Goal: Task Accomplishment & Management: Manage account settings

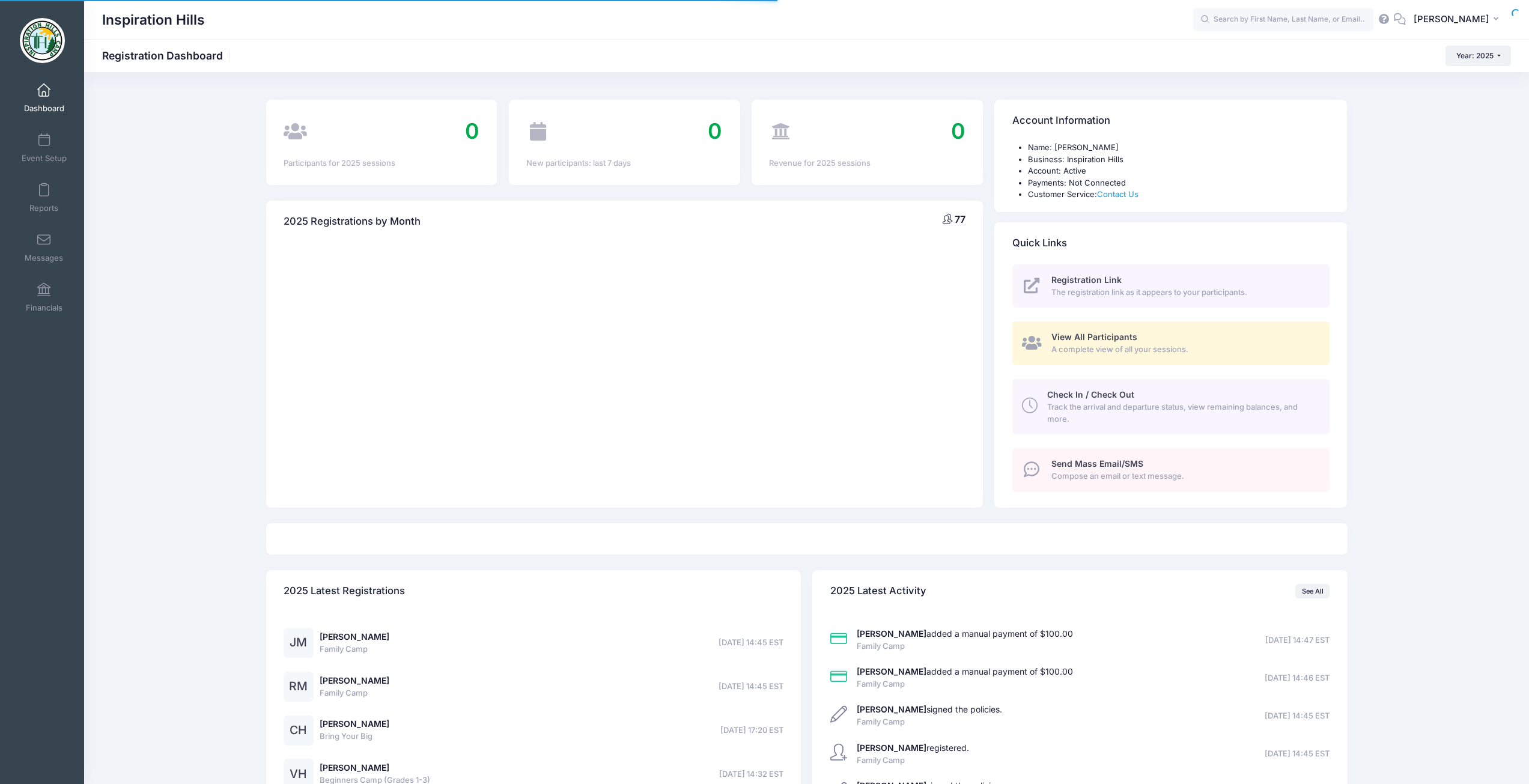
select select
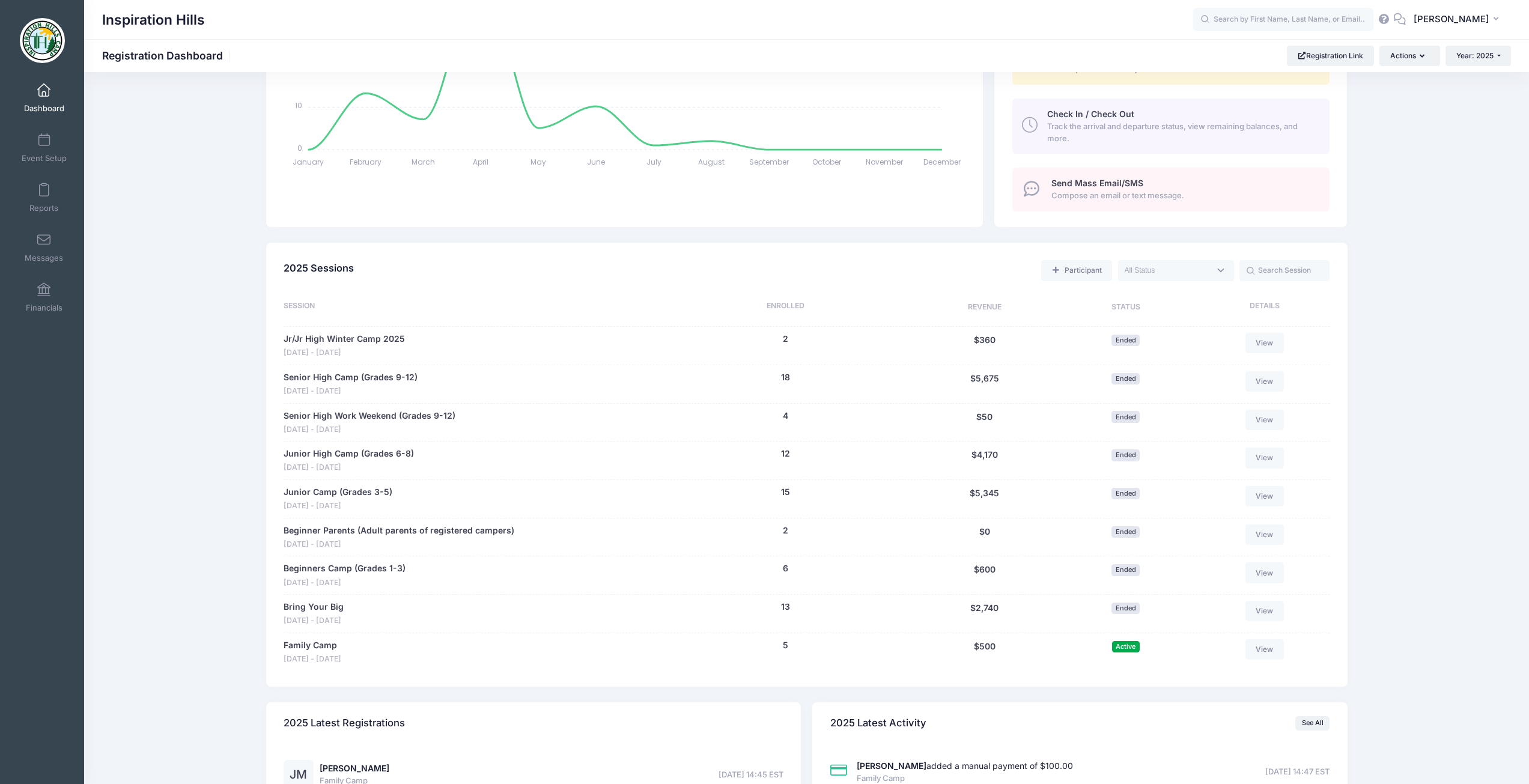
scroll to position [300, 0]
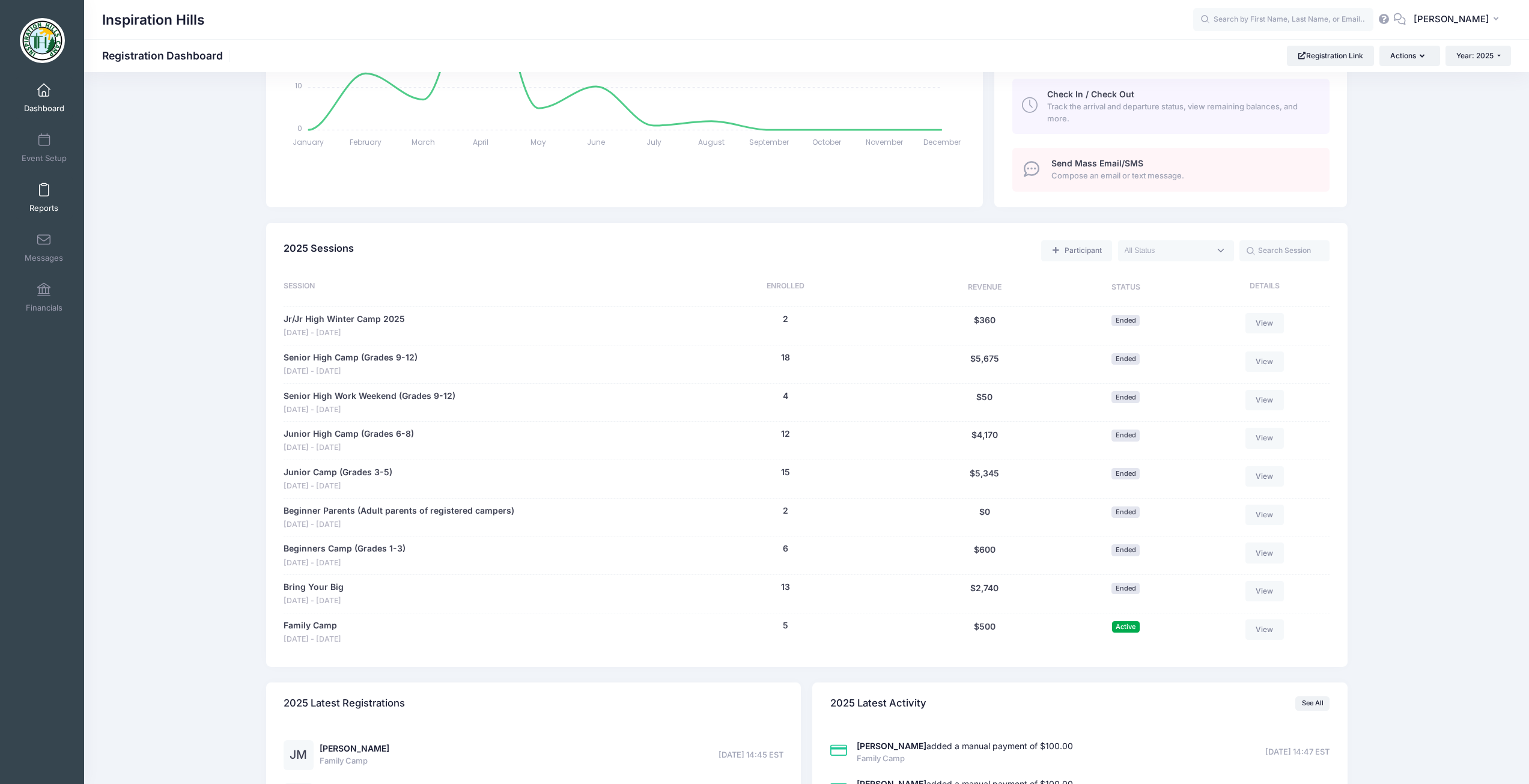
click at [51, 199] on link "Reports" at bounding box center [44, 197] width 57 height 42
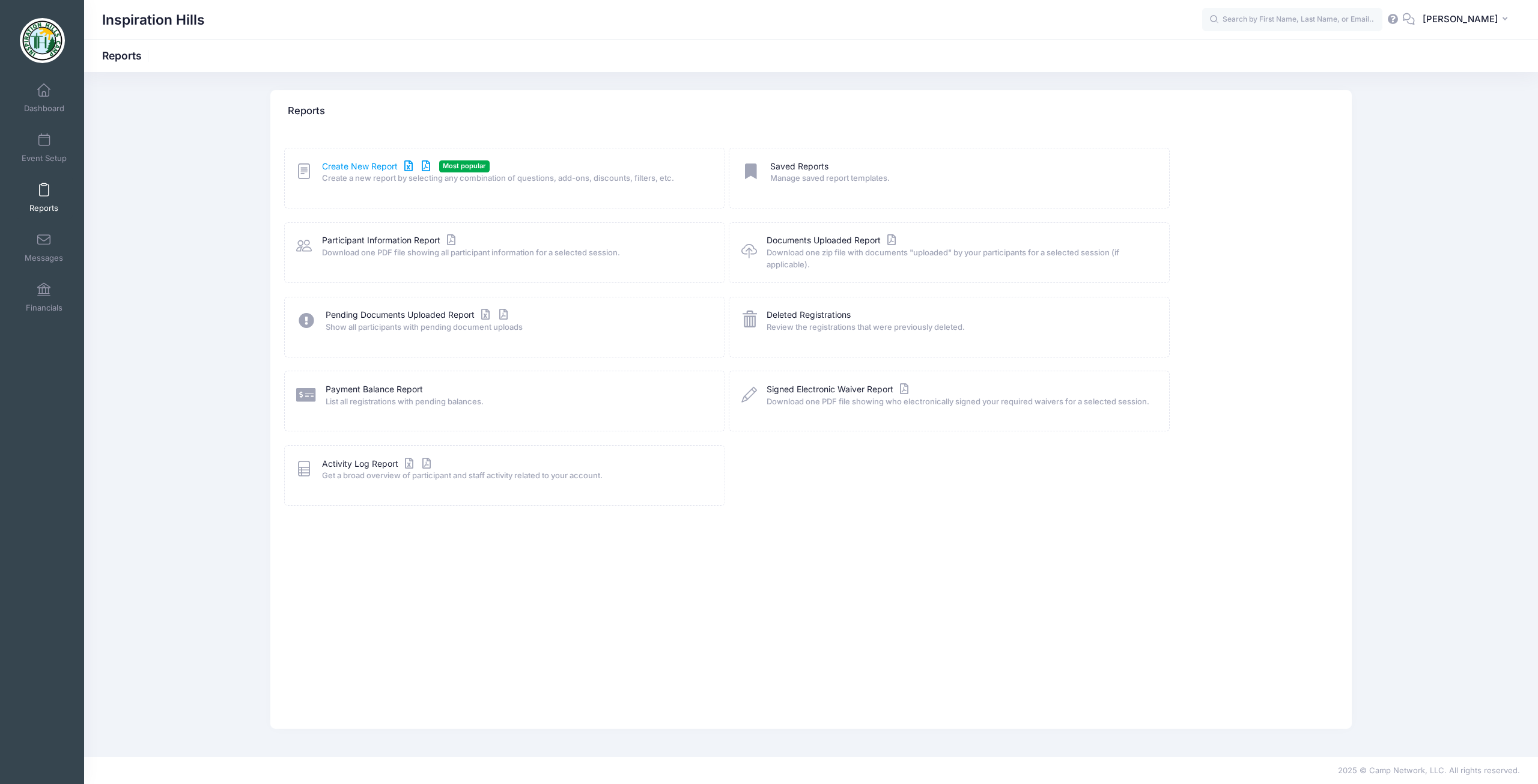
click at [358, 161] on link "Create New Report" at bounding box center [378, 167] width 112 height 13
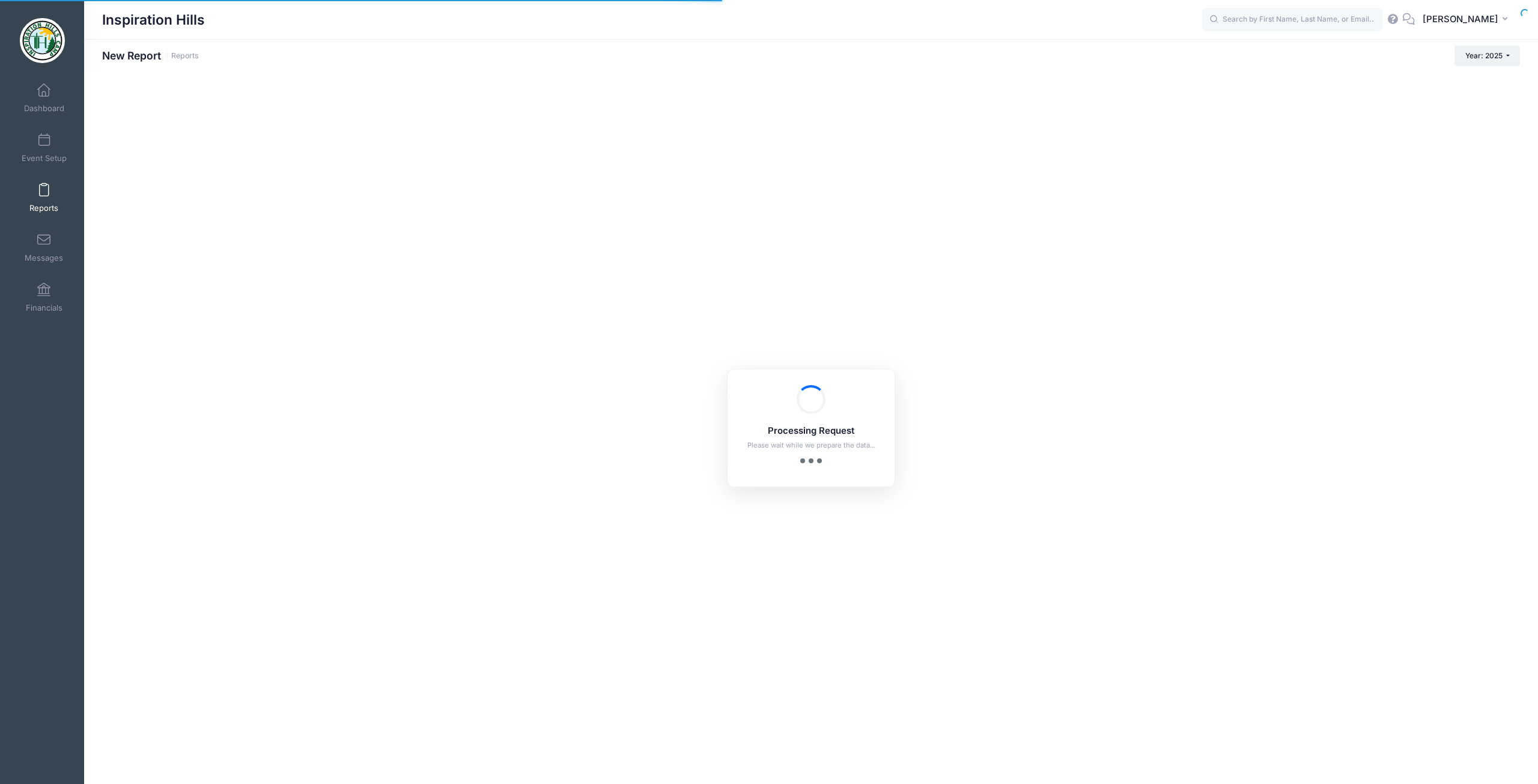
checkbox input "true"
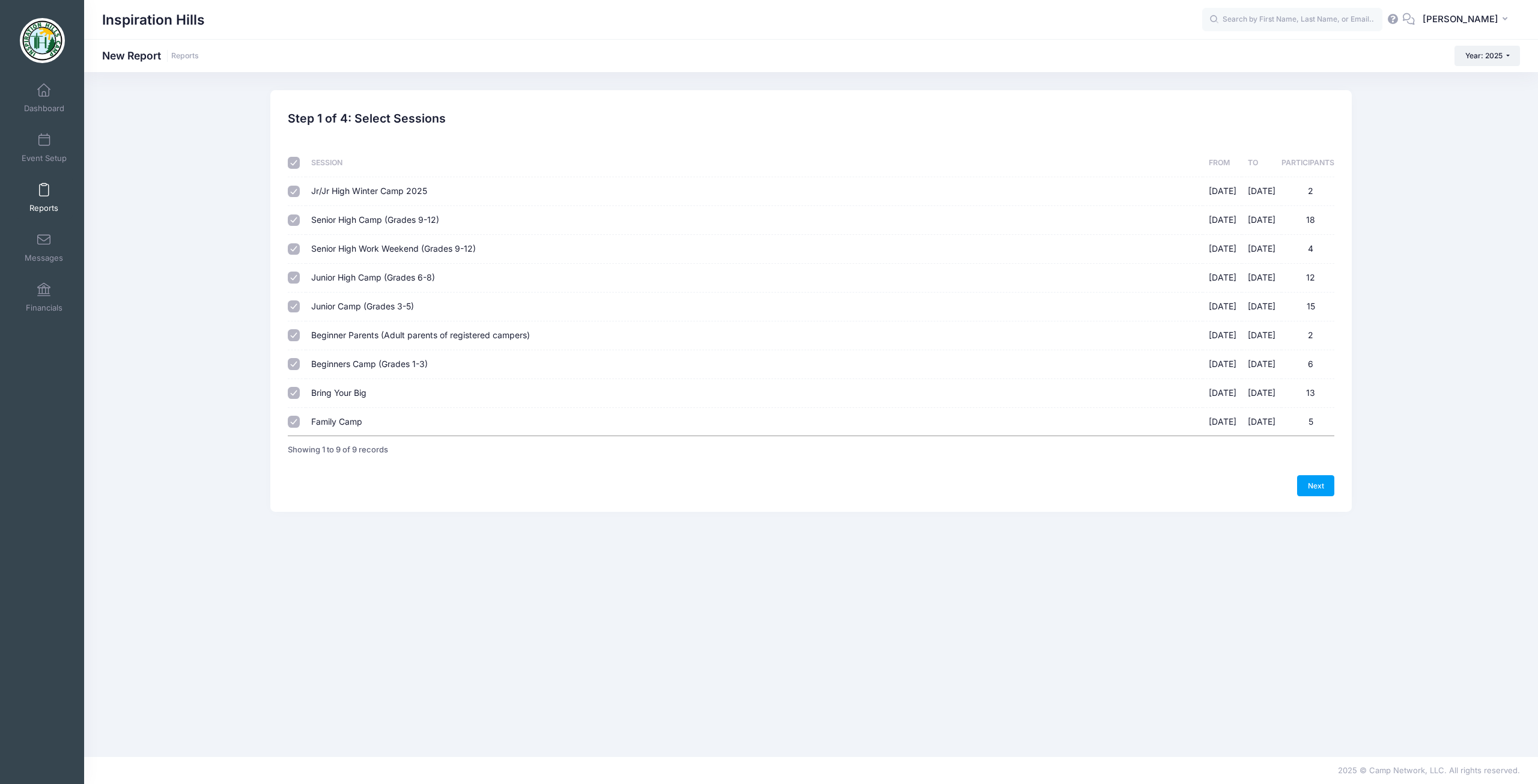
click at [294, 191] on input "Jr/Jr High Winter Camp 2025 02/14/2025 - 02/17/2025 2" at bounding box center [294, 192] width 12 height 12
checkbox input "false"
click at [1308, 489] on link "Next" at bounding box center [1315, 485] width 38 height 20
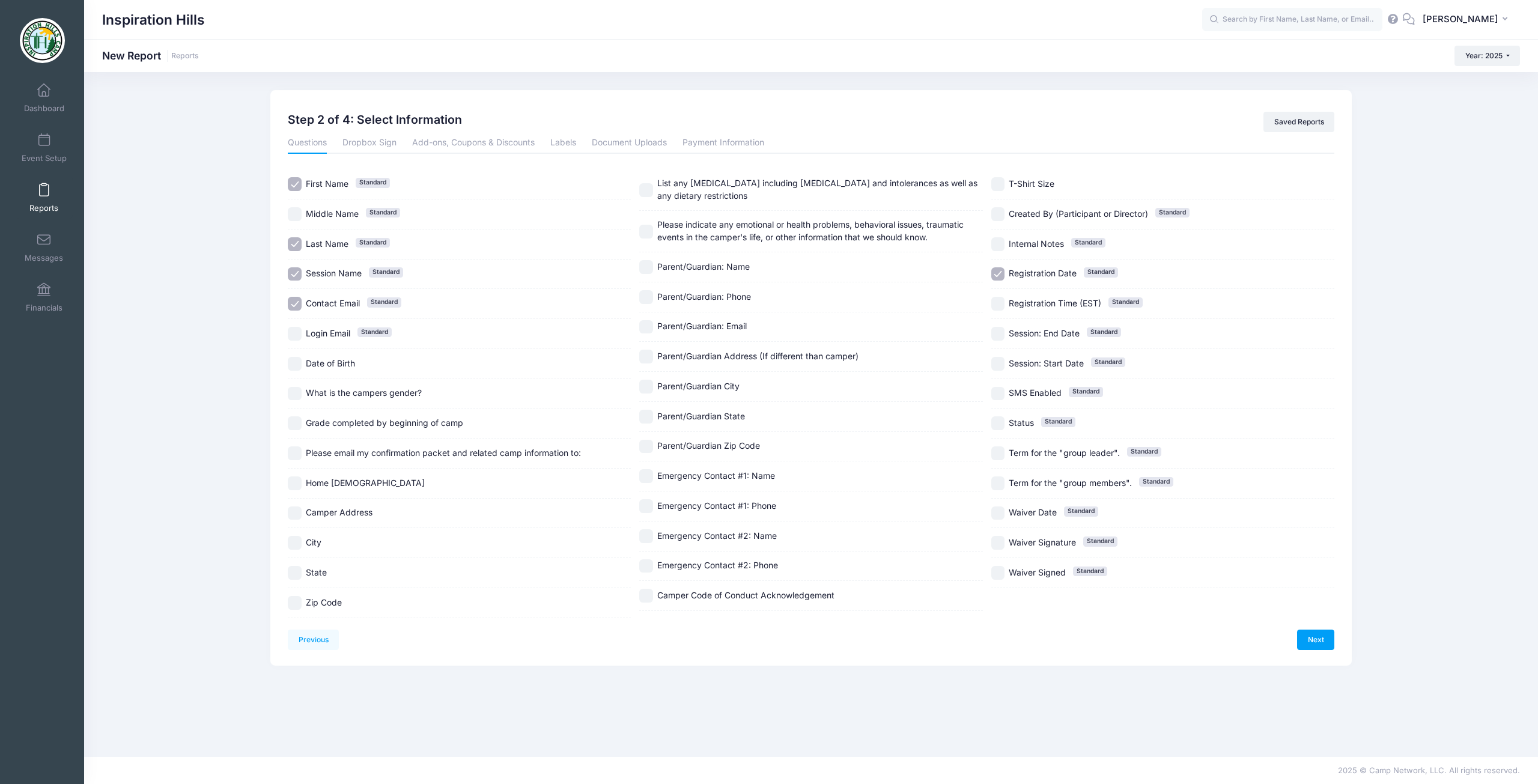
click at [296, 305] on input "Contact Email Standard" at bounding box center [294, 303] width 14 height 14
checkbox input "false"
click at [292, 484] on input "Home [DEMOGRAPHIC_DATA]" at bounding box center [294, 483] width 14 height 14
checkbox input "true"
click at [716, 143] on link "Payment Information" at bounding box center [723, 143] width 82 height 22
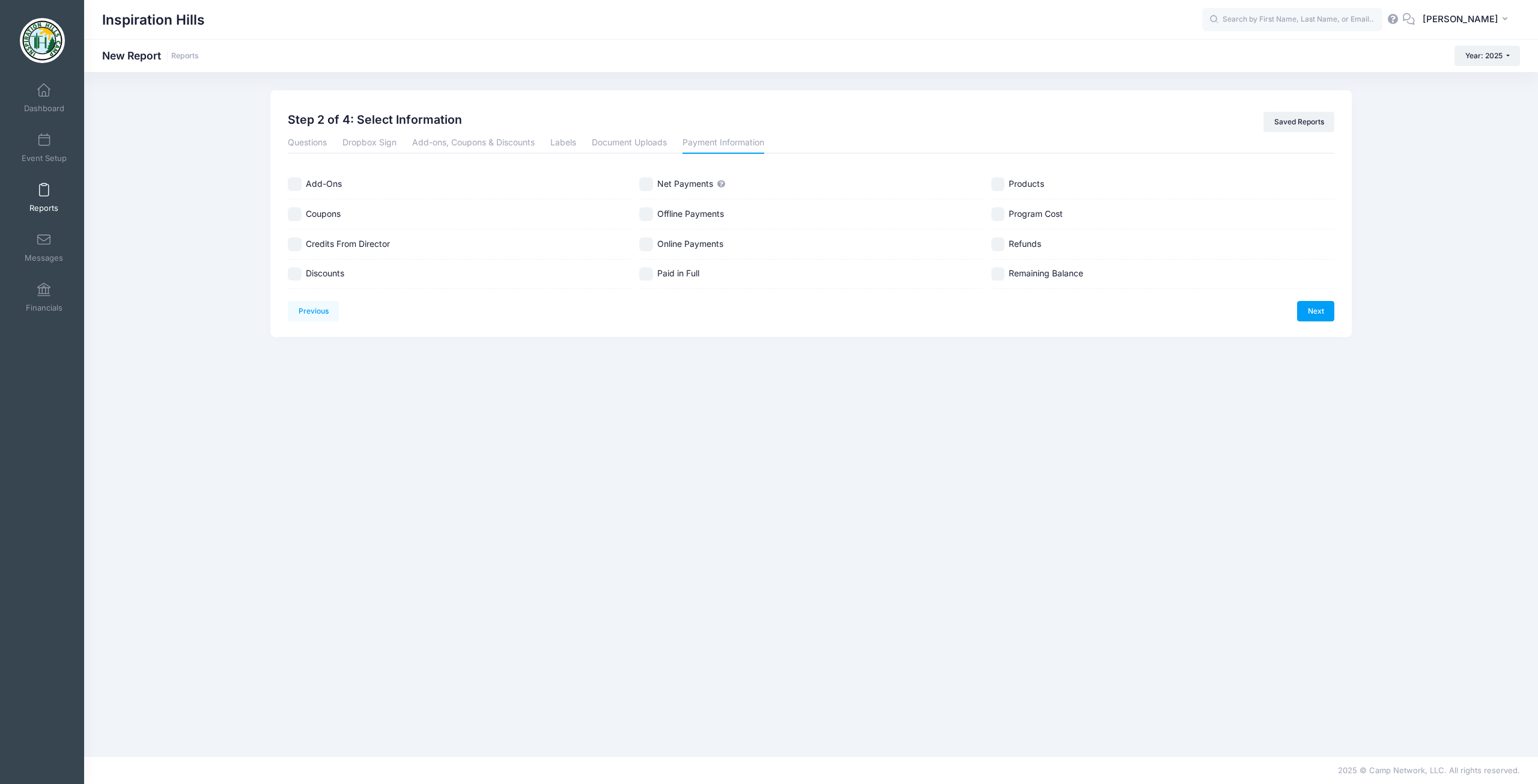
click at [1001, 276] on input "Remaining Balance" at bounding box center [997, 274] width 14 height 14
checkbox input "true"
click at [1321, 316] on link "Next" at bounding box center [1315, 311] width 38 height 20
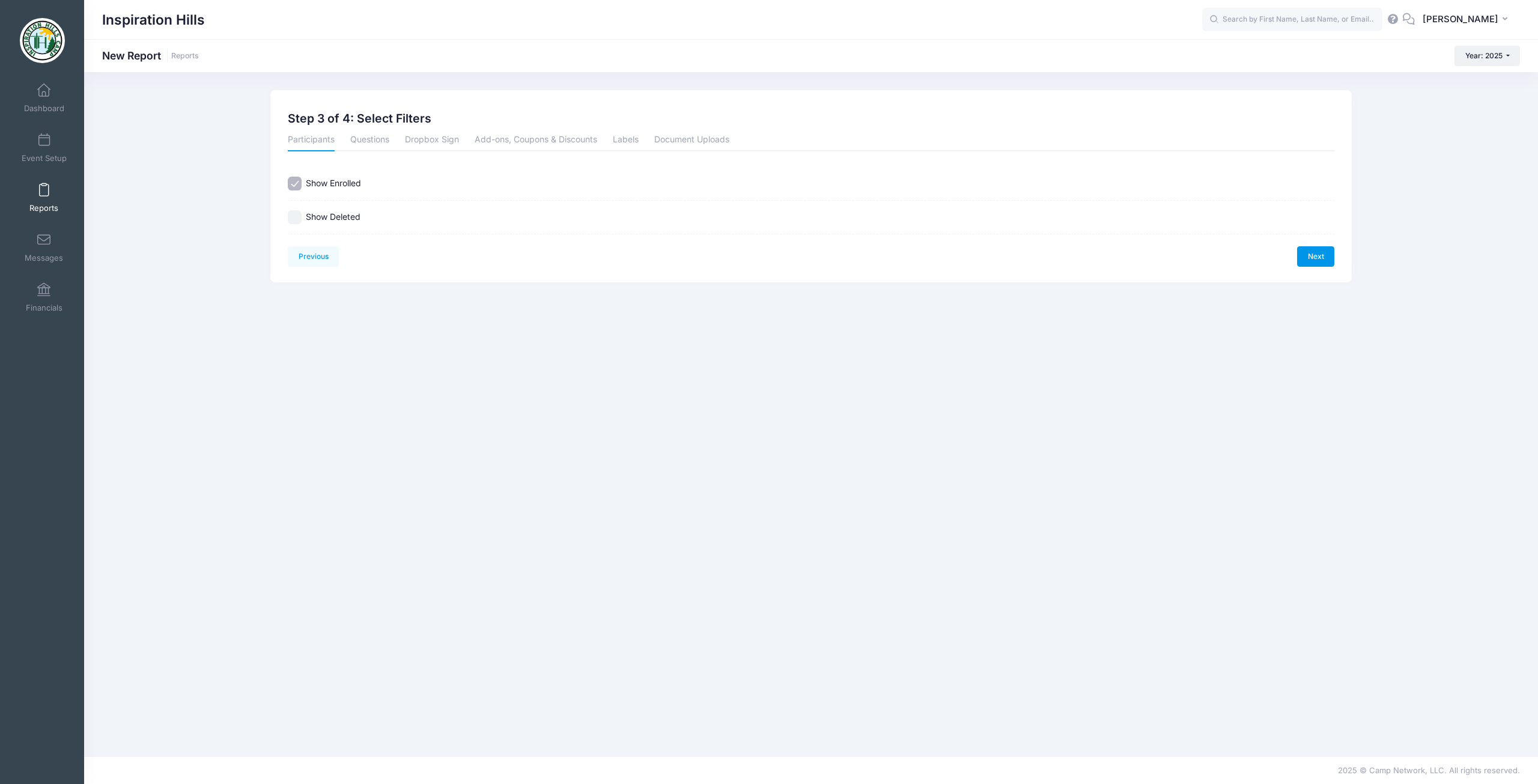
click at [1312, 257] on link "Next" at bounding box center [1315, 256] width 38 height 20
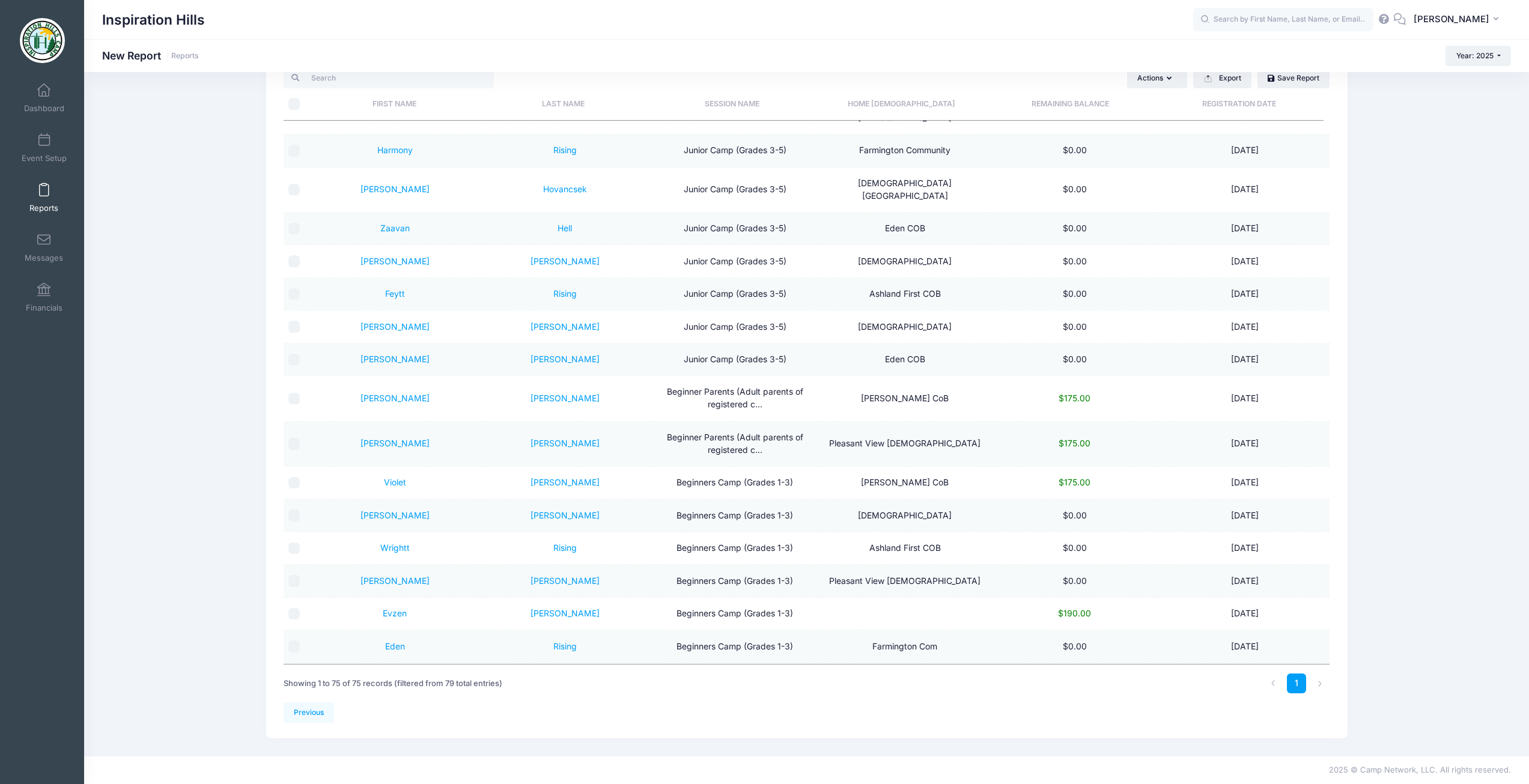
scroll to position [1663, 0]
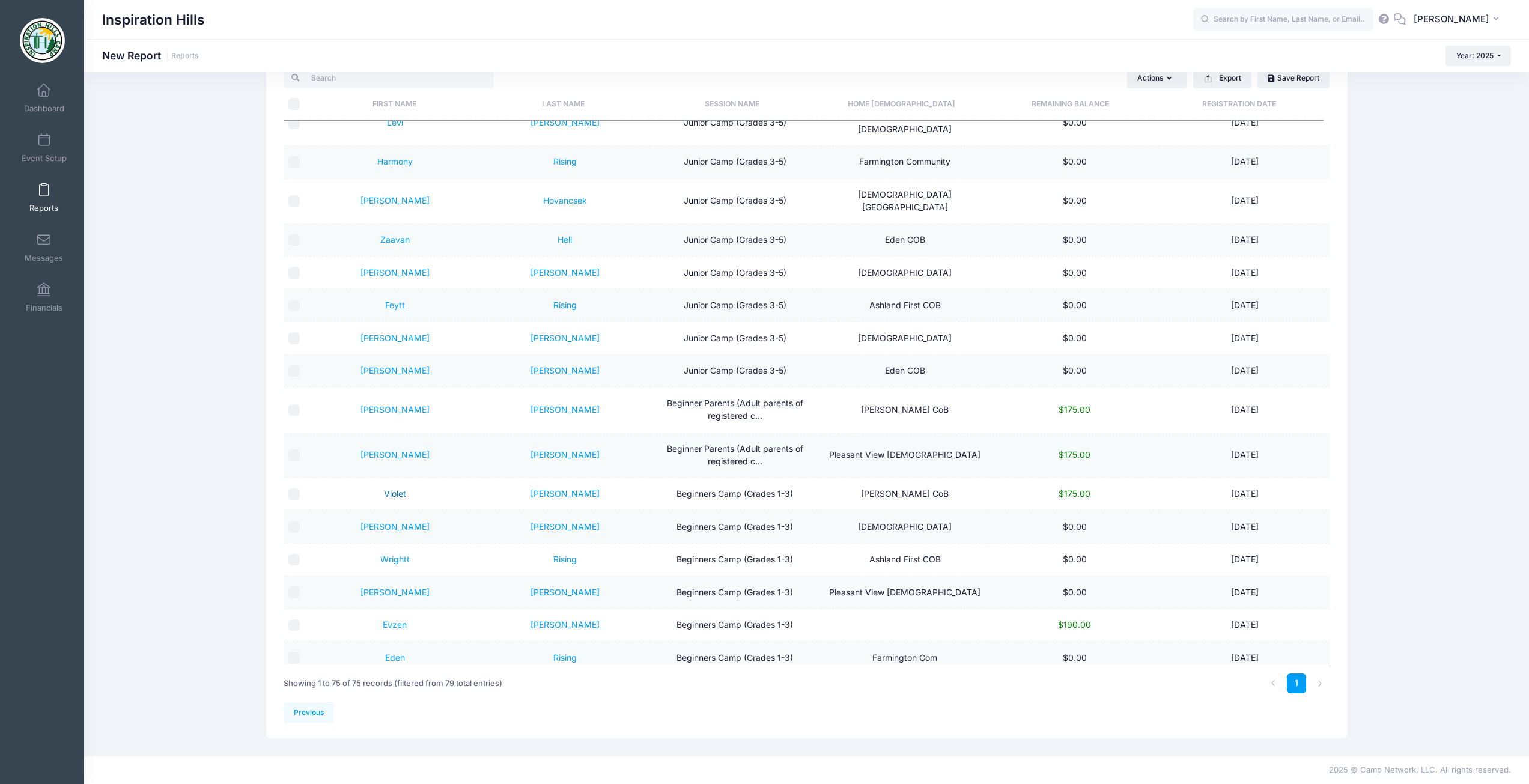
click at [389, 488] on link "Violet" at bounding box center [395, 494] width 22 height 11
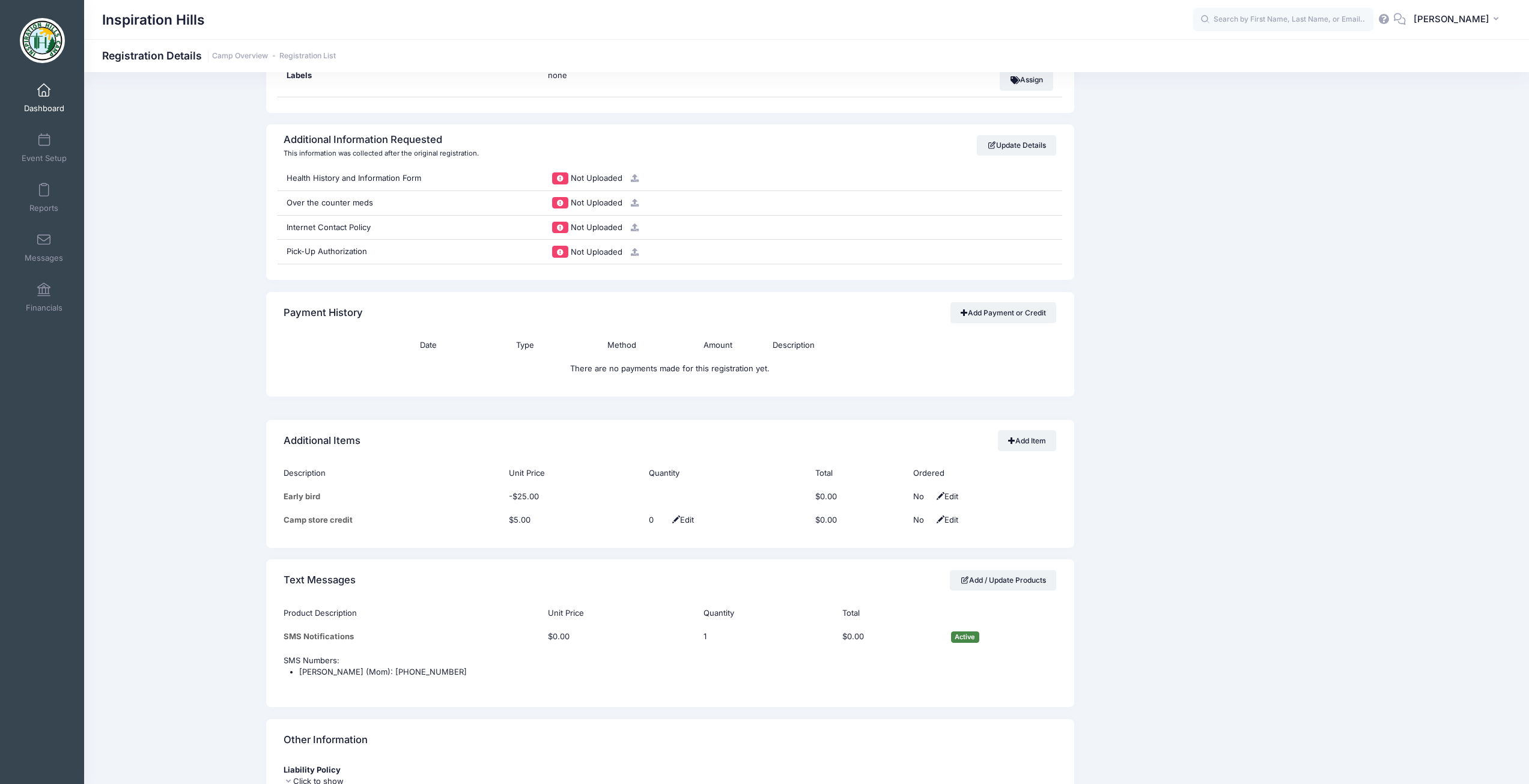
scroll to position [1141, 0]
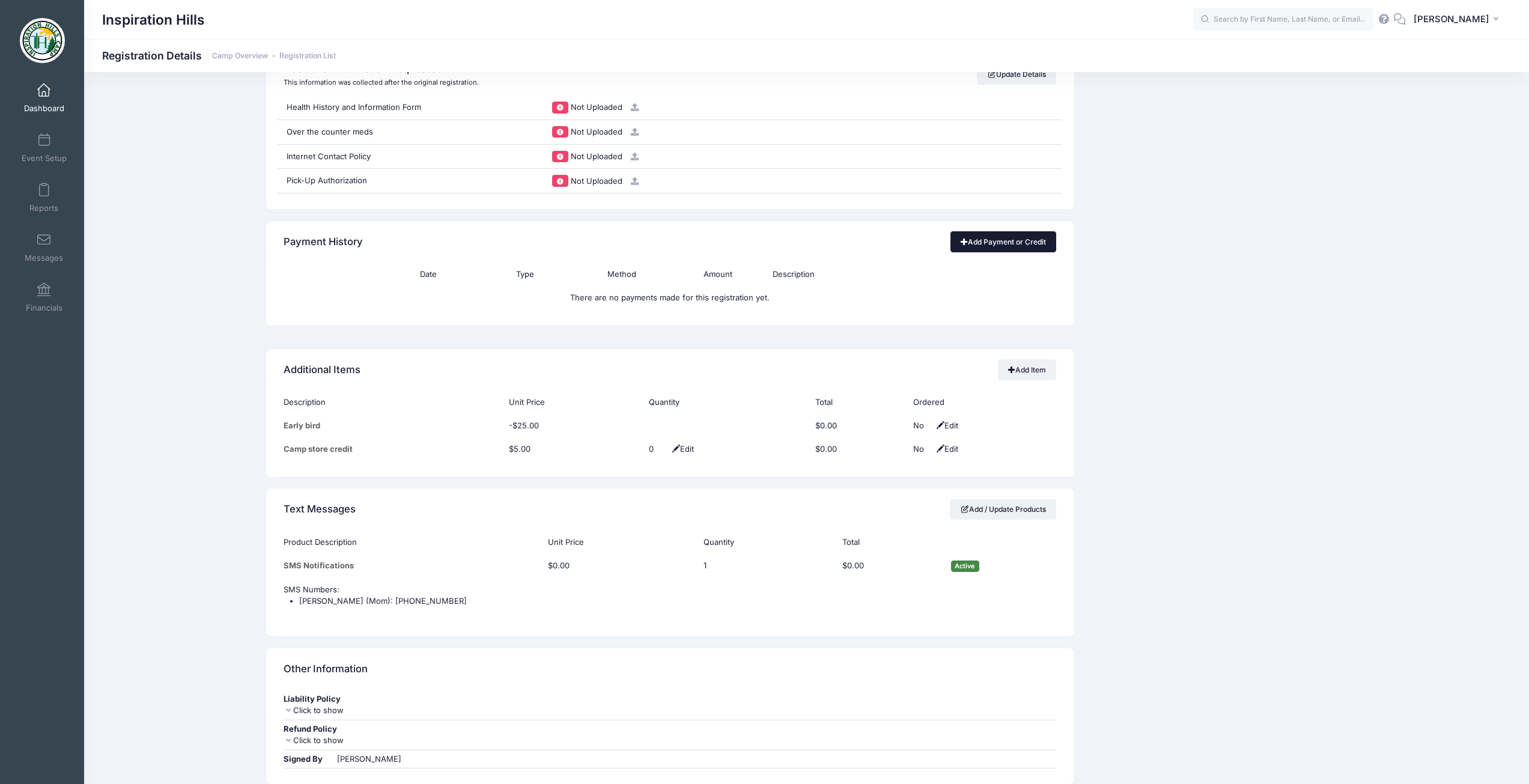
click at [996, 238] on link "Add Payment or Credit" at bounding box center [1003, 241] width 106 height 20
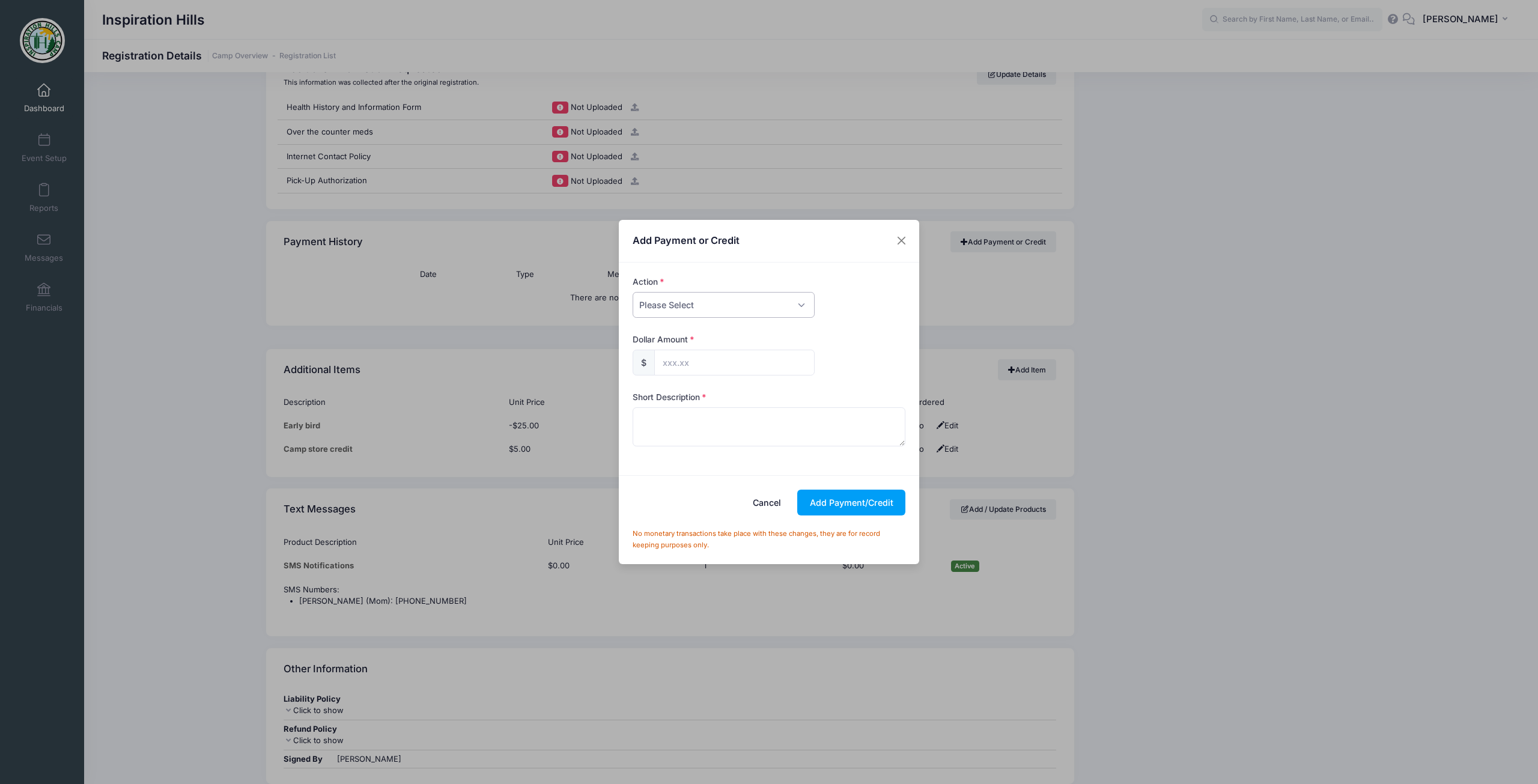
click at [681, 298] on select "Please Select Payment Credit Refund (Offline)" at bounding box center [724, 304] width 182 height 26
select select "payment"
click at [633, 292] on select "Please Select Payment Credit Refund (Offline)" at bounding box center [724, 304] width 182 height 26
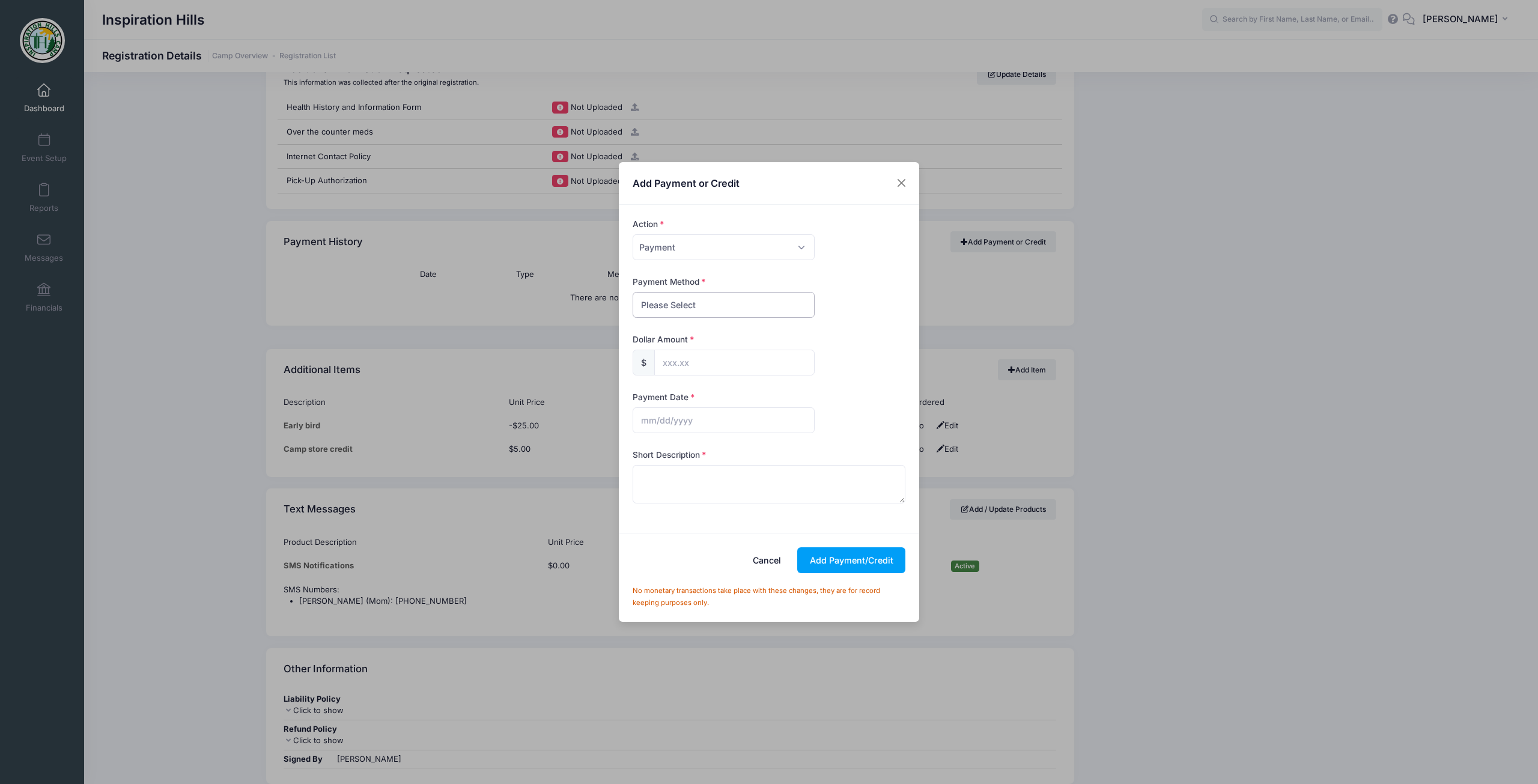
click at [662, 309] on select "Please Select Cash Check Bank Transfer Other" at bounding box center [724, 304] width 182 height 26
select select "check"
click at [633, 292] on select "Please Select Cash Check Bank Transfer Other" at bounding box center [724, 304] width 182 height 26
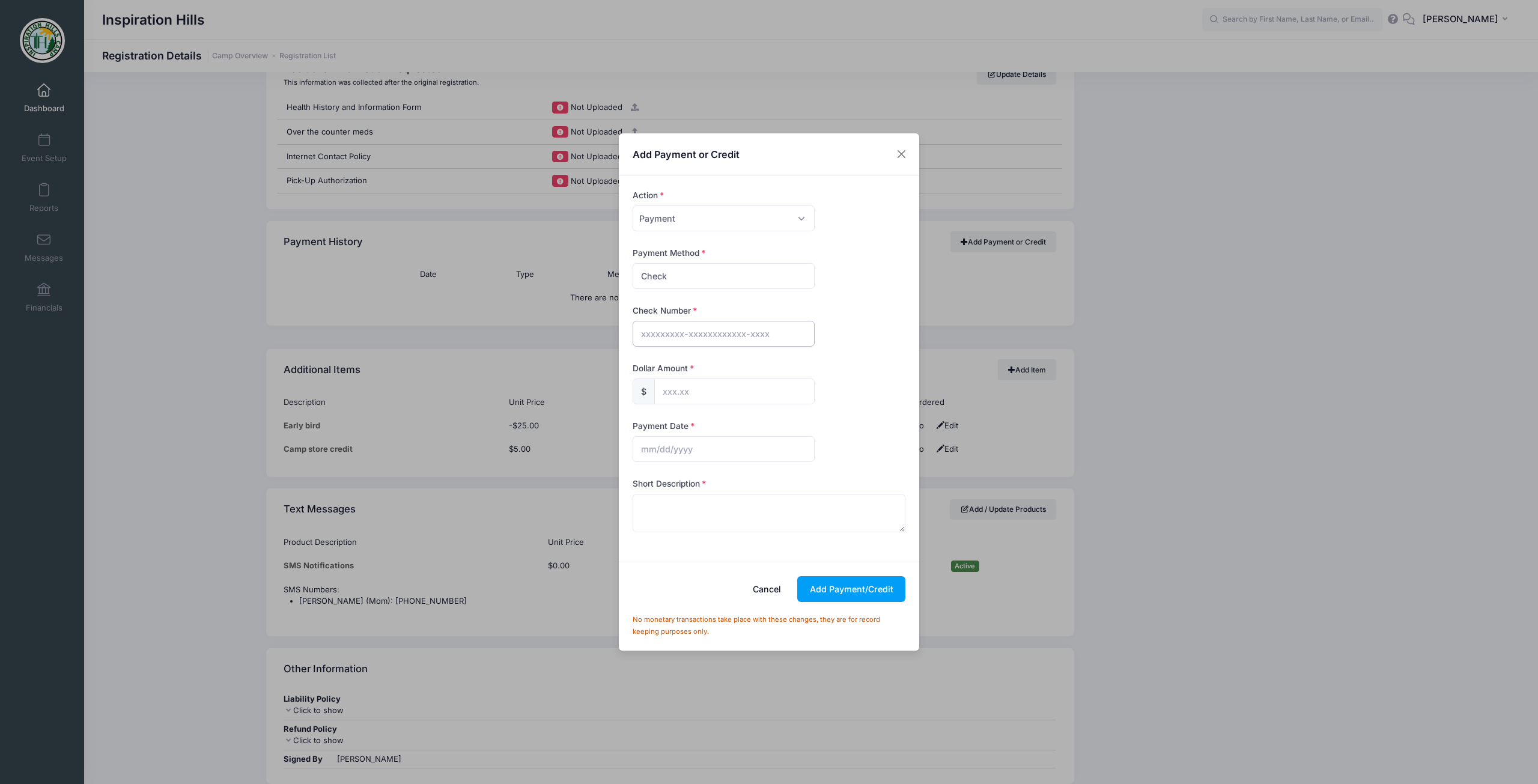
click at [674, 325] on input "text" at bounding box center [724, 333] width 182 height 26
type input "20244"
click at [680, 381] on input "text" at bounding box center [735, 391] width 161 height 26
click at [759, 592] on button "Cancel" at bounding box center [767, 588] width 53 height 26
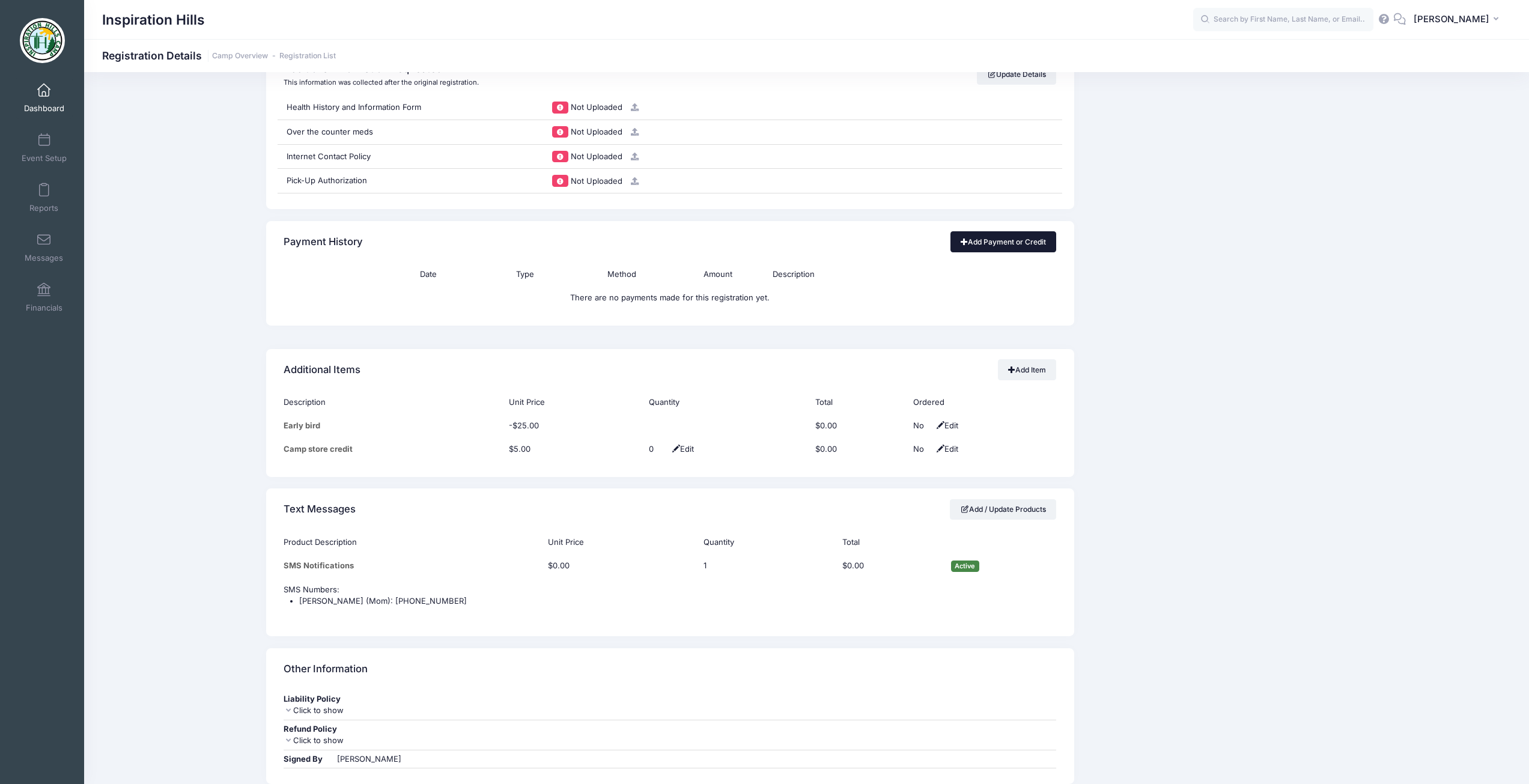
click at [967, 244] on link "Add Payment or Credit" at bounding box center [1003, 241] width 106 height 20
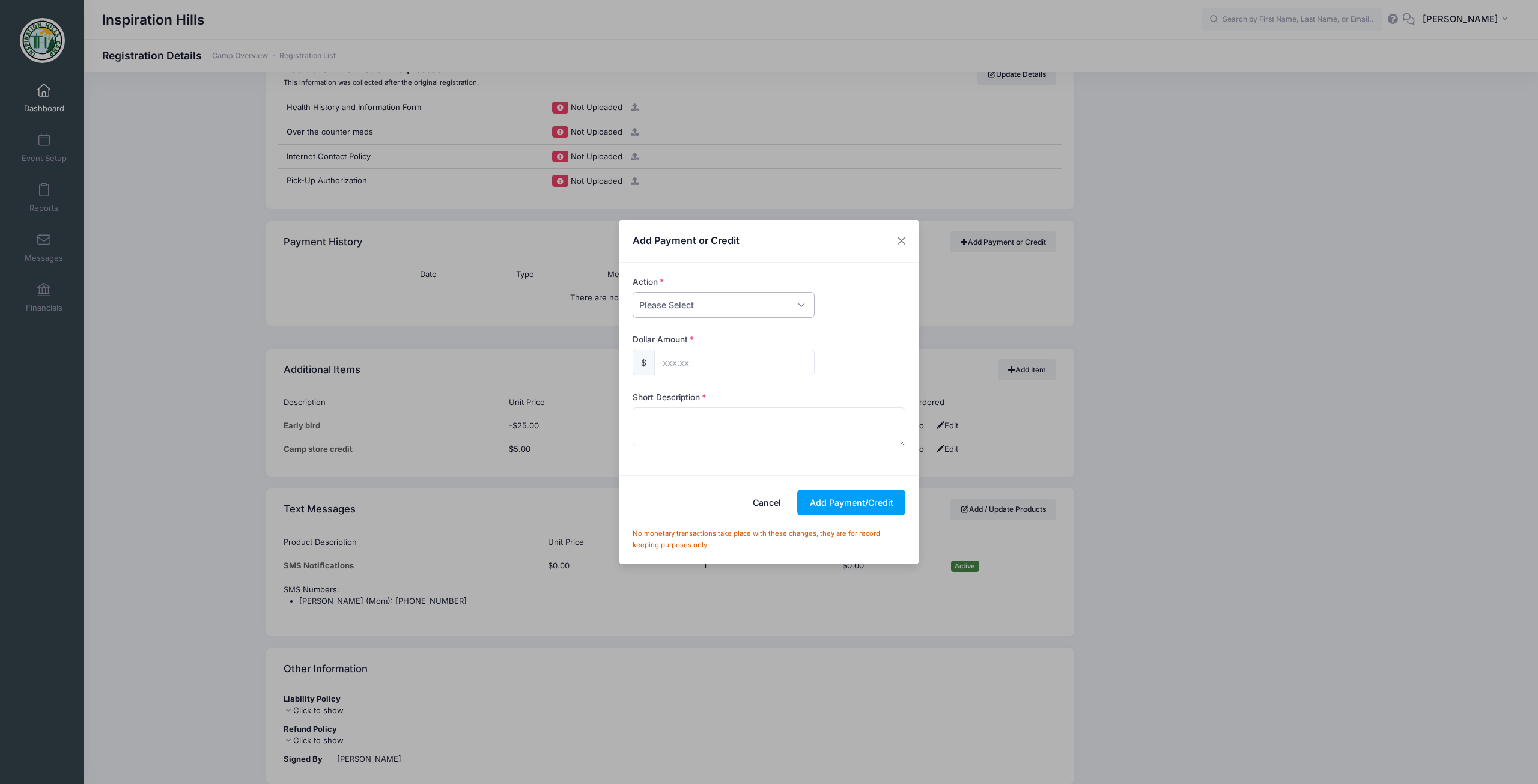
click at [770, 303] on select "Please Select Payment Credit Refund (Offline)" at bounding box center [724, 304] width 182 height 26
click at [633, 292] on select "Please Select Payment Credit Refund (Offline)" at bounding box center [724, 304] width 182 height 26
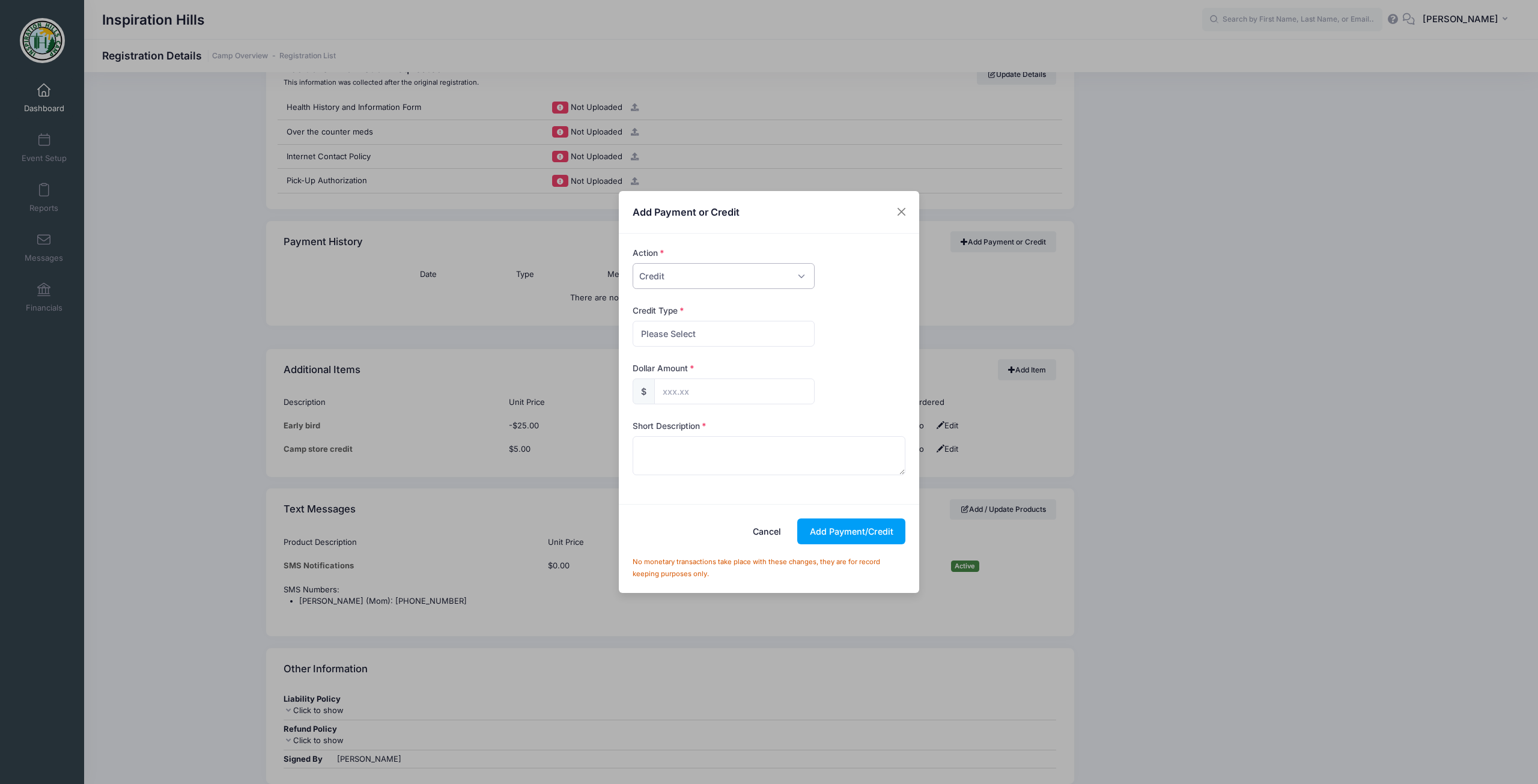
click at [704, 278] on select "Please Select Payment Credit Refund (Offline)" at bounding box center [724, 276] width 182 height 26
select select "payment"
click at [633, 263] on select "Please Select Payment Credit Refund (Offline)" at bounding box center [724, 276] width 182 height 26
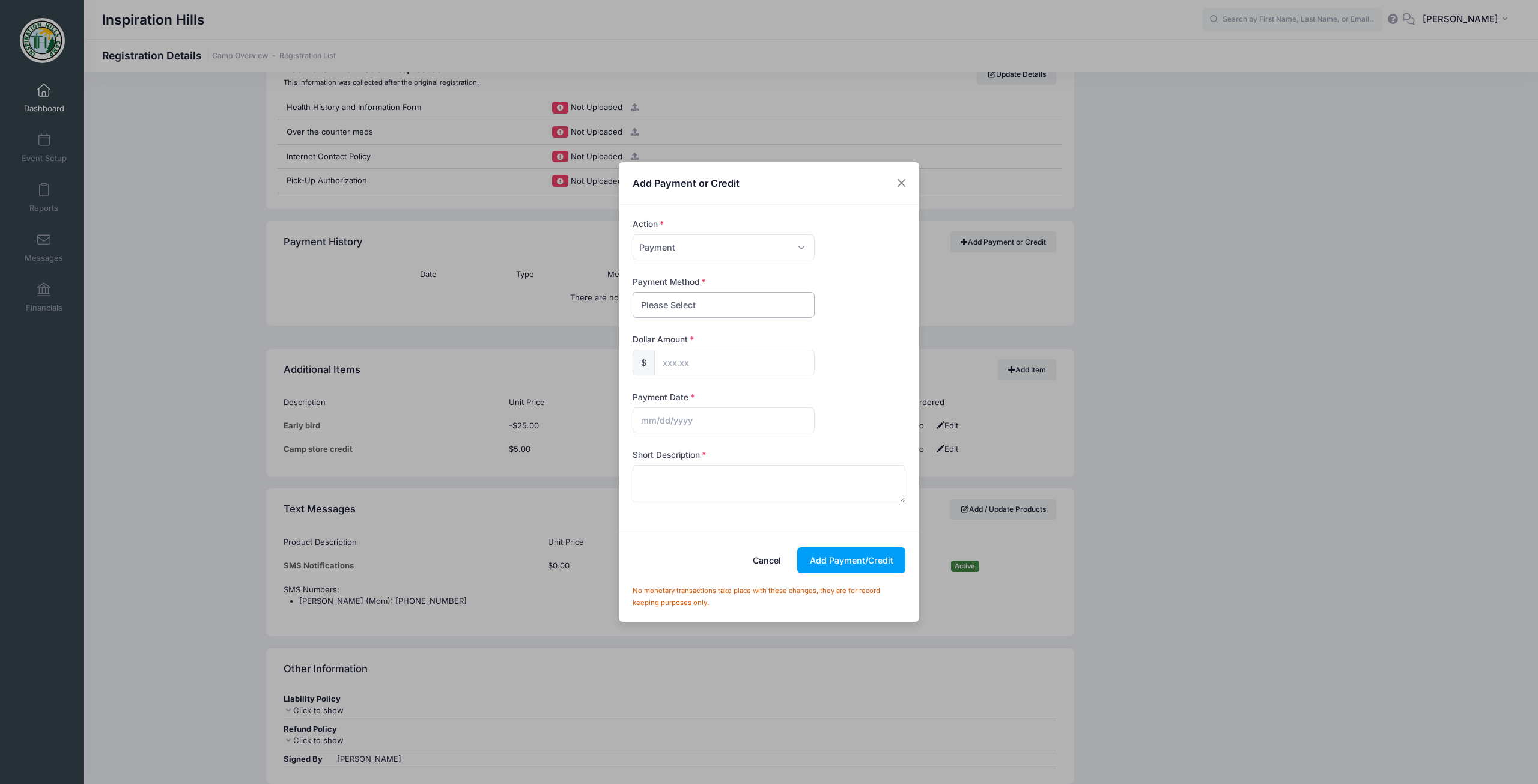
click at [686, 307] on select "Please Select Cash Check Bank Transfer Other" at bounding box center [724, 304] width 182 height 26
select select "check"
click at [633, 292] on select "Please Select Cash Check Bank Transfer Other" at bounding box center [724, 304] width 182 height 26
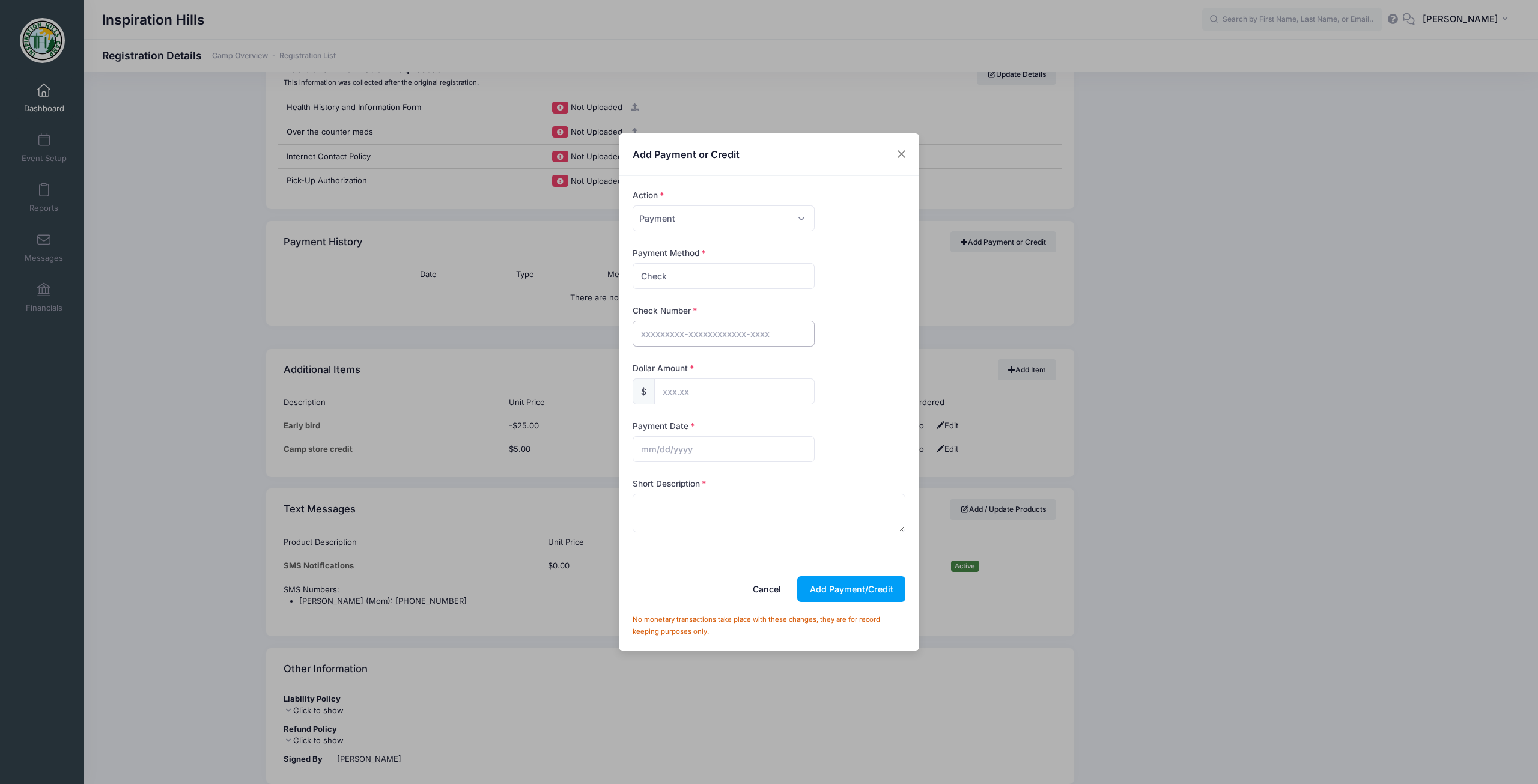
click at [685, 332] on input "text" at bounding box center [724, 333] width 182 height 26
type input "20244"
click at [686, 388] on input "text" at bounding box center [735, 391] width 161 height 26
type input "175.00"
click at [660, 452] on input "text" at bounding box center [724, 448] width 182 height 26
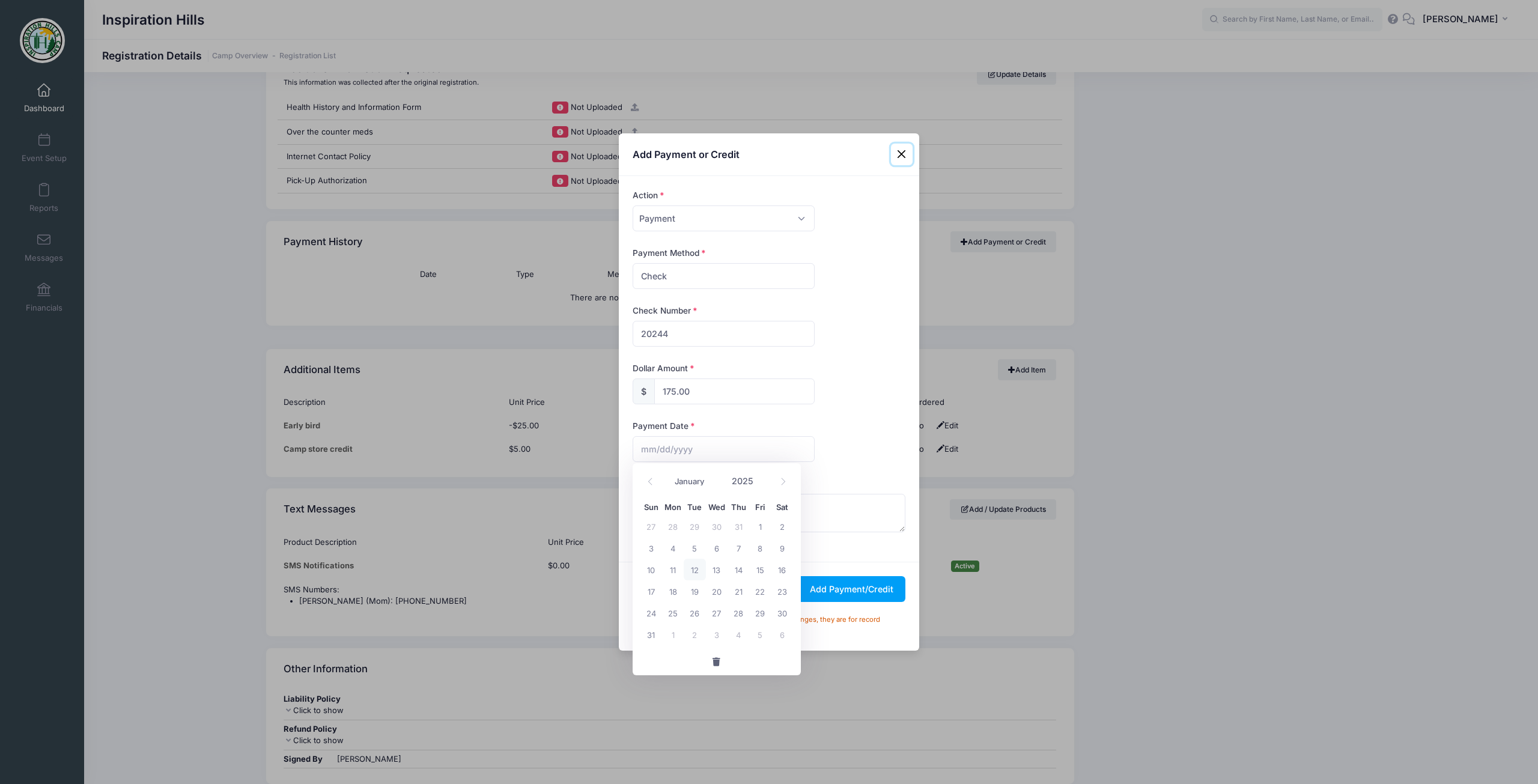
click at [695, 572] on span "12" at bounding box center [694, 569] width 22 height 22
type input "[DATE]"
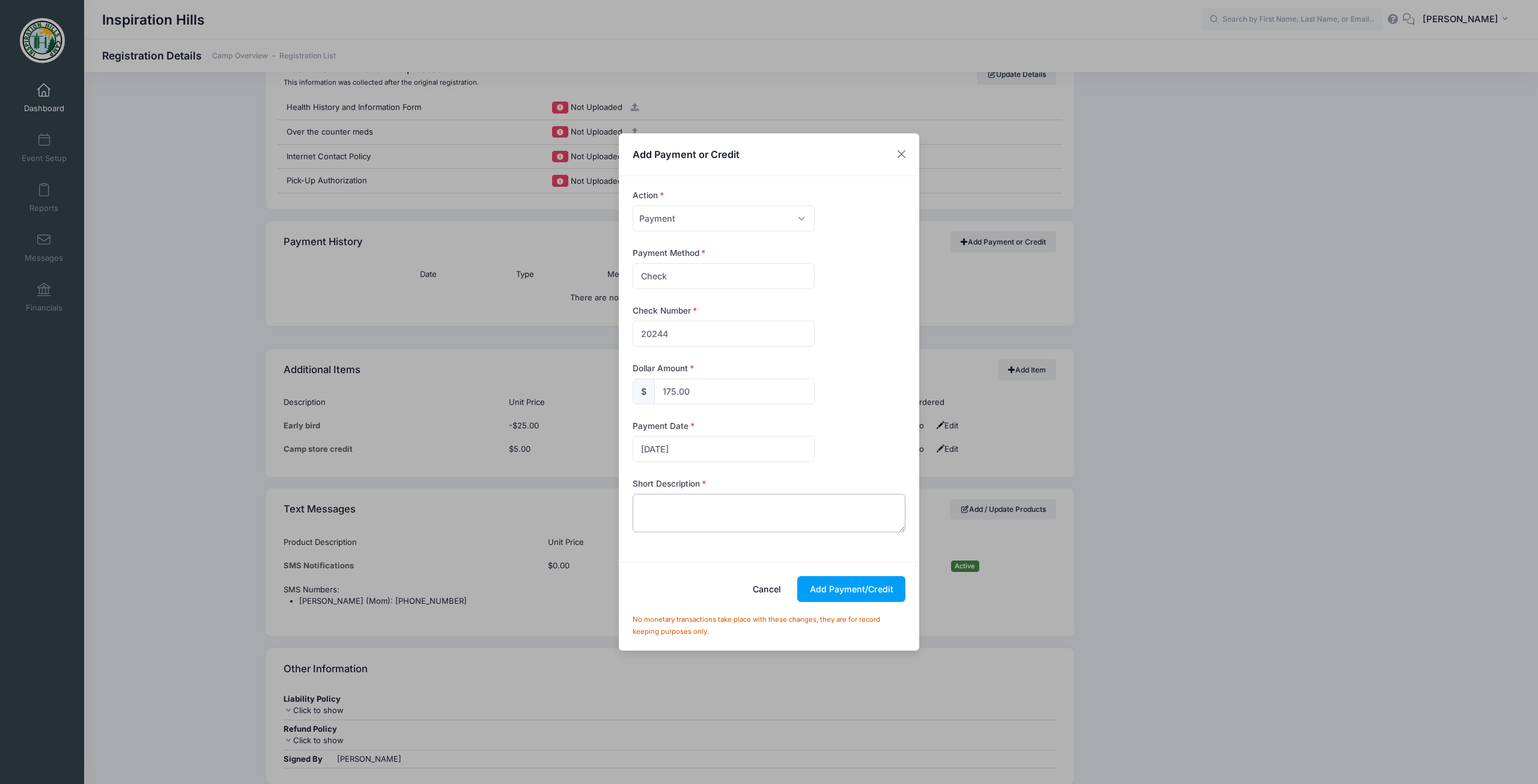
click at [708, 517] on textarea at bounding box center [769, 513] width 273 height 38
drag, startPoint x: 843, startPoint y: 510, endPoint x: 575, endPoint y: 515, distance: 268.0
click at [575, 515] on div "Add Payment or Credit Action Please Select Payment Credit Refund (Offline) Paym…" at bounding box center [769, 392] width 1538 height 784
type textarea "Payment in full check 20244 from [GEOGRAPHIC_DATA]."
click at [851, 591] on button "Add Payment/Credit" at bounding box center [851, 588] width 108 height 26
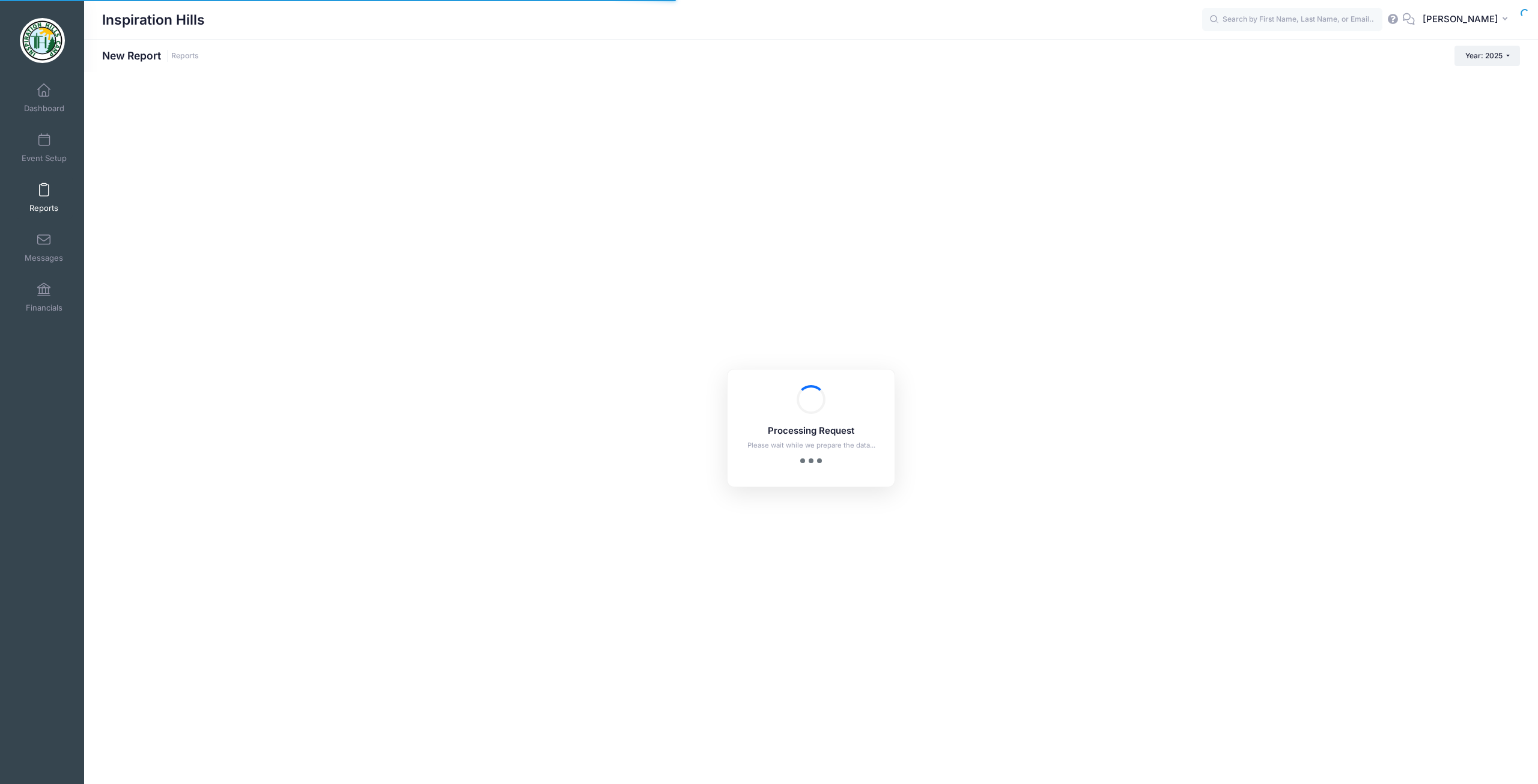
checkbox input "false"
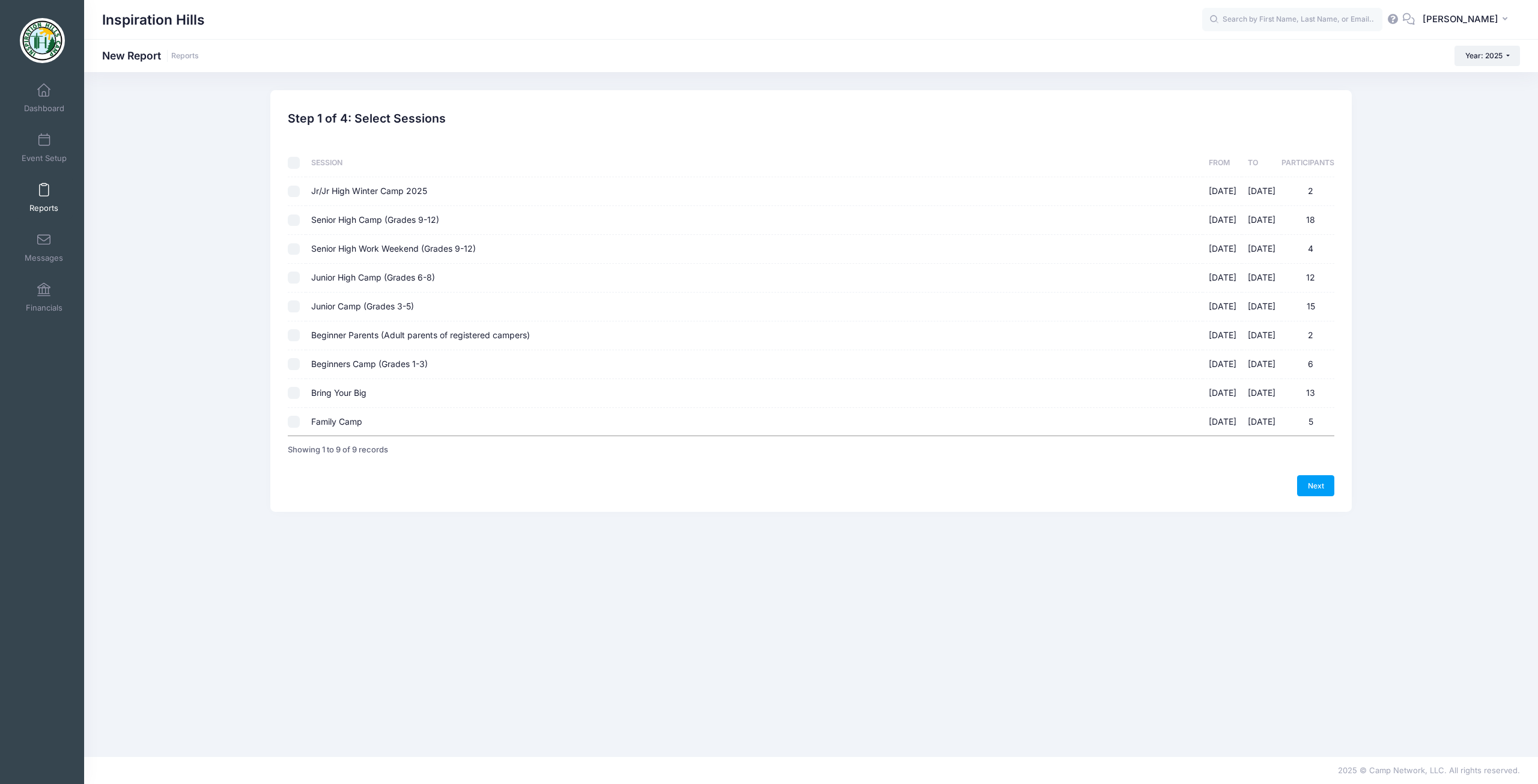
click at [296, 165] on input "checkbox" at bounding box center [294, 163] width 12 height 12
checkbox input "true"
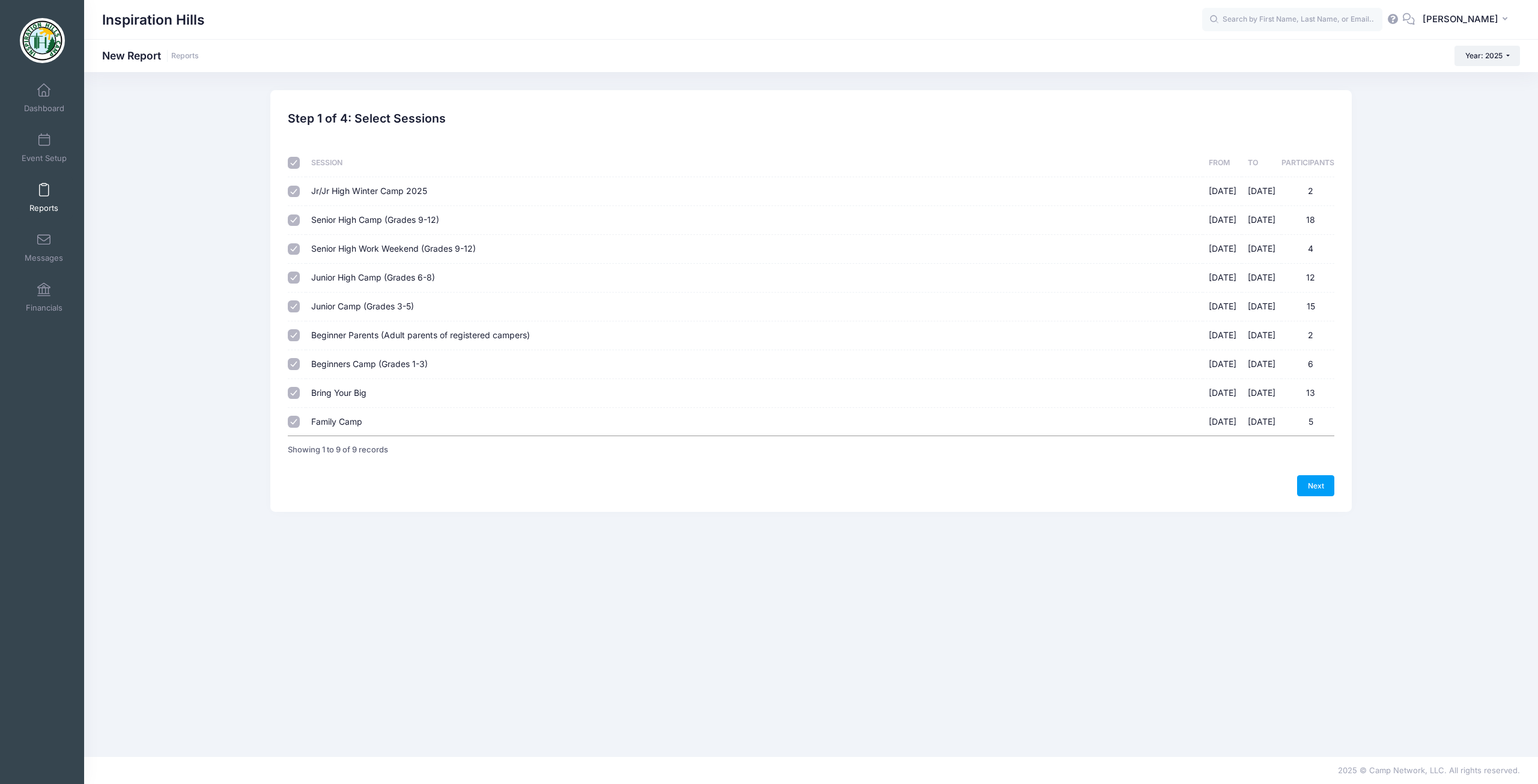
checkbox input "true"
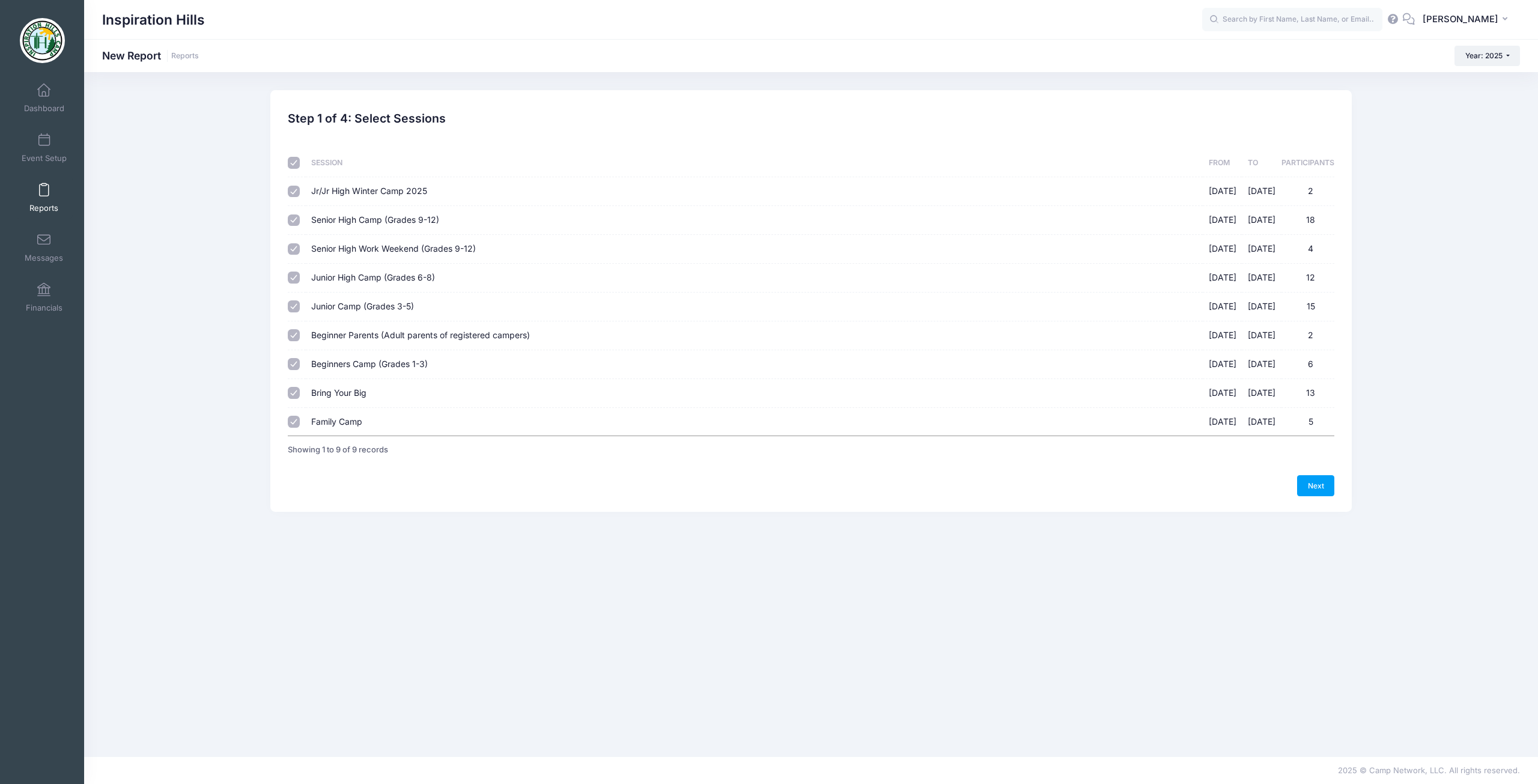
checkbox input "true"
click at [293, 192] on input "Jr/Jr High Winter Camp 2025 02/14/2025 - 02/17/2025 2" at bounding box center [294, 192] width 12 height 12
checkbox input "false"
click at [1274, 18] on input "text" at bounding box center [1292, 20] width 180 height 24
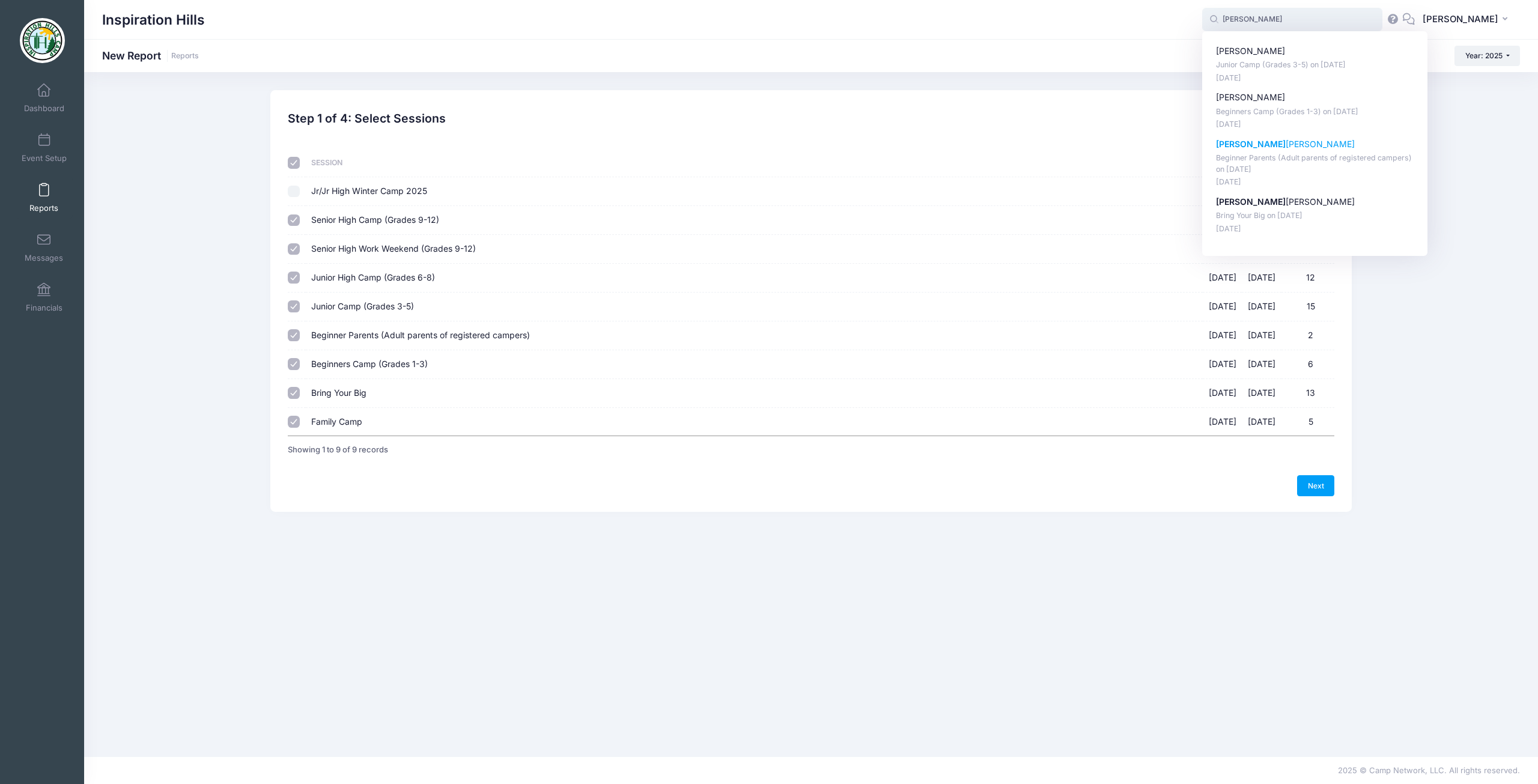
click at [1256, 144] on p "Ashley Harris" at bounding box center [1315, 144] width 198 height 13
type input "Ashley Harris (Beginner Parents (Adult parents of registered campers), Jul-13, …"
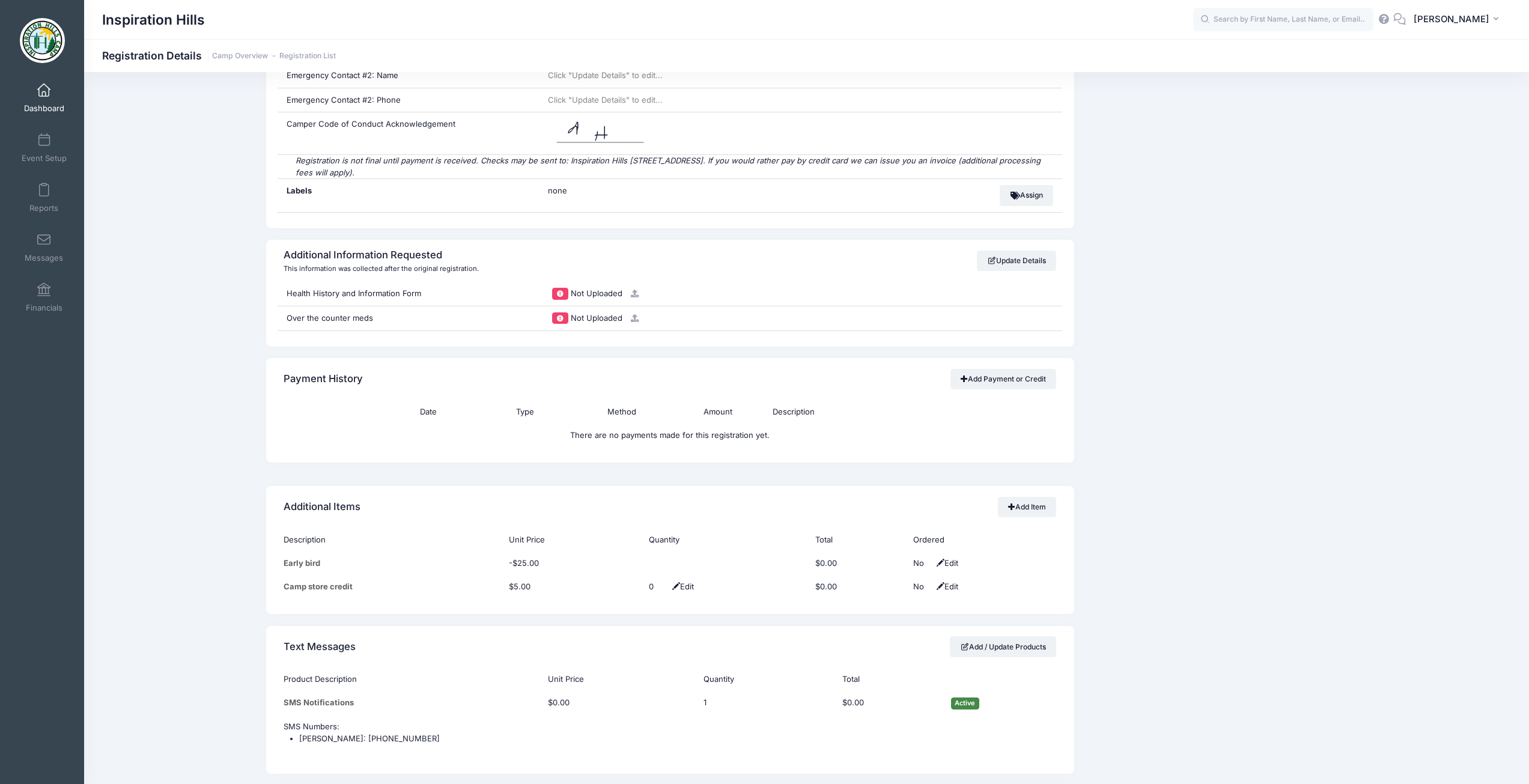
scroll to position [961, 0]
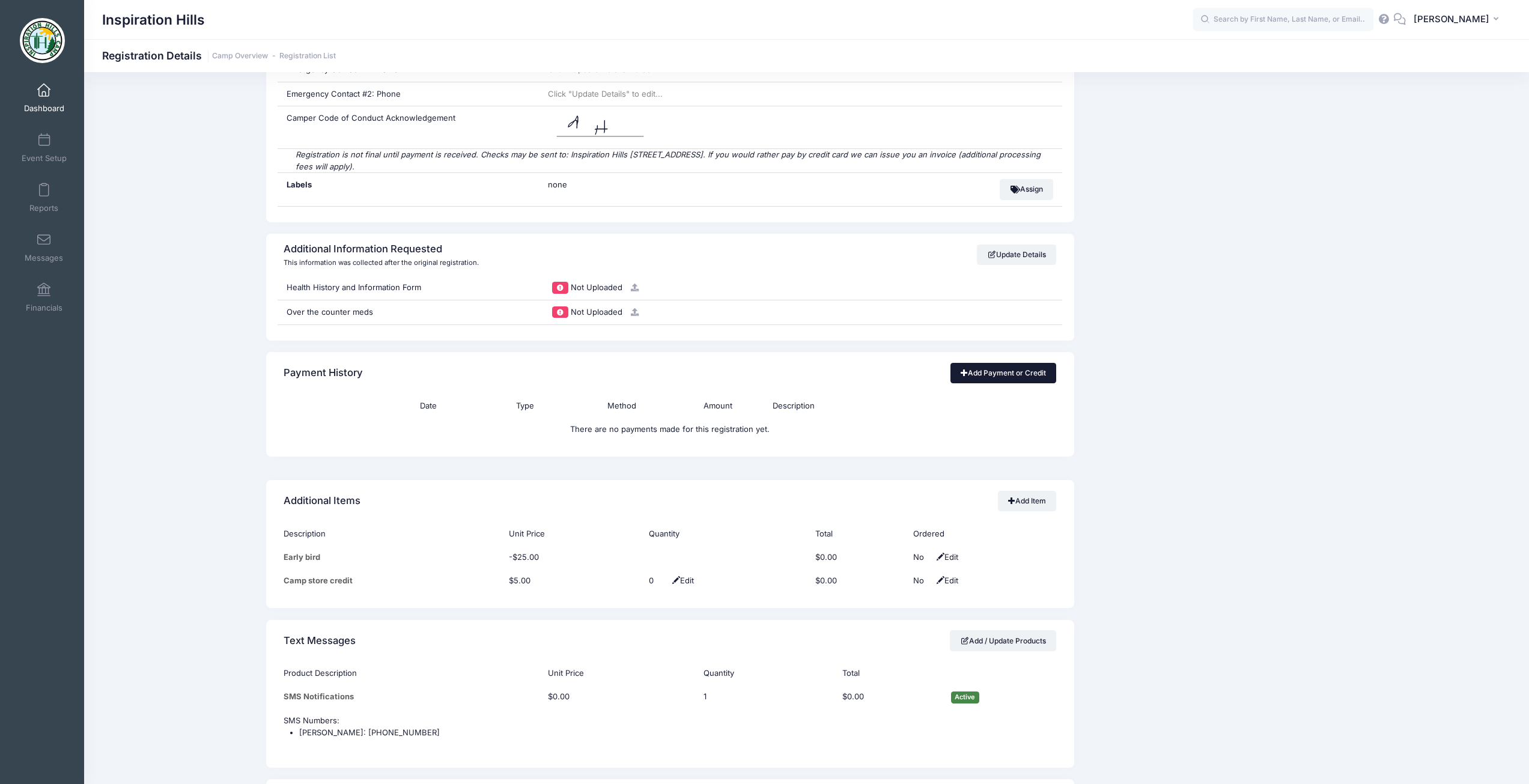
click at [991, 375] on link "Add Payment or Credit" at bounding box center [1003, 373] width 106 height 20
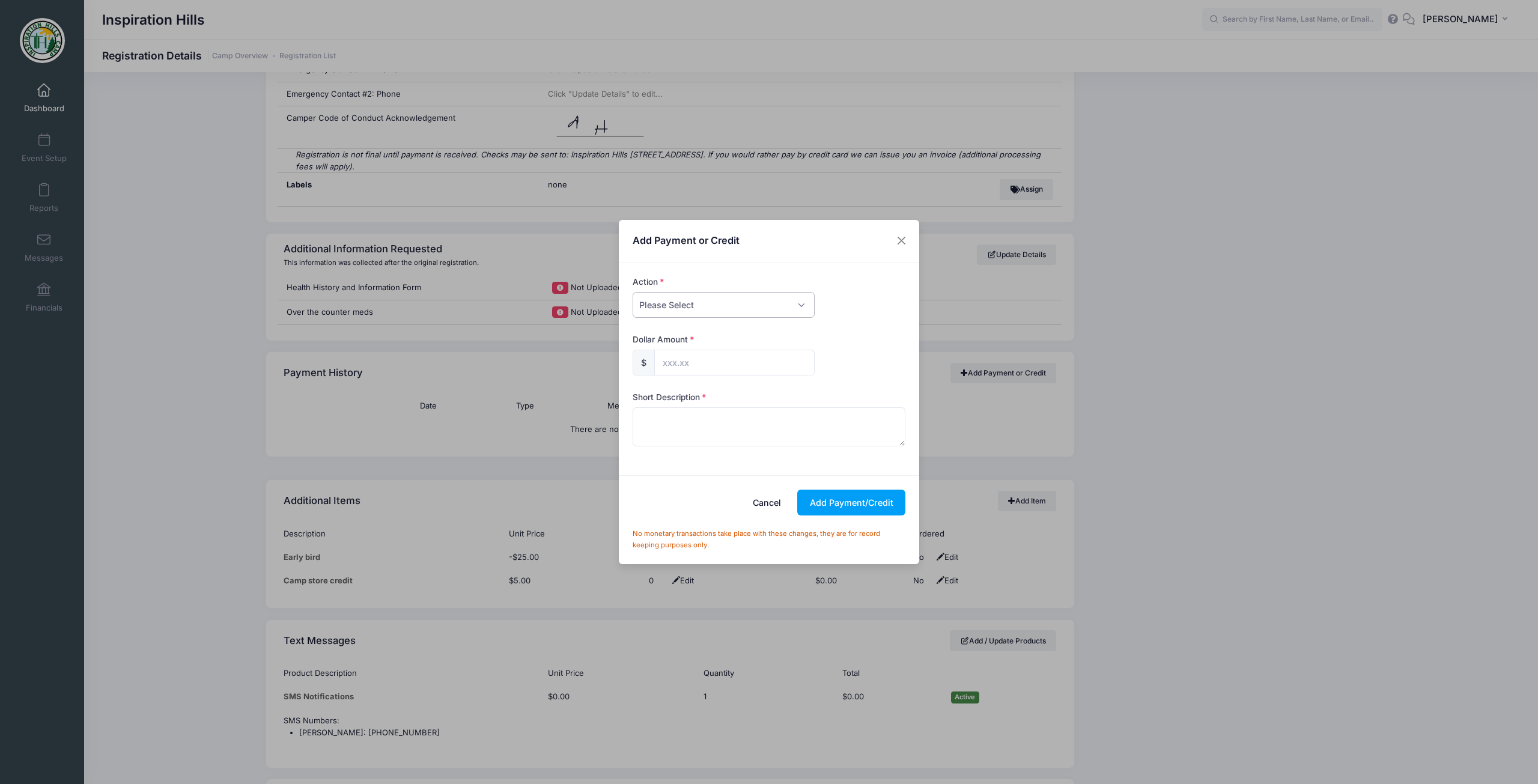
click at [708, 298] on select "Please Select Payment Credit Refund (Offline)" at bounding box center [724, 304] width 182 height 26
select select "payment"
click at [633, 292] on select "Please Select Payment Credit Refund (Offline)" at bounding box center [724, 304] width 182 height 26
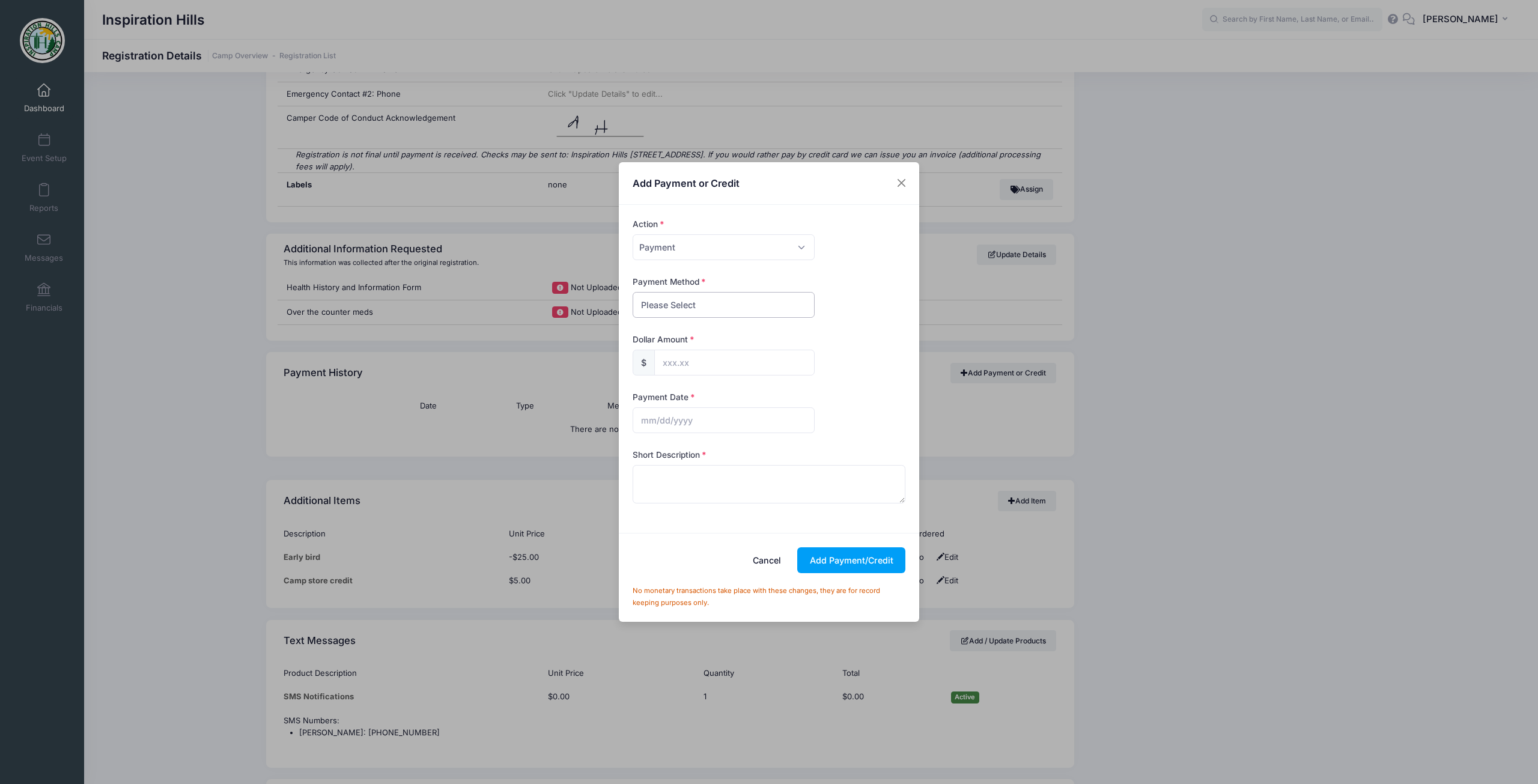
click at [693, 301] on select "Please Select Cash Check Bank Transfer Other" at bounding box center [724, 304] width 182 height 26
select select "check"
click at [633, 292] on select "Please Select Cash Check Bank Transfer Other" at bounding box center [724, 304] width 182 height 26
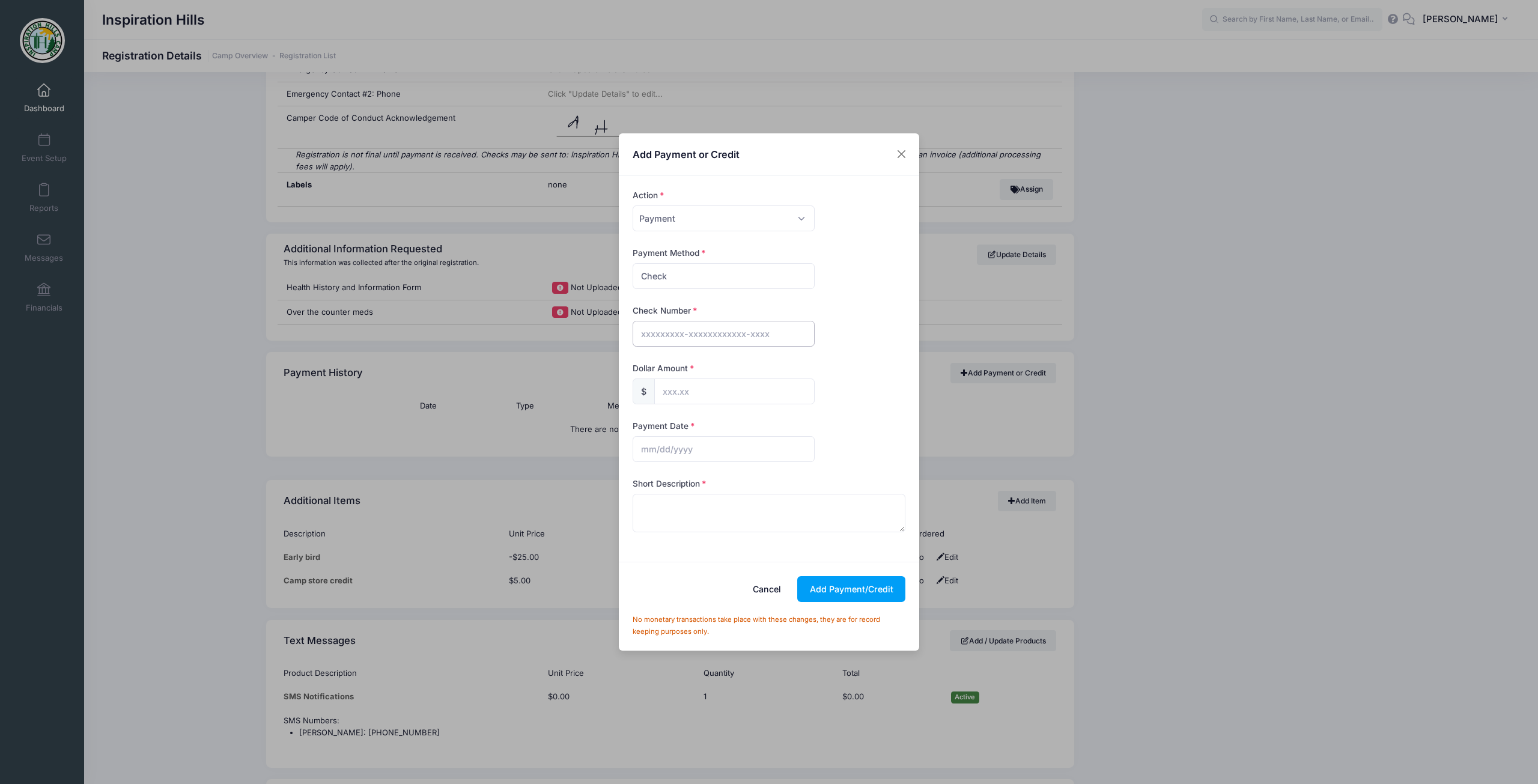
click at [678, 328] on input "text" at bounding box center [724, 333] width 182 height 26
type input "20244"
click at [712, 390] on input "text" at bounding box center [735, 391] width 161 height 26
type input "175.00"
click at [703, 448] on input "text" at bounding box center [724, 448] width 182 height 26
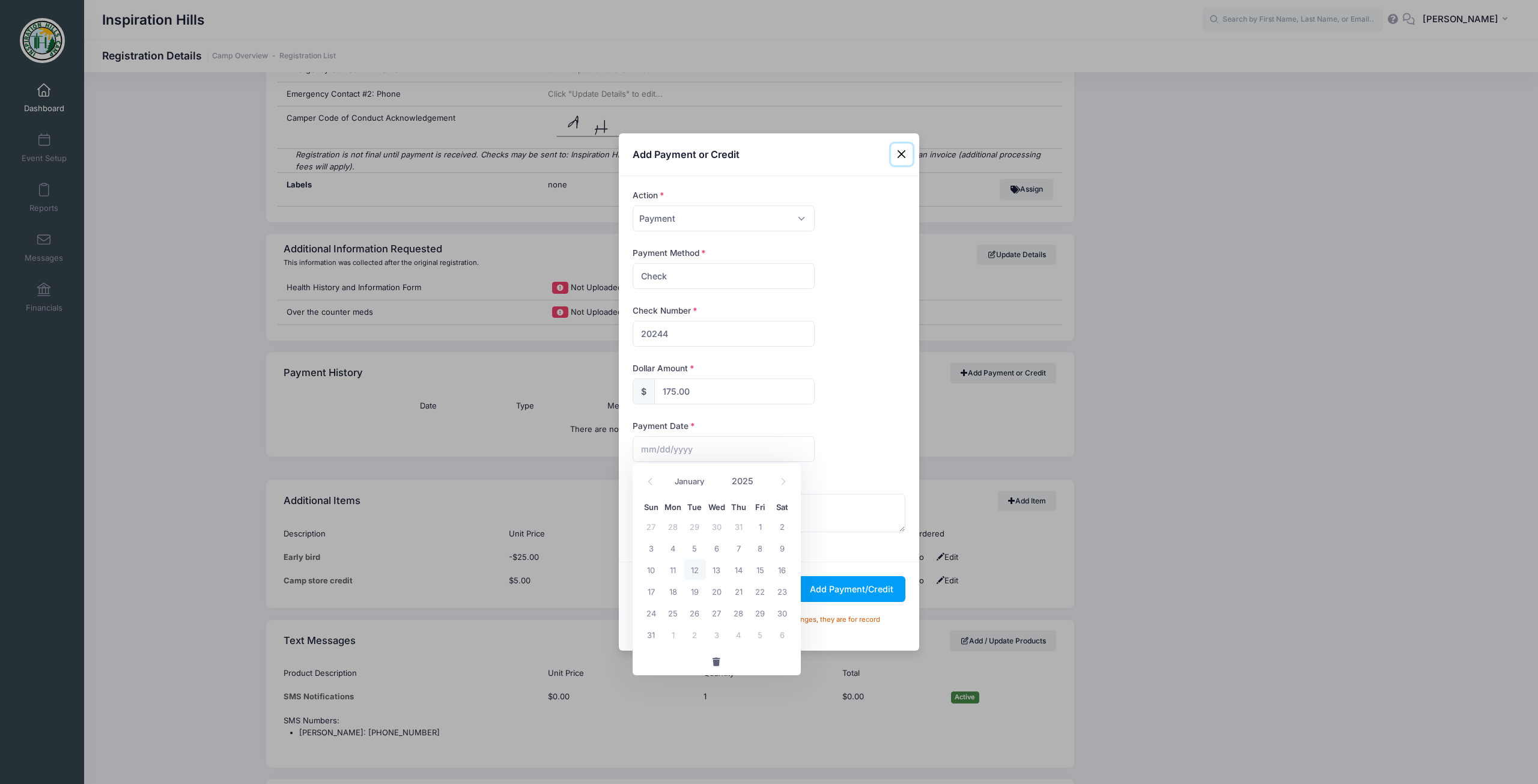
click at [693, 566] on span "12" at bounding box center [694, 569] width 22 height 22
type input "[DATE]"
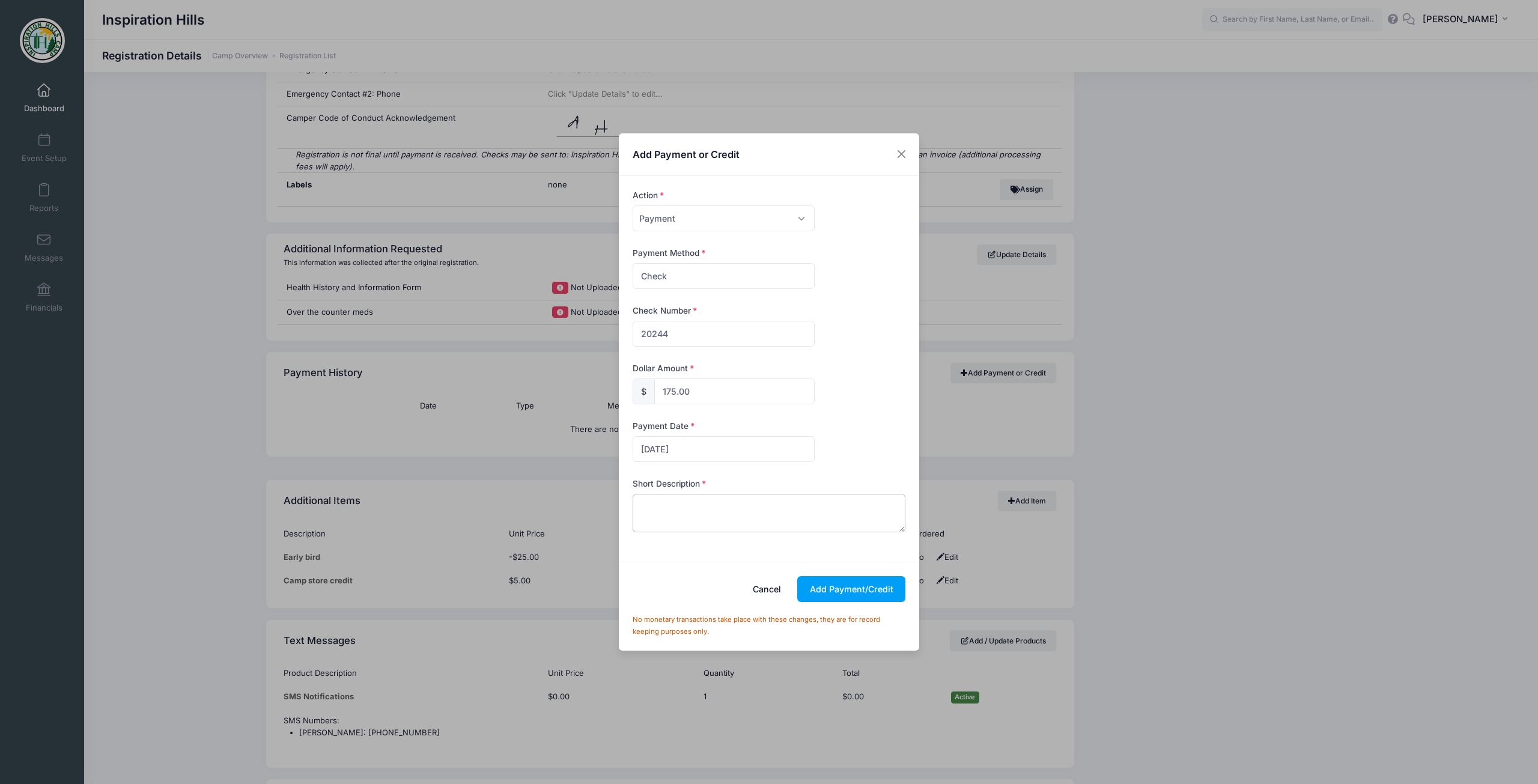
click at [709, 513] on textarea at bounding box center [769, 513] width 273 height 38
paste textarea "Payment in full check 20244 from [GEOGRAPHIC_DATA]."
type textarea "Payment in full check 20244 from [GEOGRAPHIC_DATA]."
click at [859, 593] on button "Add Payment/Credit" at bounding box center [851, 588] width 108 height 26
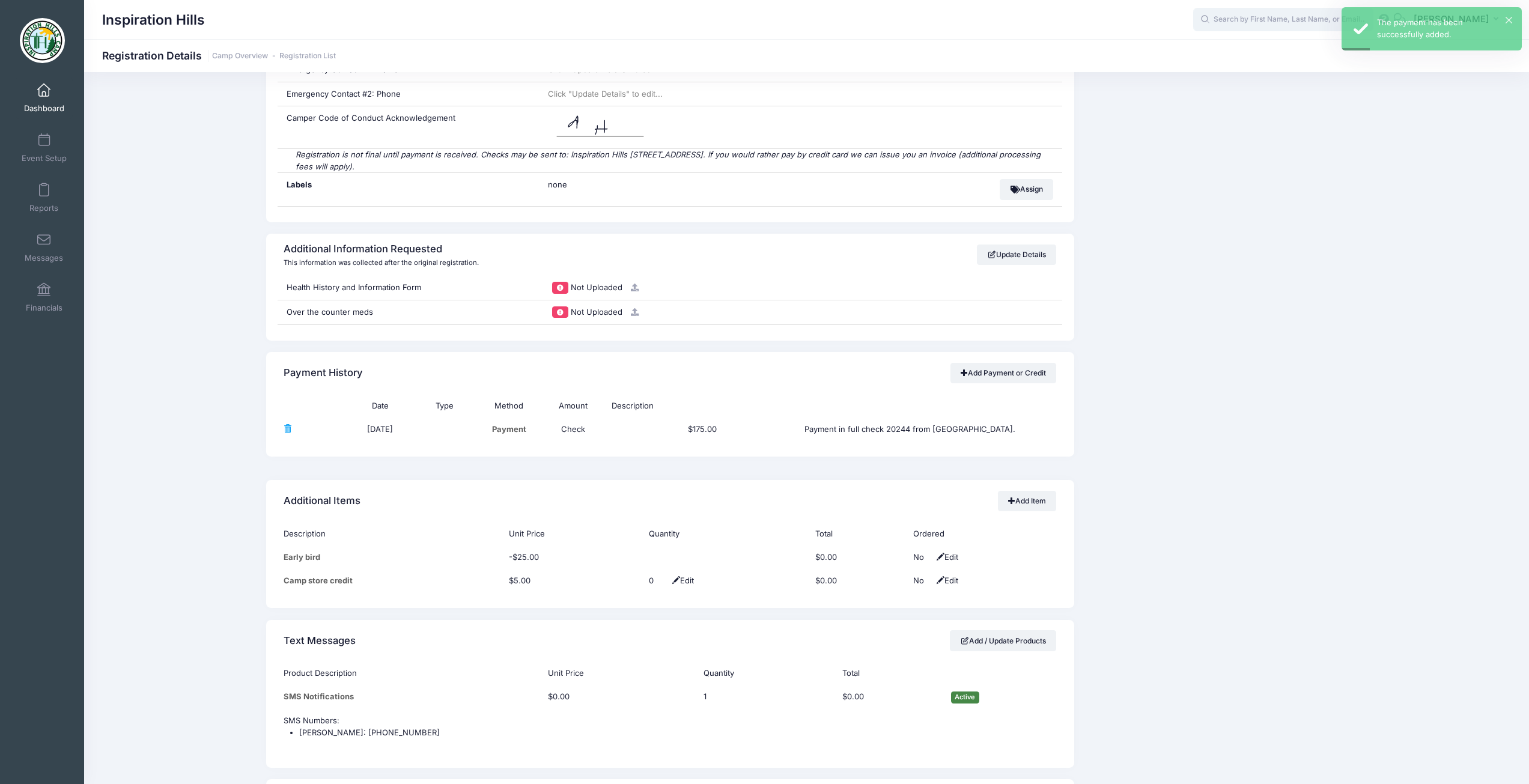
click at [1279, 16] on input "text" at bounding box center [1283, 20] width 180 height 24
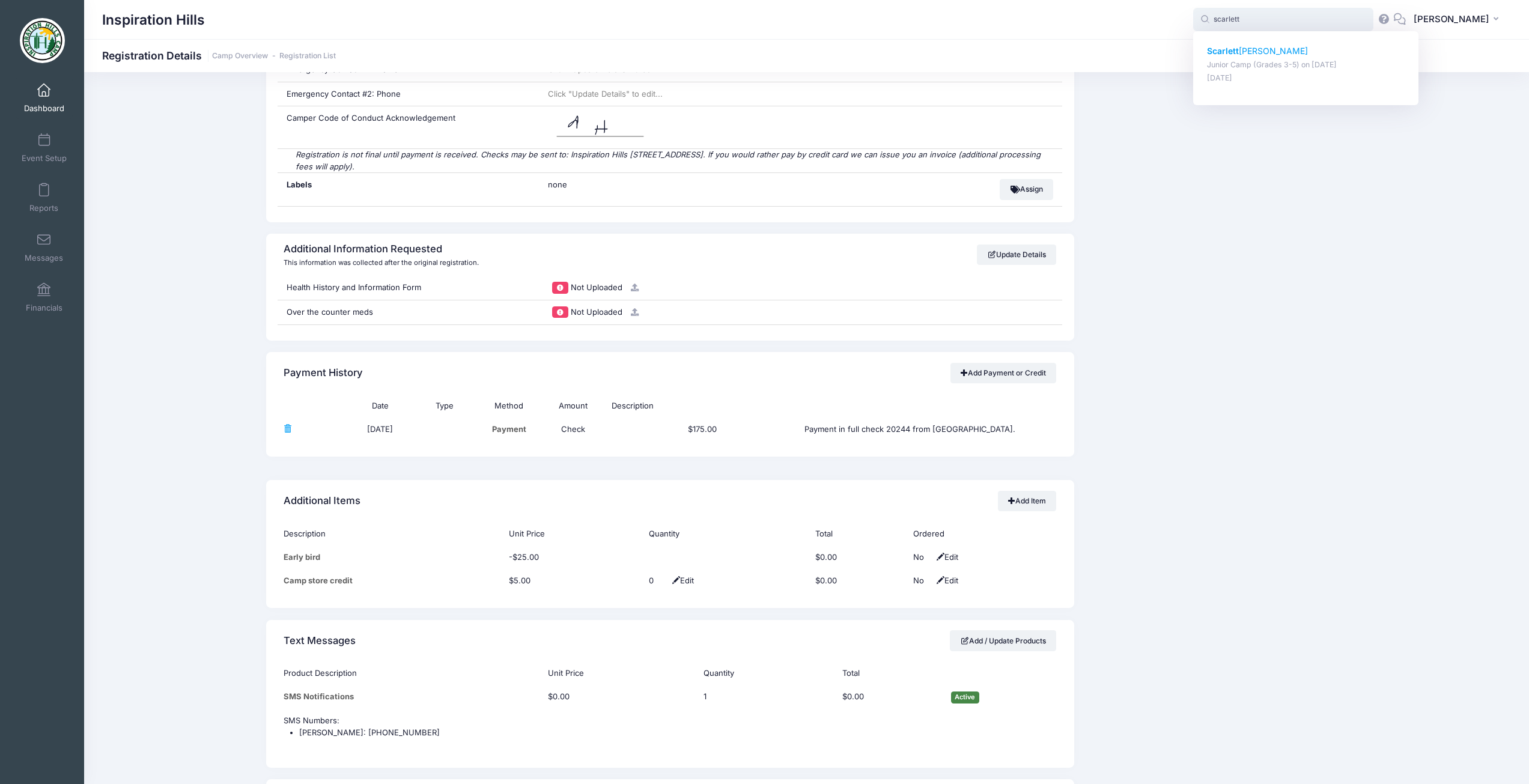
click at [1256, 51] on p "Scarlett Harris" at bounding box center [1306, 51] width 198 height 13
type input "Scarlett Harris (Junior Camp (Grades 3-5), Jul-06, 2025)"
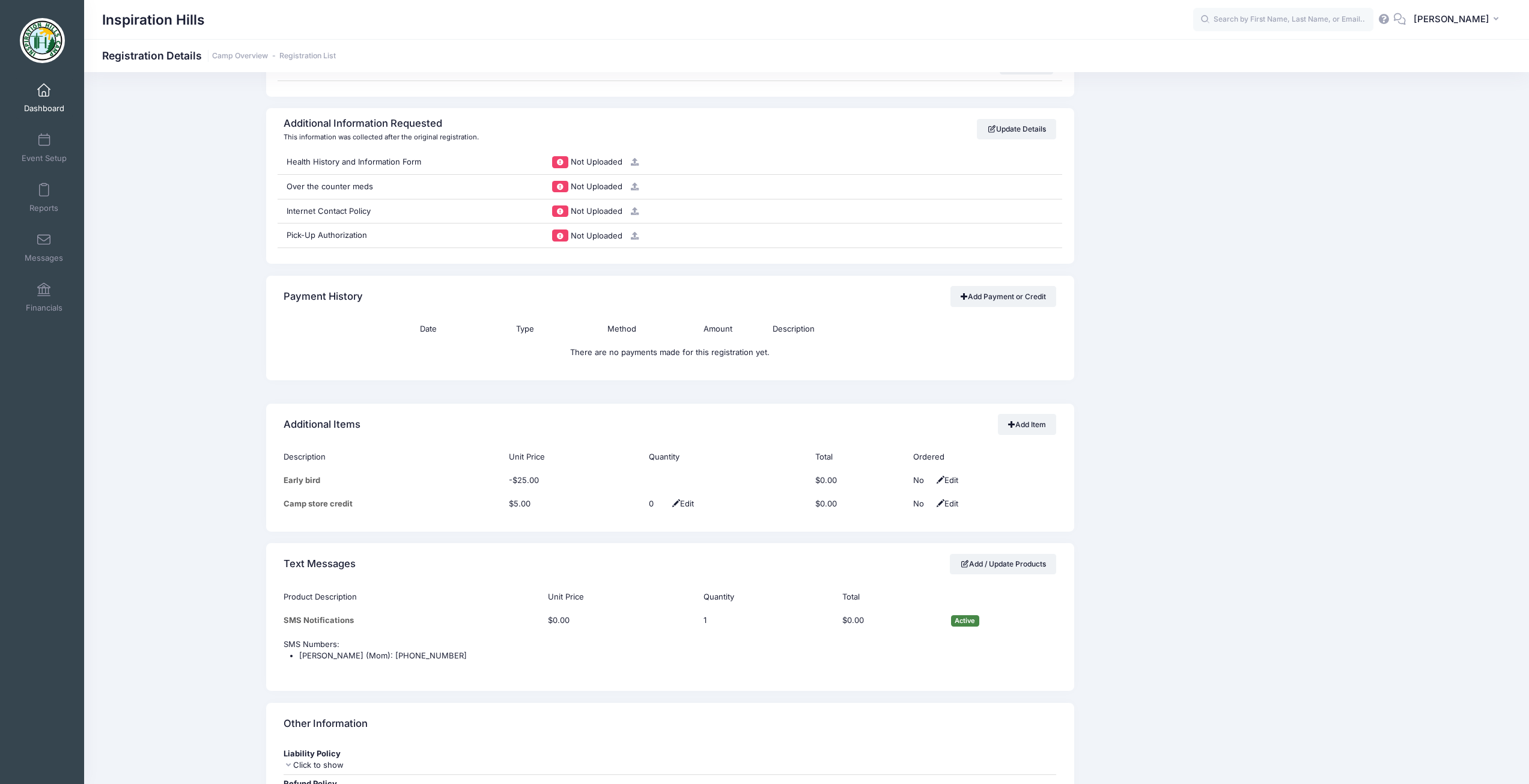
scroll to position [1141, 0]
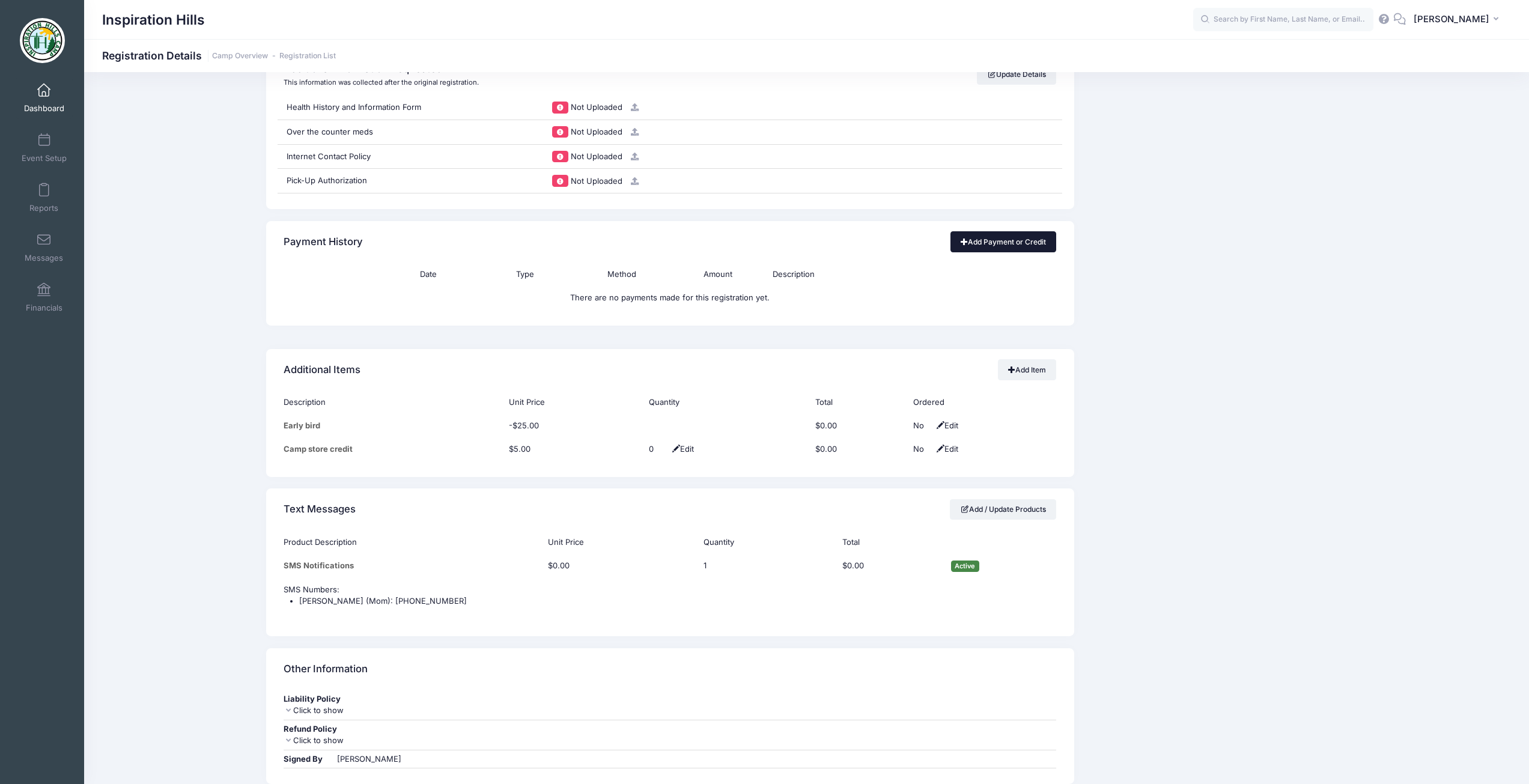
click at [1003, 248] on link "Add Payment or Credit" at bounding box center [1003, 241] width 106 height 20
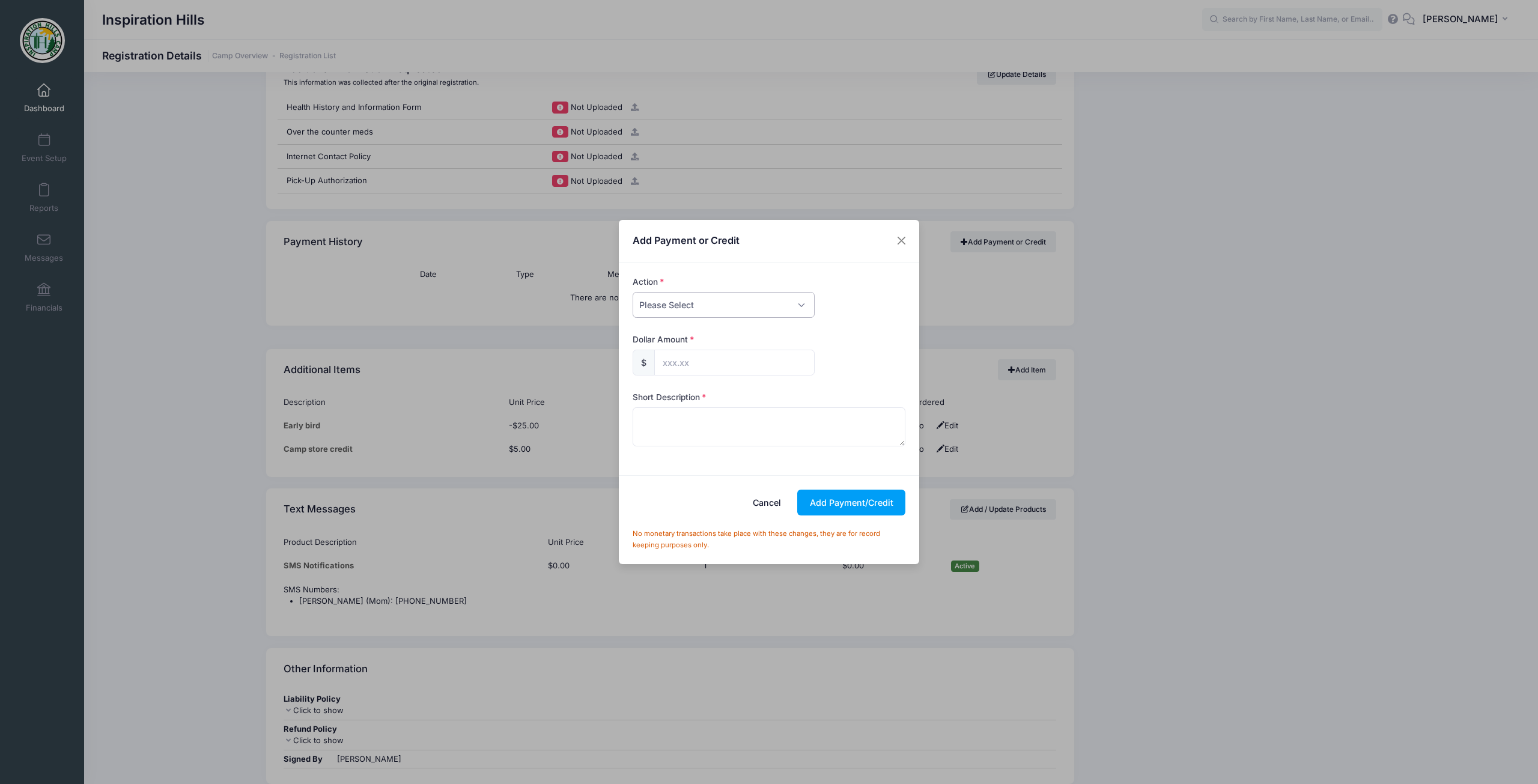
click at [760, 307] on select "Please Select Payment Credit Refund (Offline)" at bounding box center [724, 304] width 182 height 26
select select "payment"
click at [633, 292] on select "Please Select Payment Credit Refund (Offline)" at bounding box center [724, 304] width 182 height 26
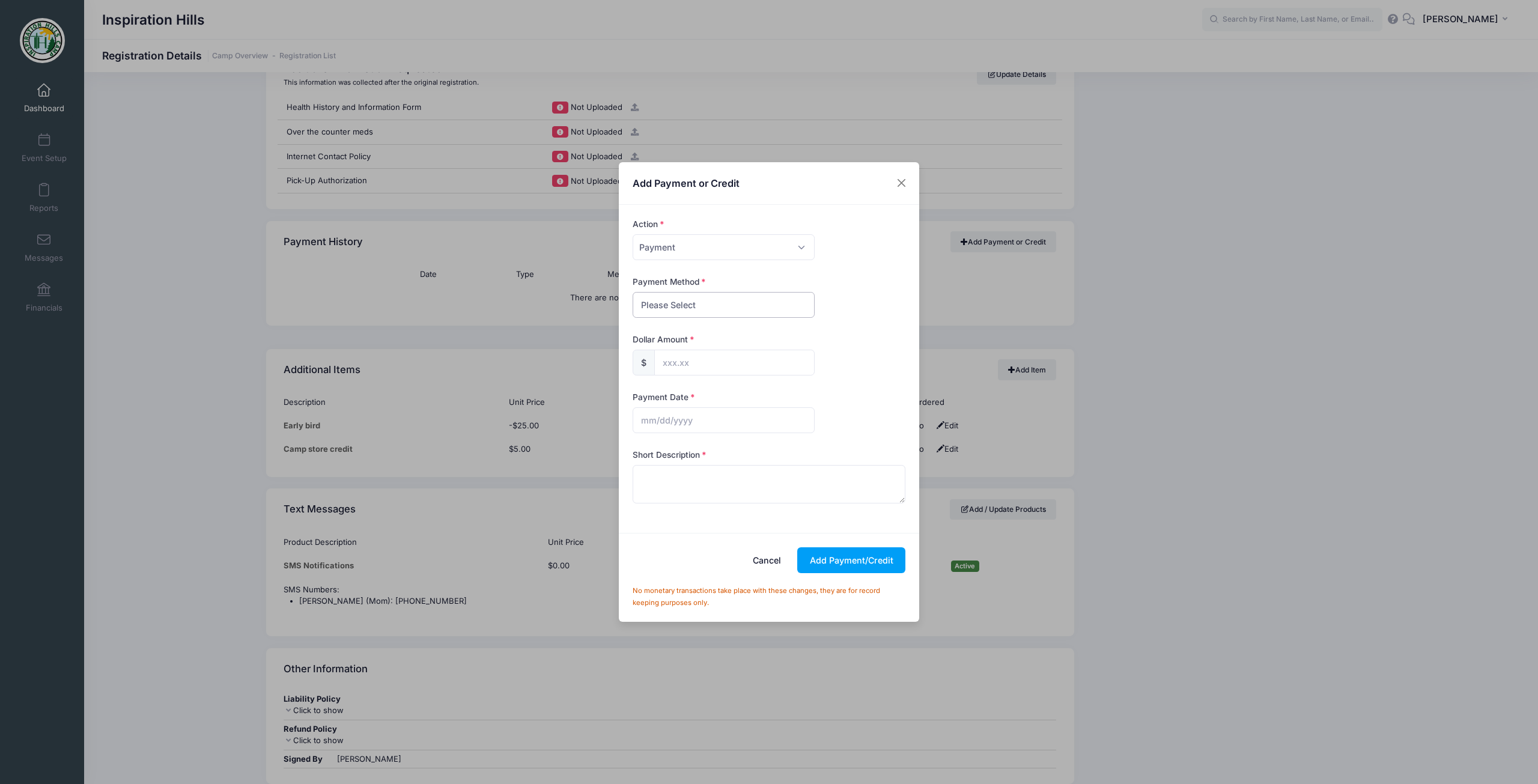
click at [704, 309] on select "Please Select Cash Check Bank Transfer Other" at bounding box center [724, 304] width 182 height 26
select select "check"
click at [633, 292] on select "Please Select Cash Check Bank Transfer Other" at bounding box center [724, 304] width 182 height 26
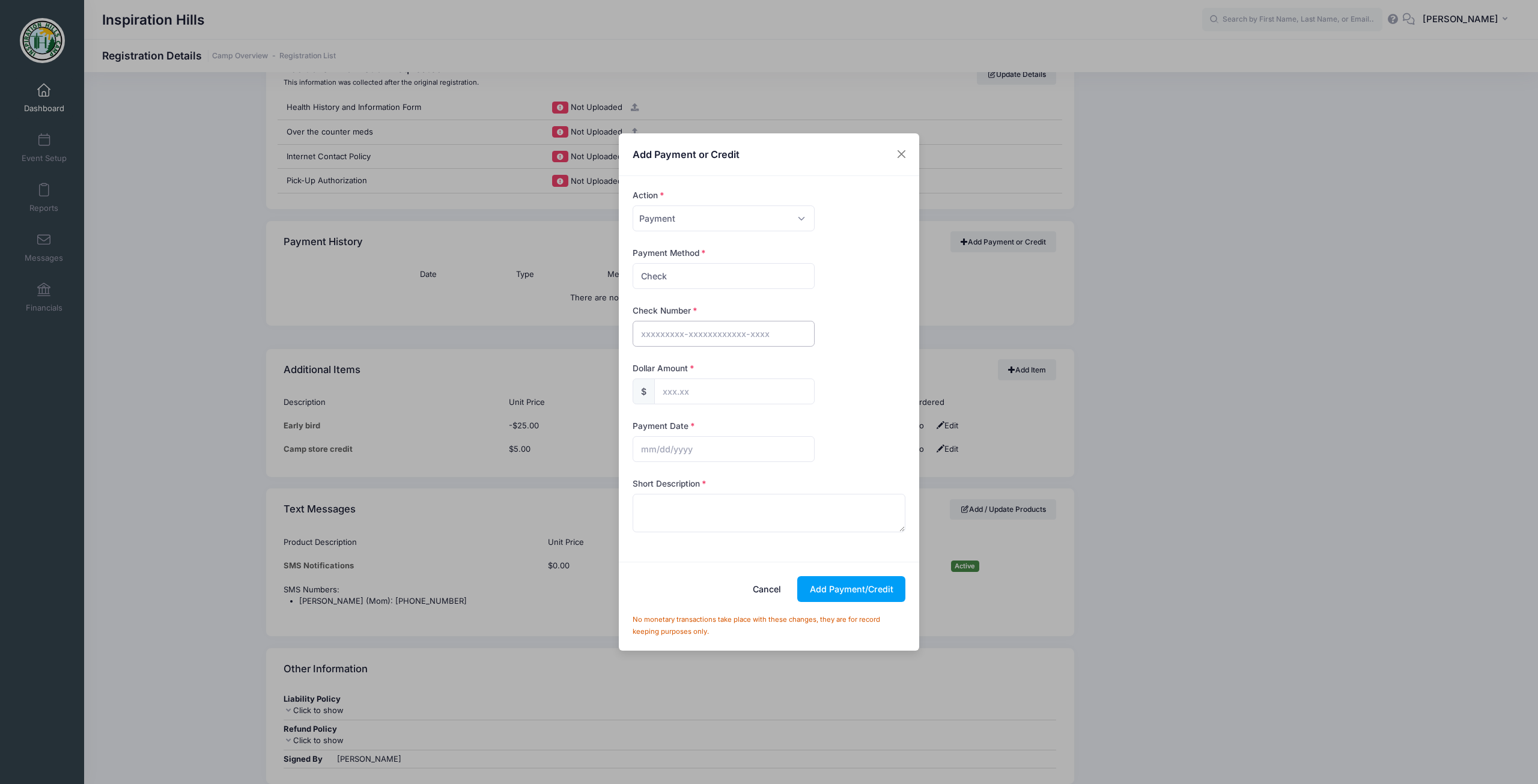
click at [691, 323] on input "text" at bounding box center [724, 333] width 182 height 26
type input "20244"
click at [714, 392] on input "text" at bounding box center [735, 391] width 161 height 26
type input "400.00"
click at [677, 442] on input "text" at bounding box center [724, 448] width 182 height 26
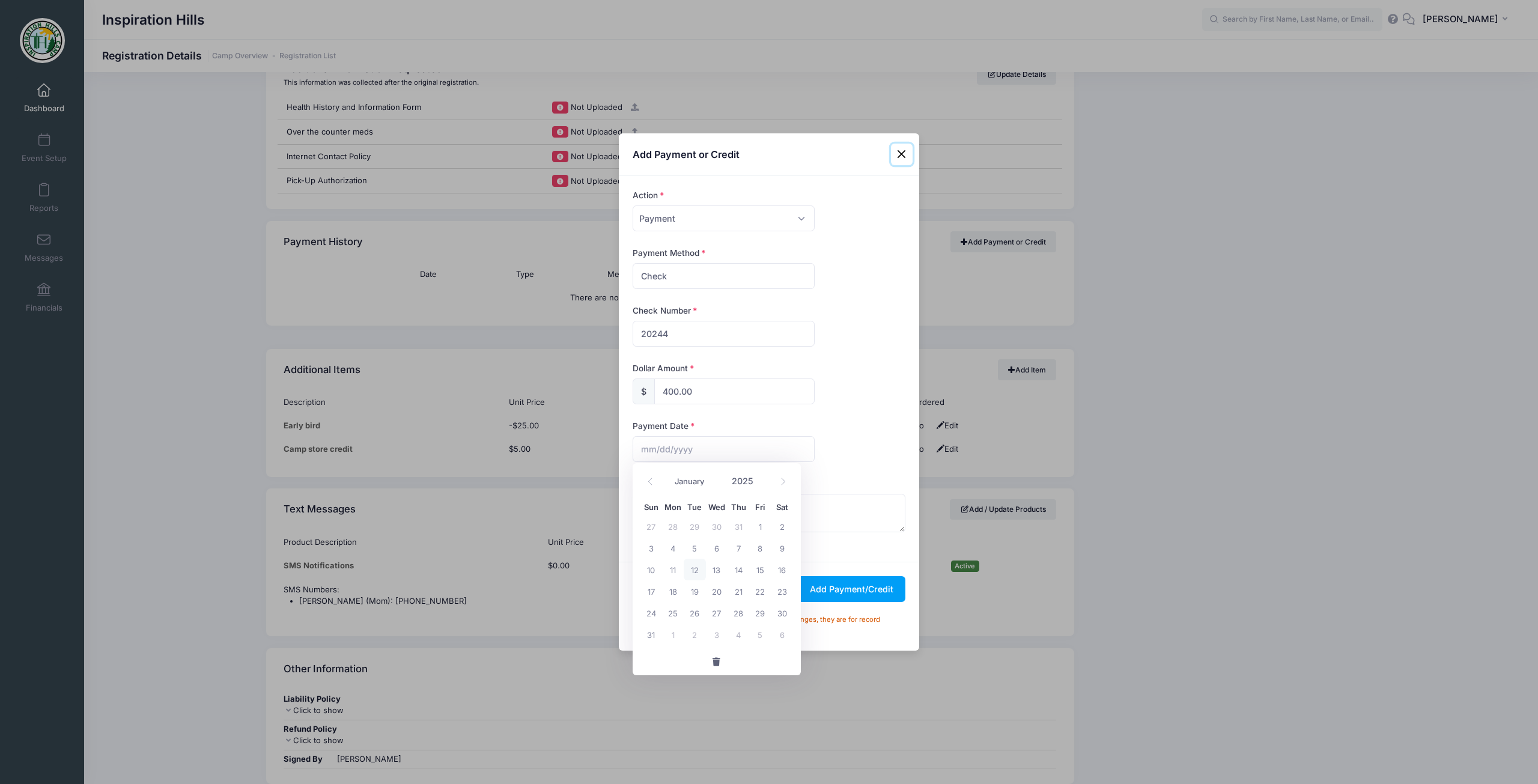
click at [691, 574] on span "12" at bounding box center [694, 569] width 22 height 22
type input "[DATE]"
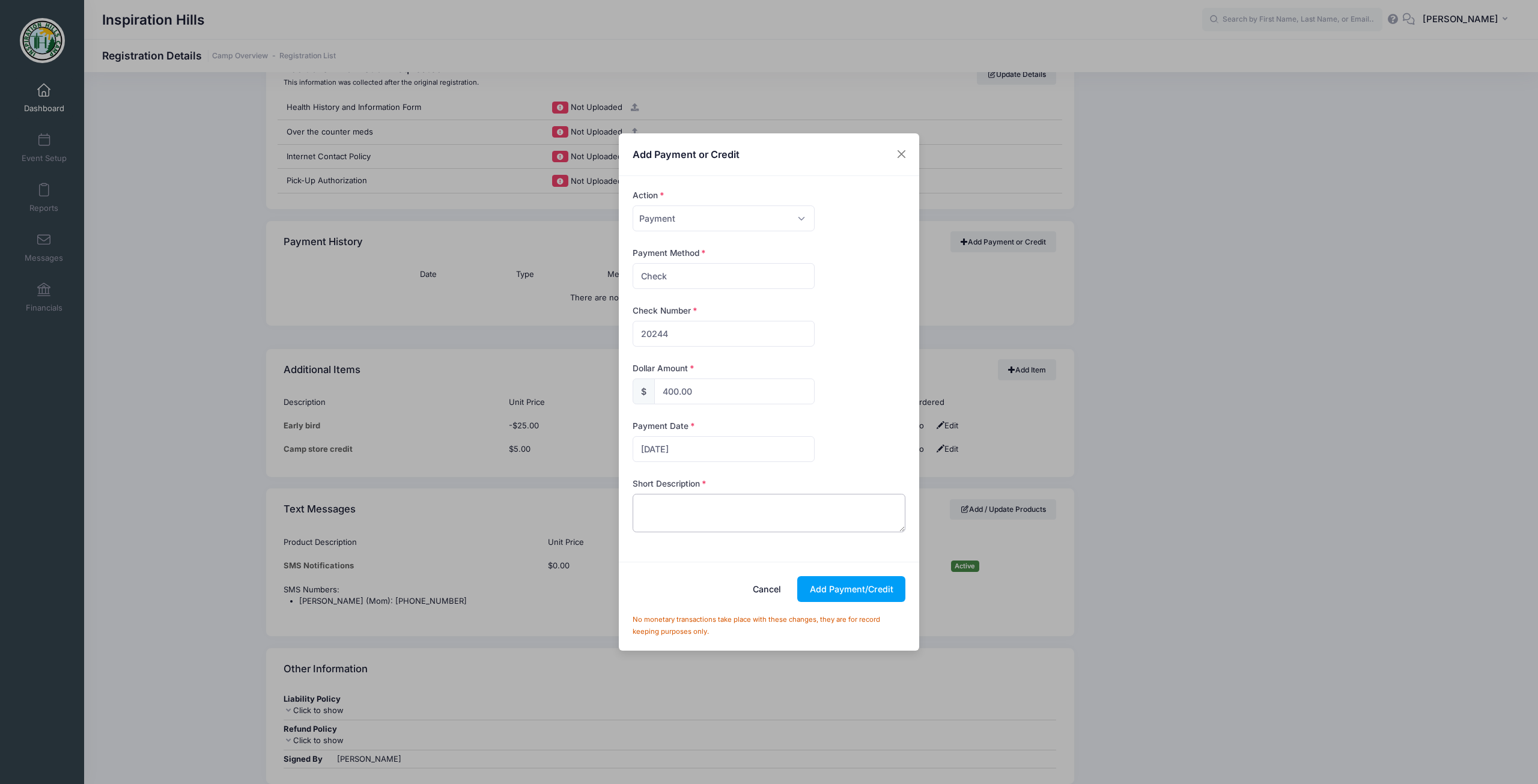
click at [693, 513] on textarea at bounding box center [769, 513] width 273 height 38
paste textarea "Payment in full check 20244 from [GEOGRAPHIC_DATA]."
type textarea "Payment in full check 20244 from [GEOGRAPHIC_DATA]."
click at [860, 590] on button "Add Payment/Credit" at bounding box center [851, 588] width 108 height 26
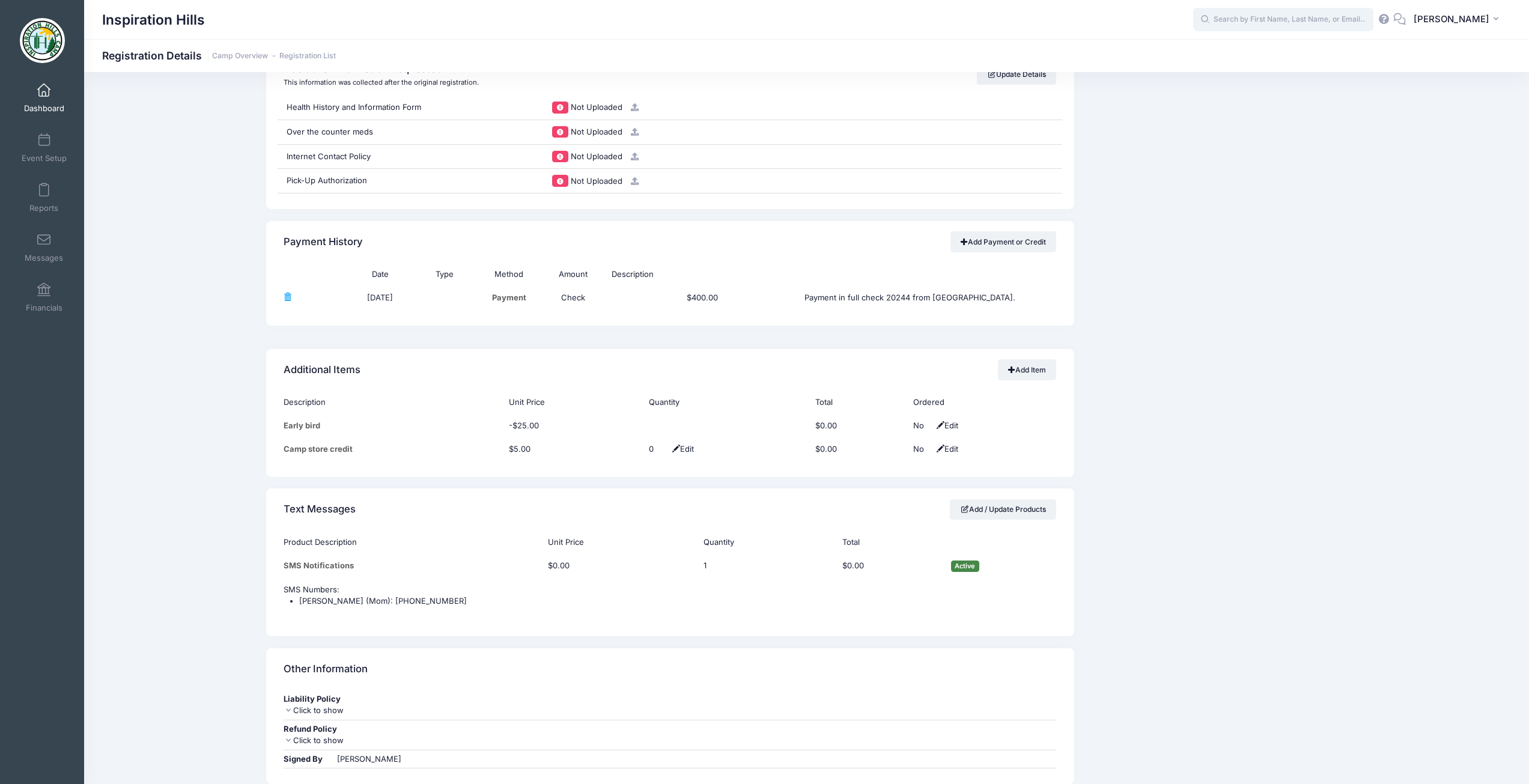
click at [1306, 18] on input "text" at bounding box center [1283, 20] width 180 height 24
click at [1249, 49] on p "[PERSON_NAME]" at bounding box center [1306, 51] width 198 height 13
type input "[PERSON_NAME] (Junior High Camp (Grades 6-8), [DATE])"
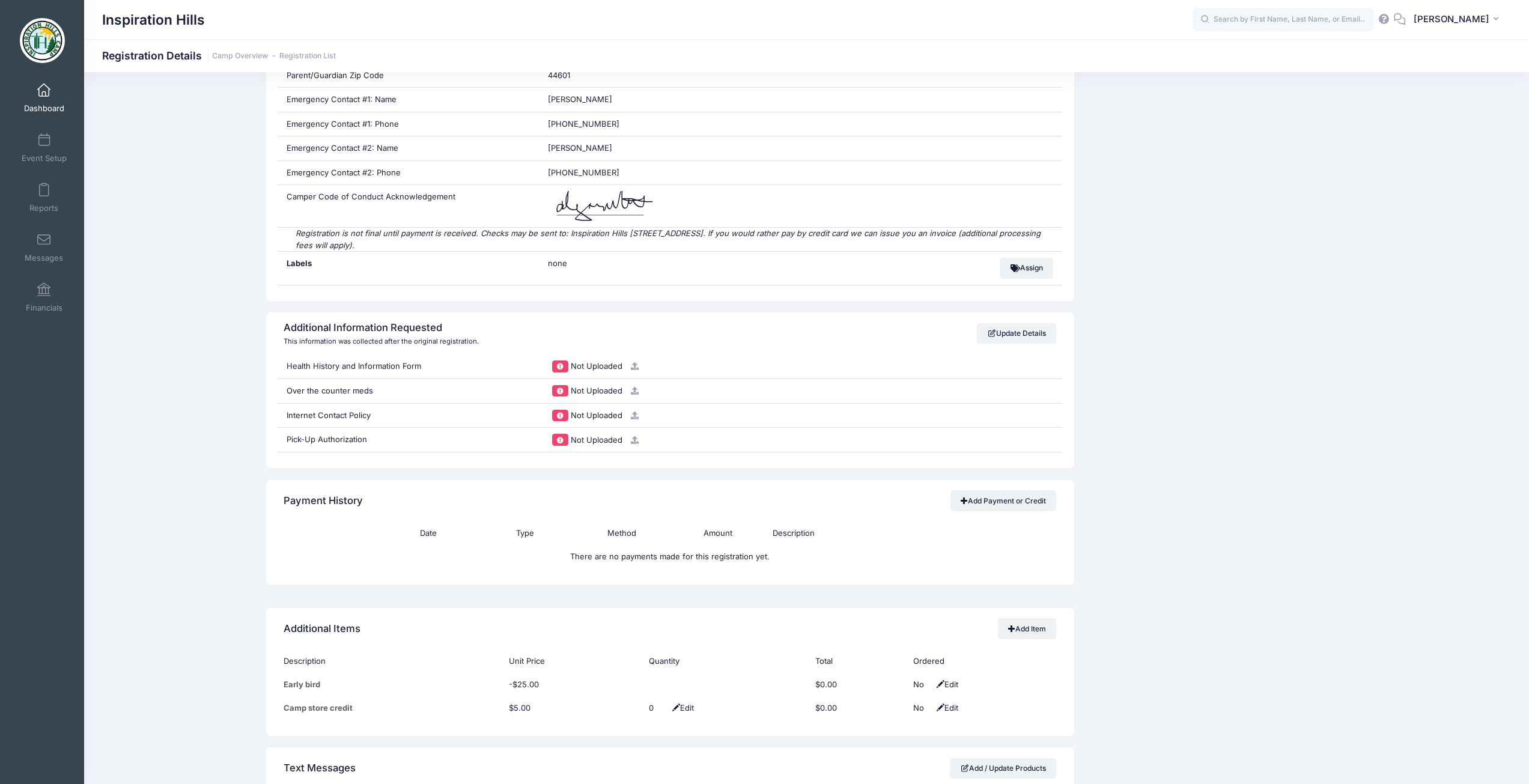
scroll to position [961, 0]
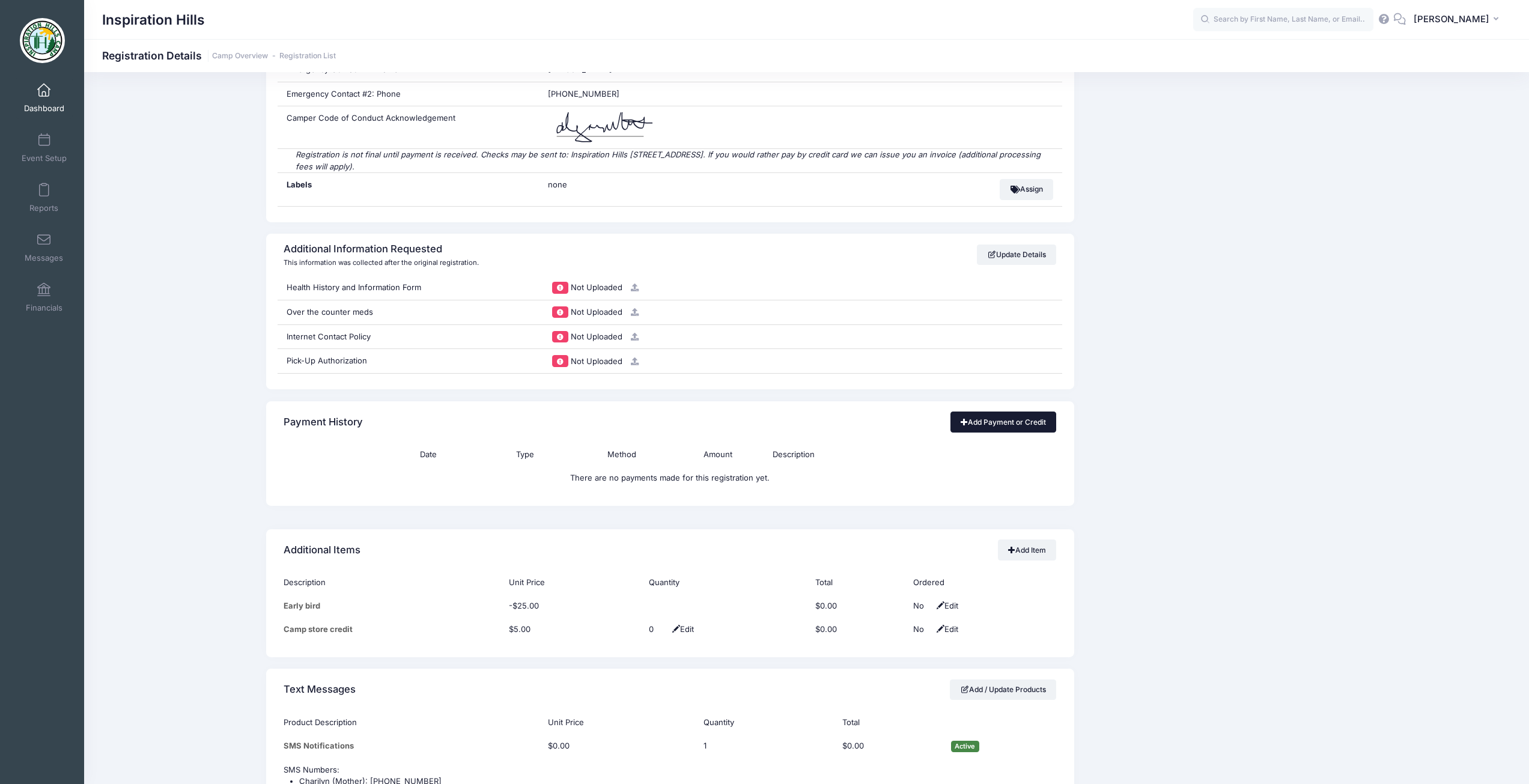
click at [989, 425] on link "Add Payment or Credit" at bounding box center [1003, 421] width 106 height 20
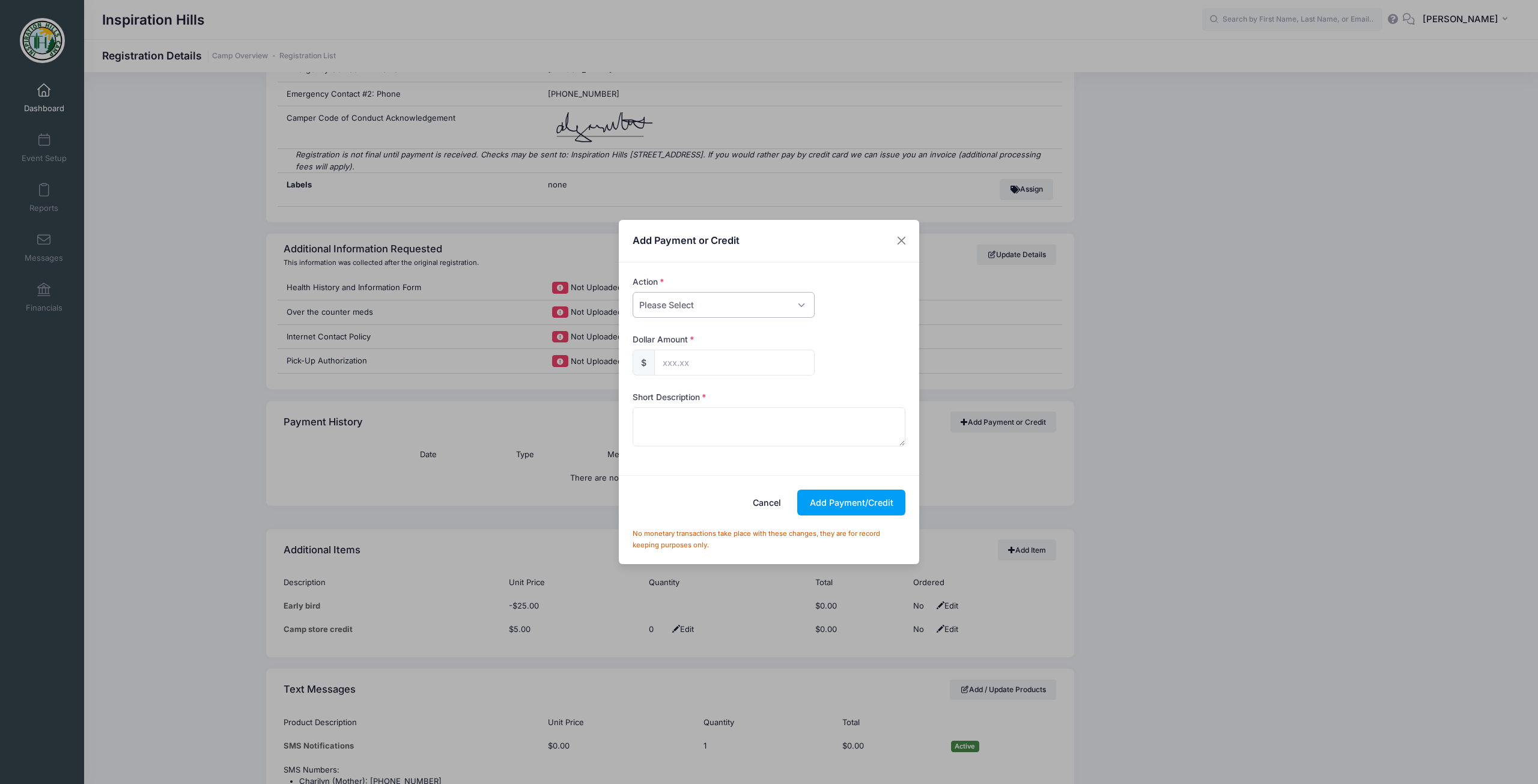
click at [735, 300] on select "Please Select Payment Credit Refund (Offline)" at bounding box center [724, 304] width 182 height 26
select select "payment"
click at [633, 292] on select "Please Select Payment Credit Refund (Offline)" at bounding box center [724, 304] width 182 height 26
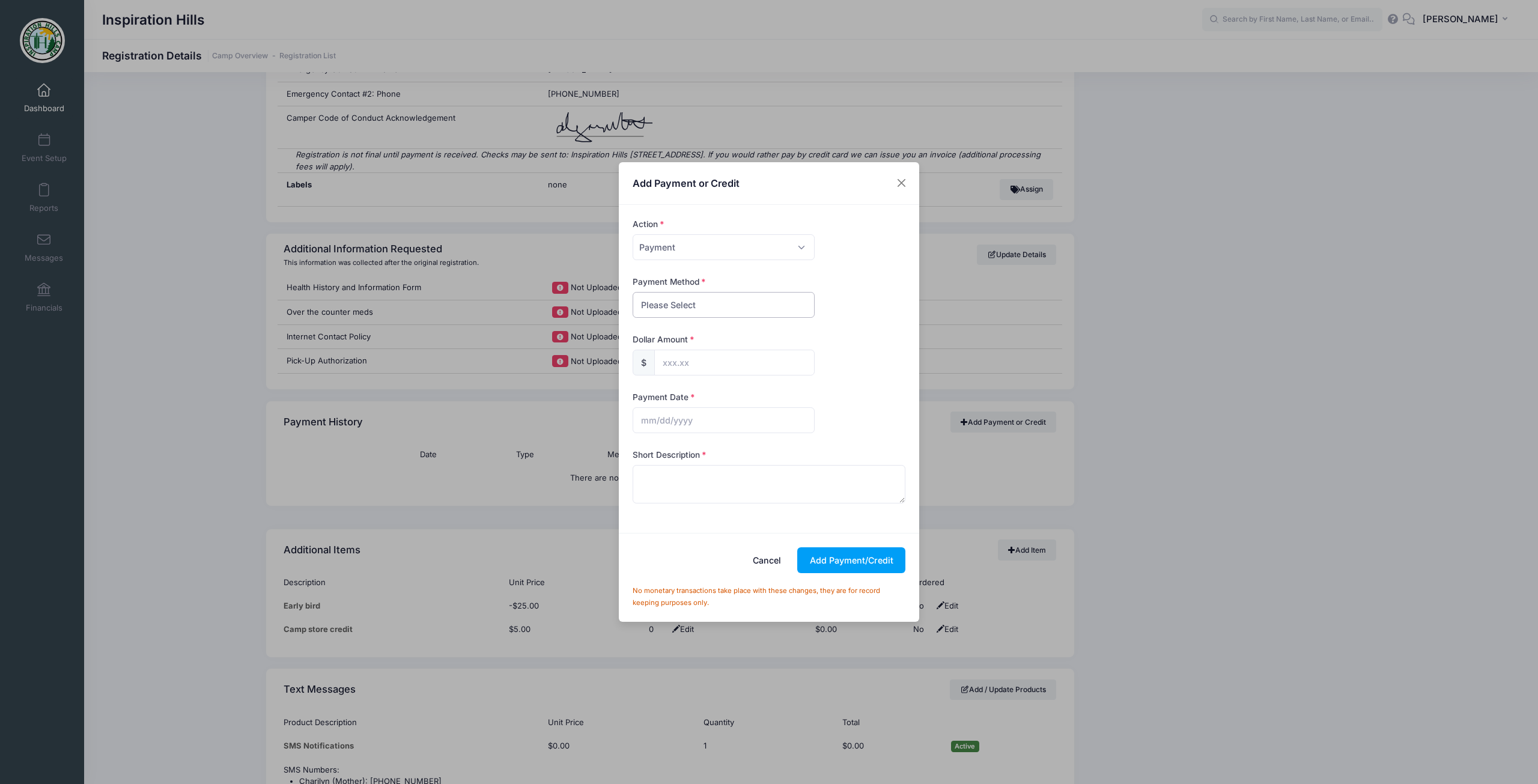
click at [712, 299] on select "Please Select Cash Check Bank Transfer Other" at bounding box center [724, 304] width 182 height 26
select select "check"
click at [633, 292] on select "Please Select Cash Check Bank Transfer Other" at bounding box center [724, 304] width 182 height 26
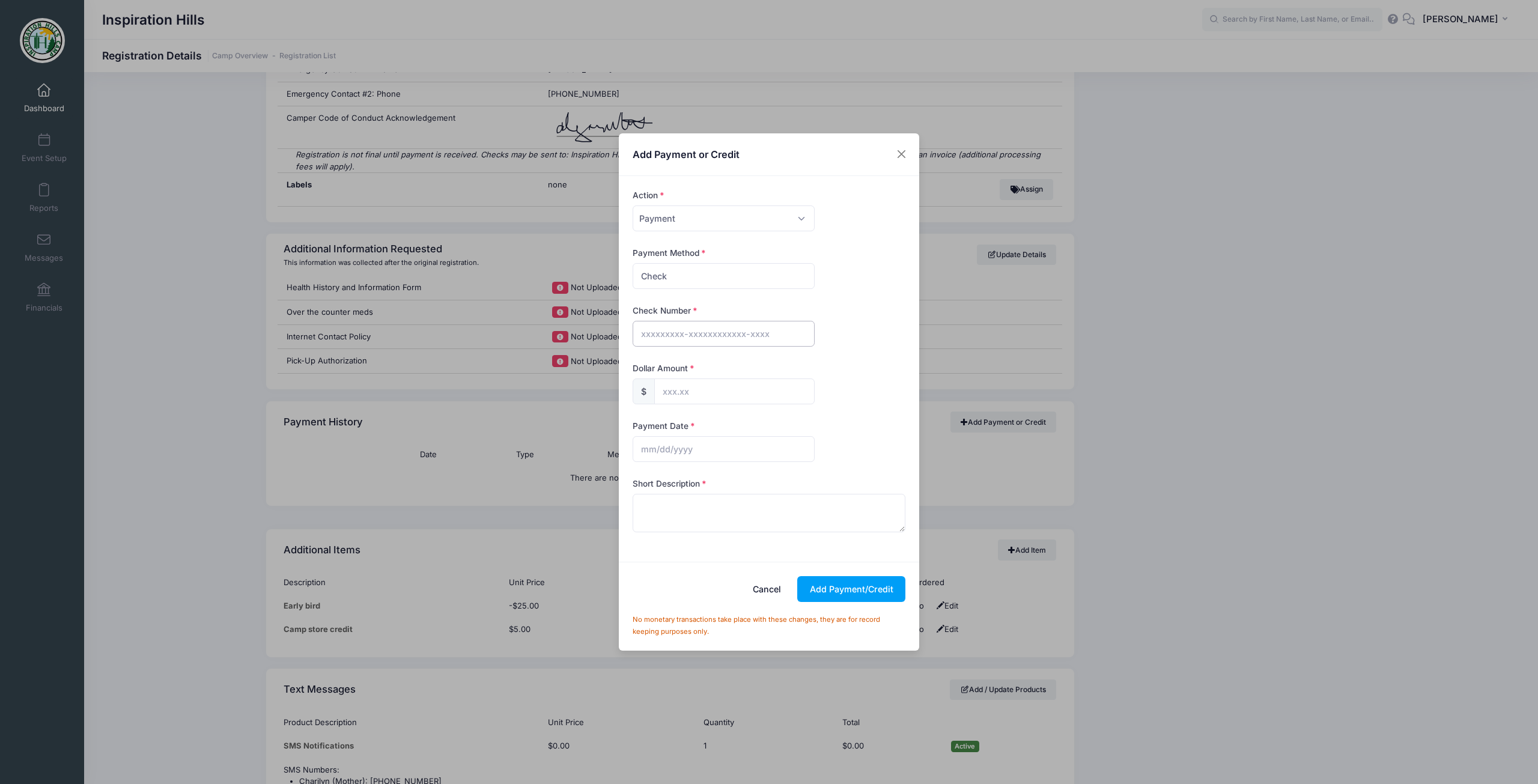
click at [702, 331] on input "text" at bounding box center [724, 333] width 182 height 26
type input "20244"
click at [706, 399] on input "text" at bounding box center [735, 391] width 161 height 26
type input "400.00"
click at [712, 447] on input "text" at bounding box center [724, 448] width 182 height 26
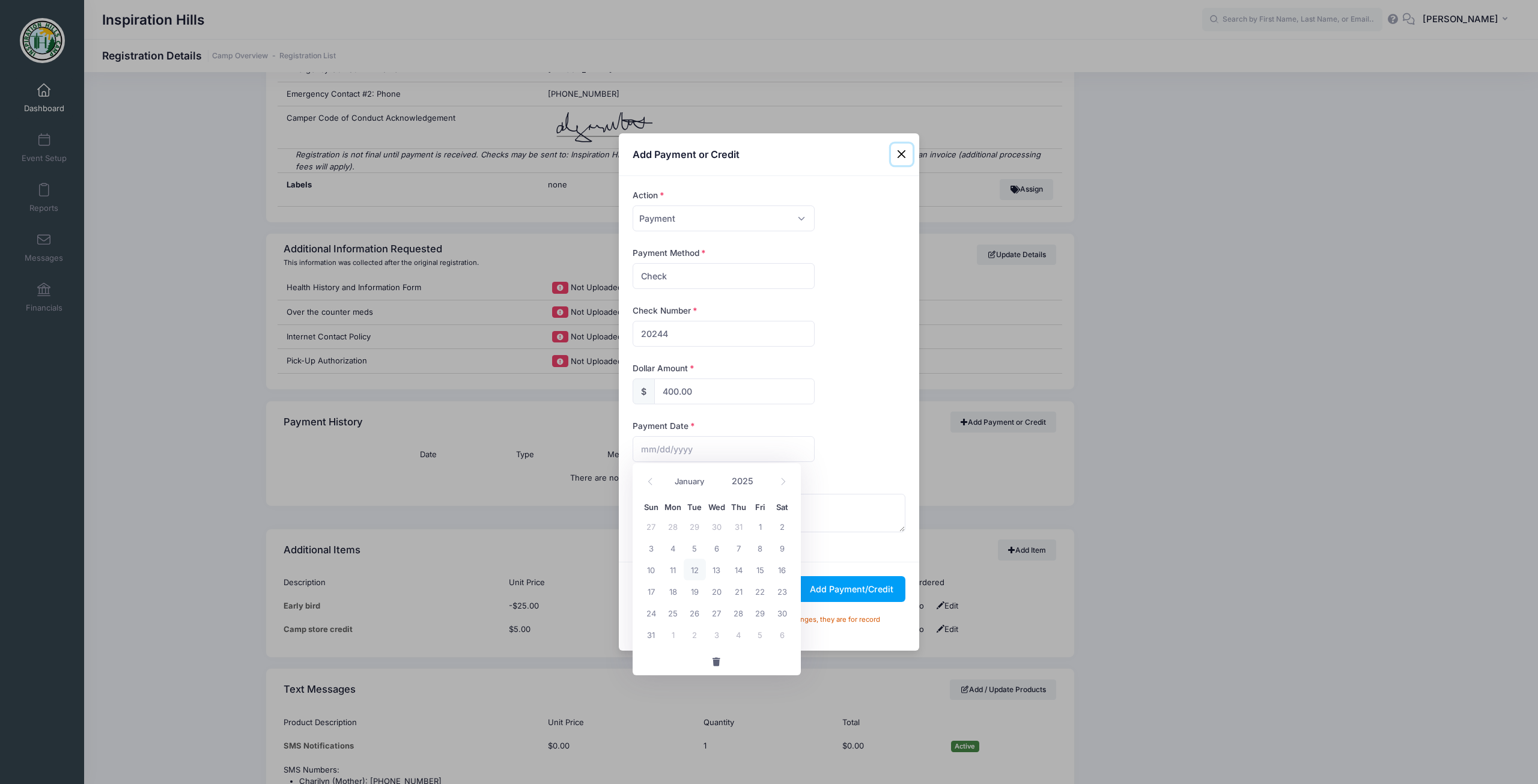
click at [689, 569] on span "12" at bounding box center [694, 569] width 22 height 22
type input "[DATE]"
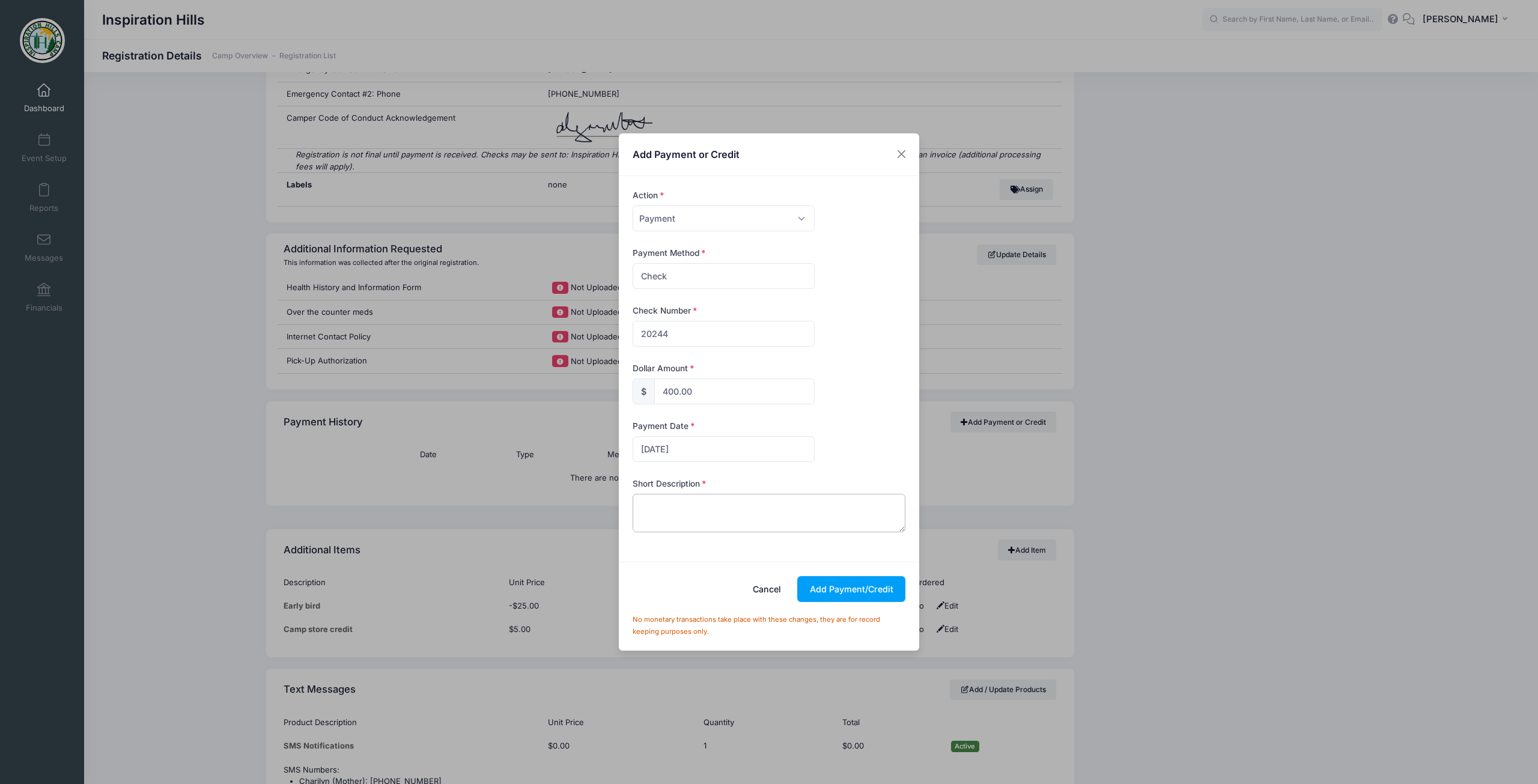
paste textarea "Payment in full check 20244 from [GEOGRAPHIC_DATA]."
type textarea "Payment in full check 20244 from [GEOGRAPHIC_DATA]."
click at [827, 589] on button "Add Payment/Credit" at bounding box center [851, 588] width 108 height 26
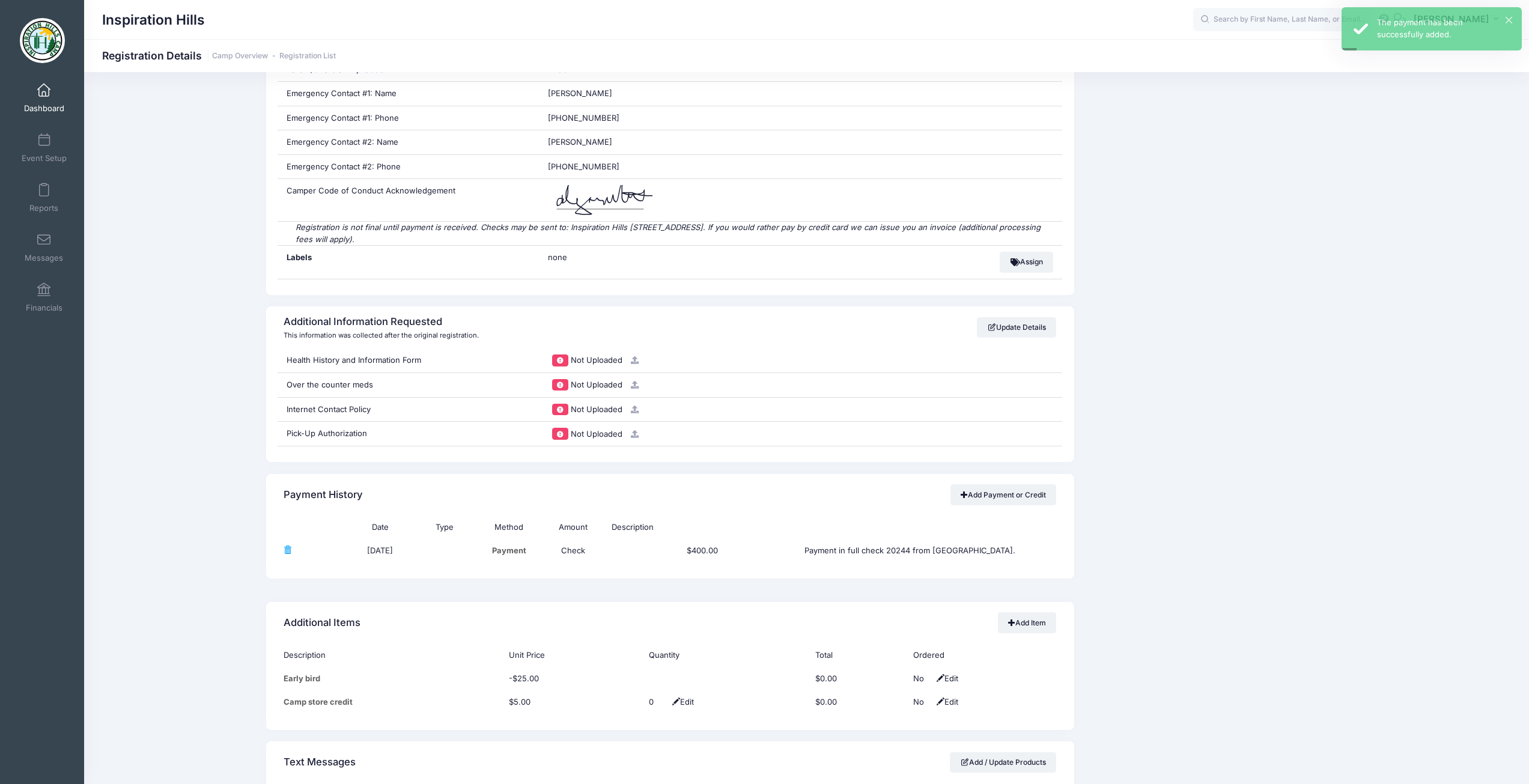
scroll to position [721, 0]
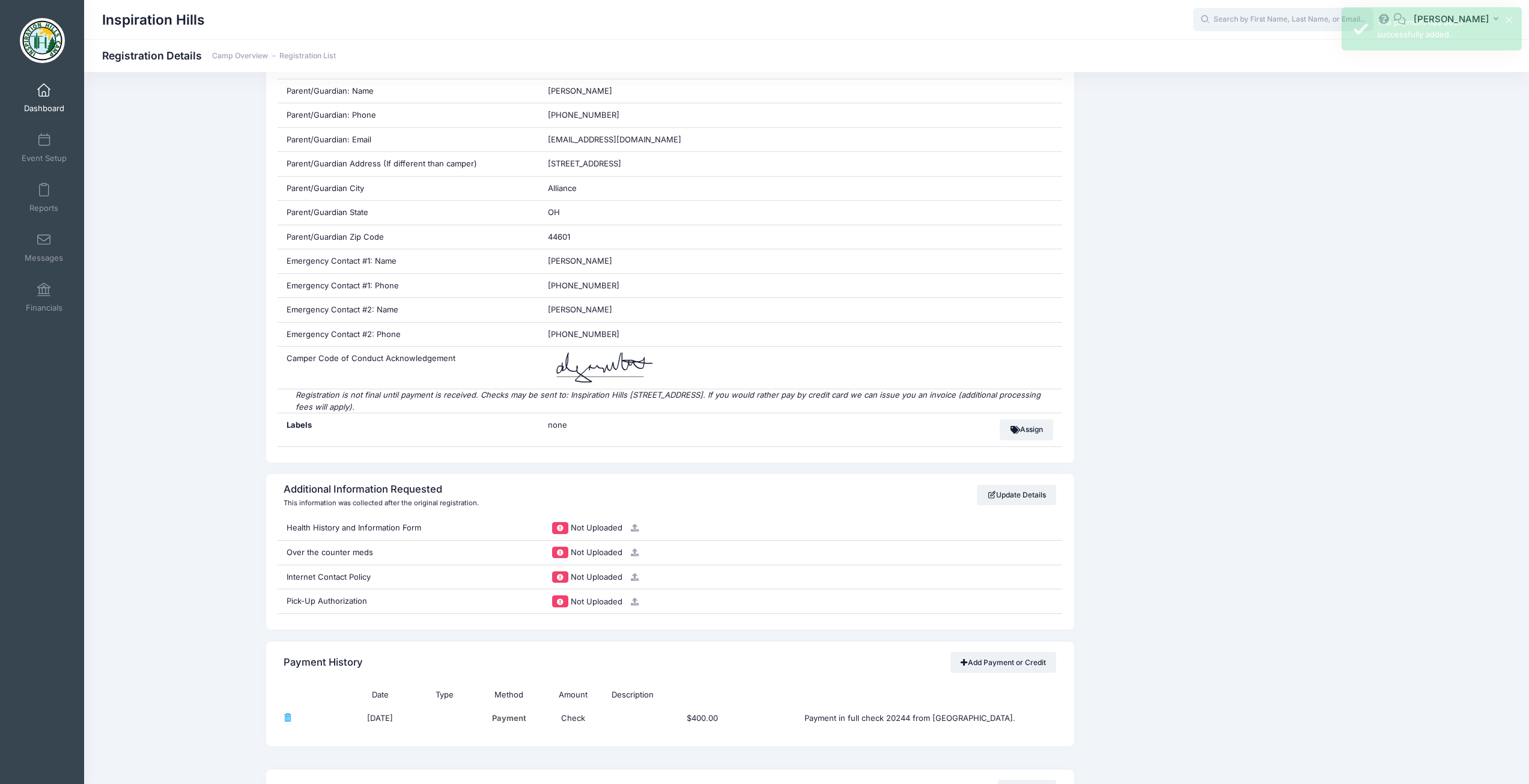
click at [1250, 17] on input "text" at bounding box center [1283, 20] width 180 height 24
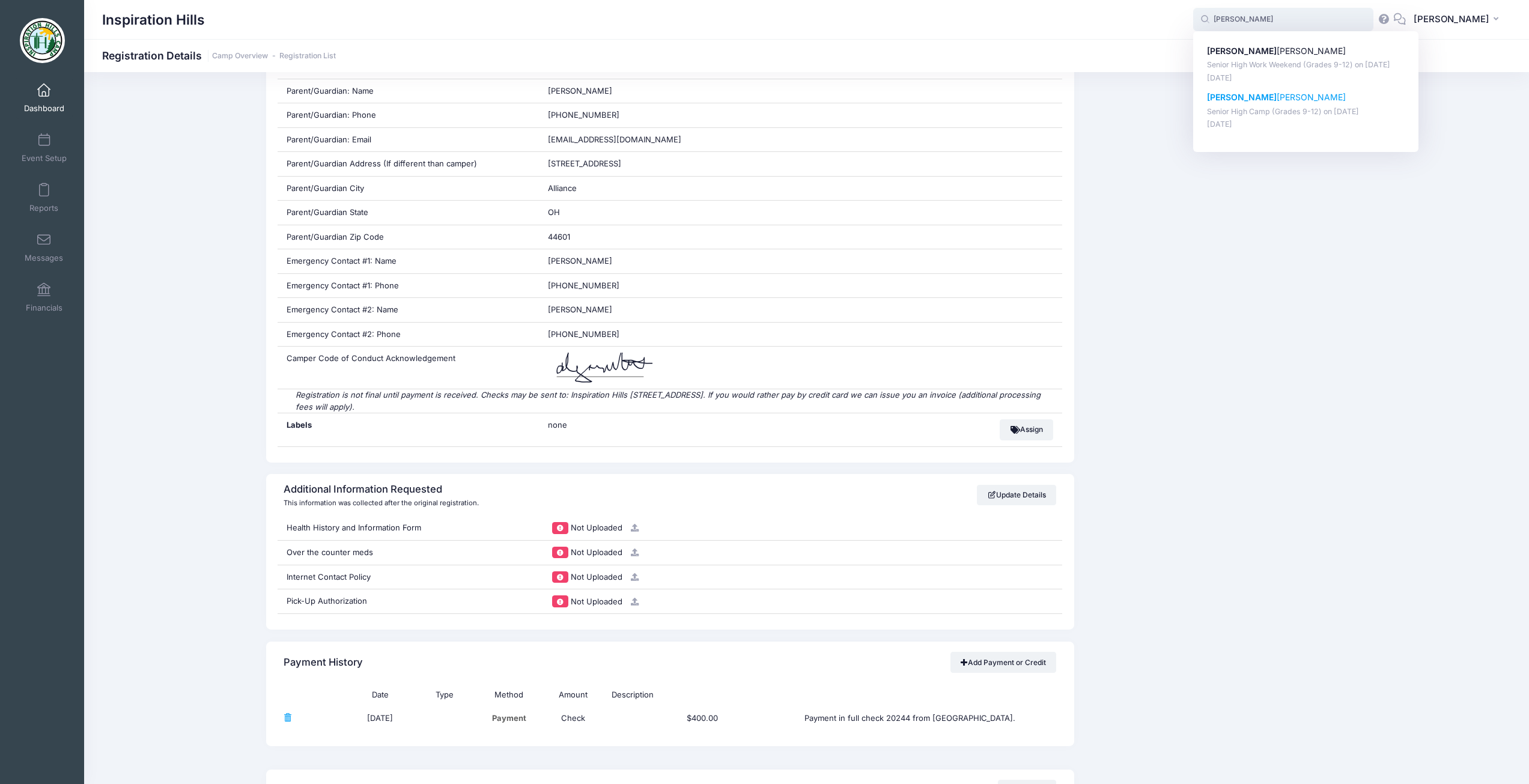
click at [1240, 104] on p "[PERSON_NAME]" at bounding box center [1306, 97] width 198 height 13
type input "Mariah Zigler (Senior High Camp (Grades 9-12), Jun-08, 2025)"
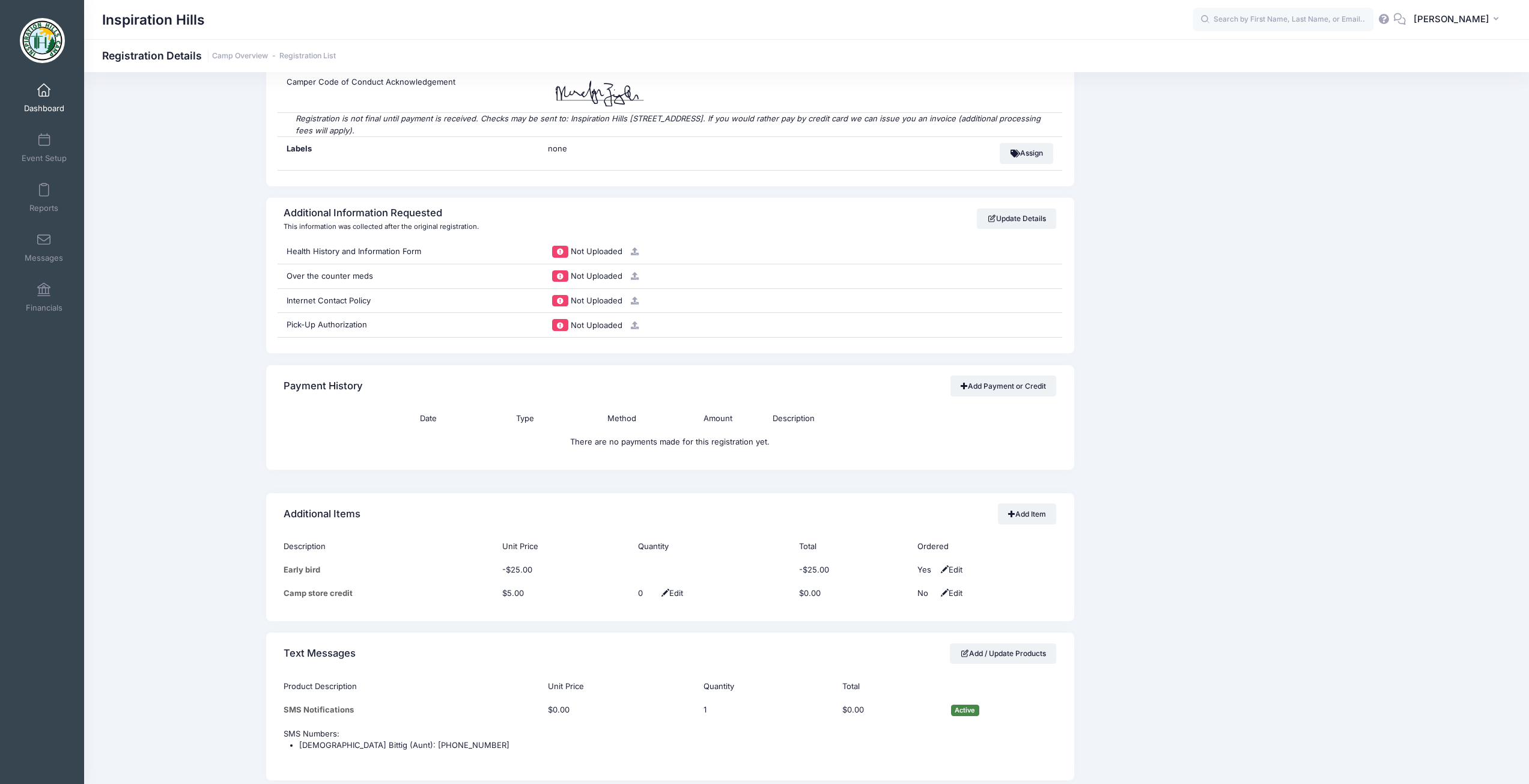
scroll to position [1021, 0]
click at [1002, 375] on link "Add Payment or Credit" at bounding box center [1003, 384] width 106 height 20
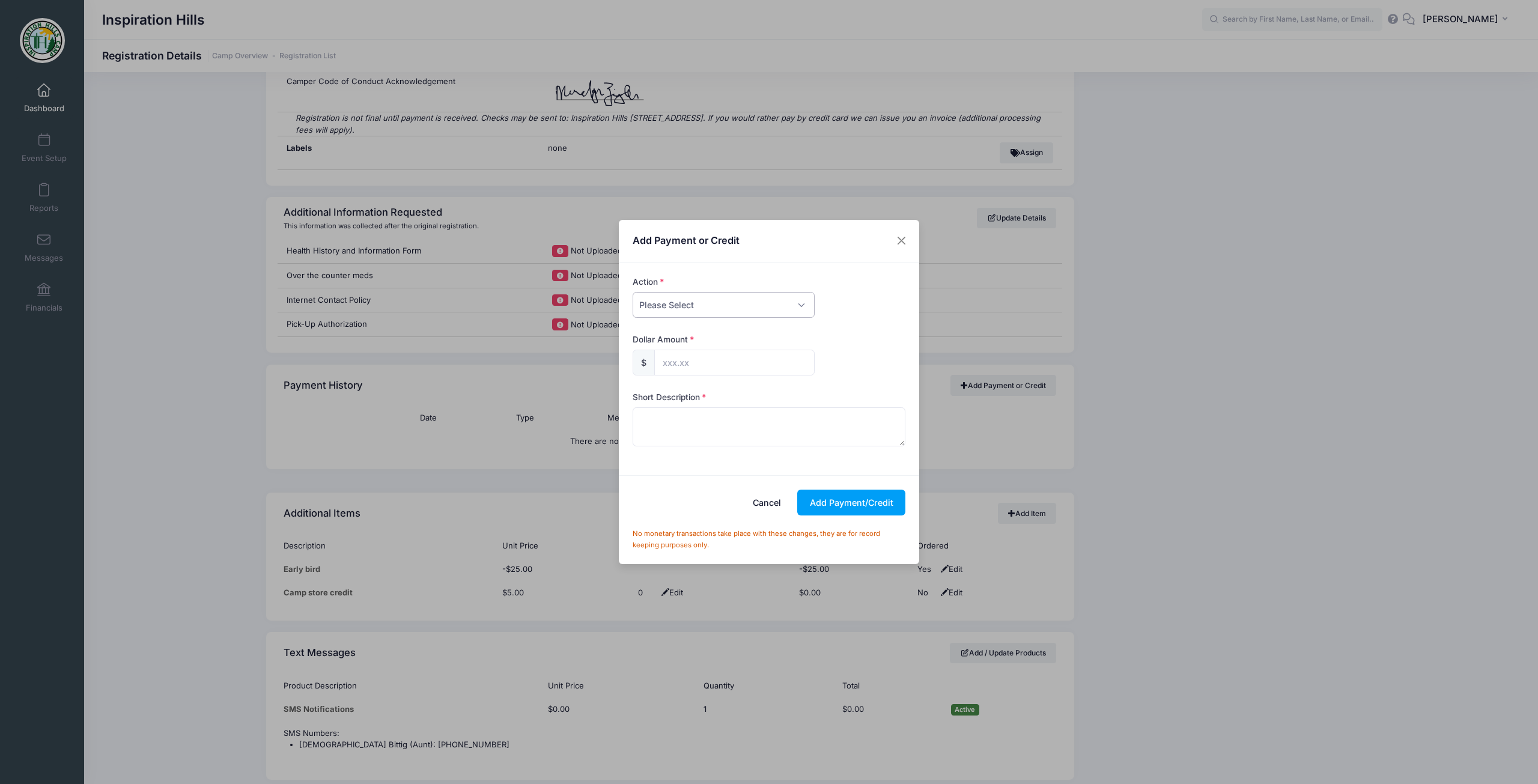
click at [697, 307] on select "Please Select Payment Credit Refund (Offline)" at bounding box center [724, 304] width 182 height 26
select select "payment"
click at [633, 292] on select "Please Select Payment Credit Refund (Offline)" at bounding box center [724, 304] width 182 height 26
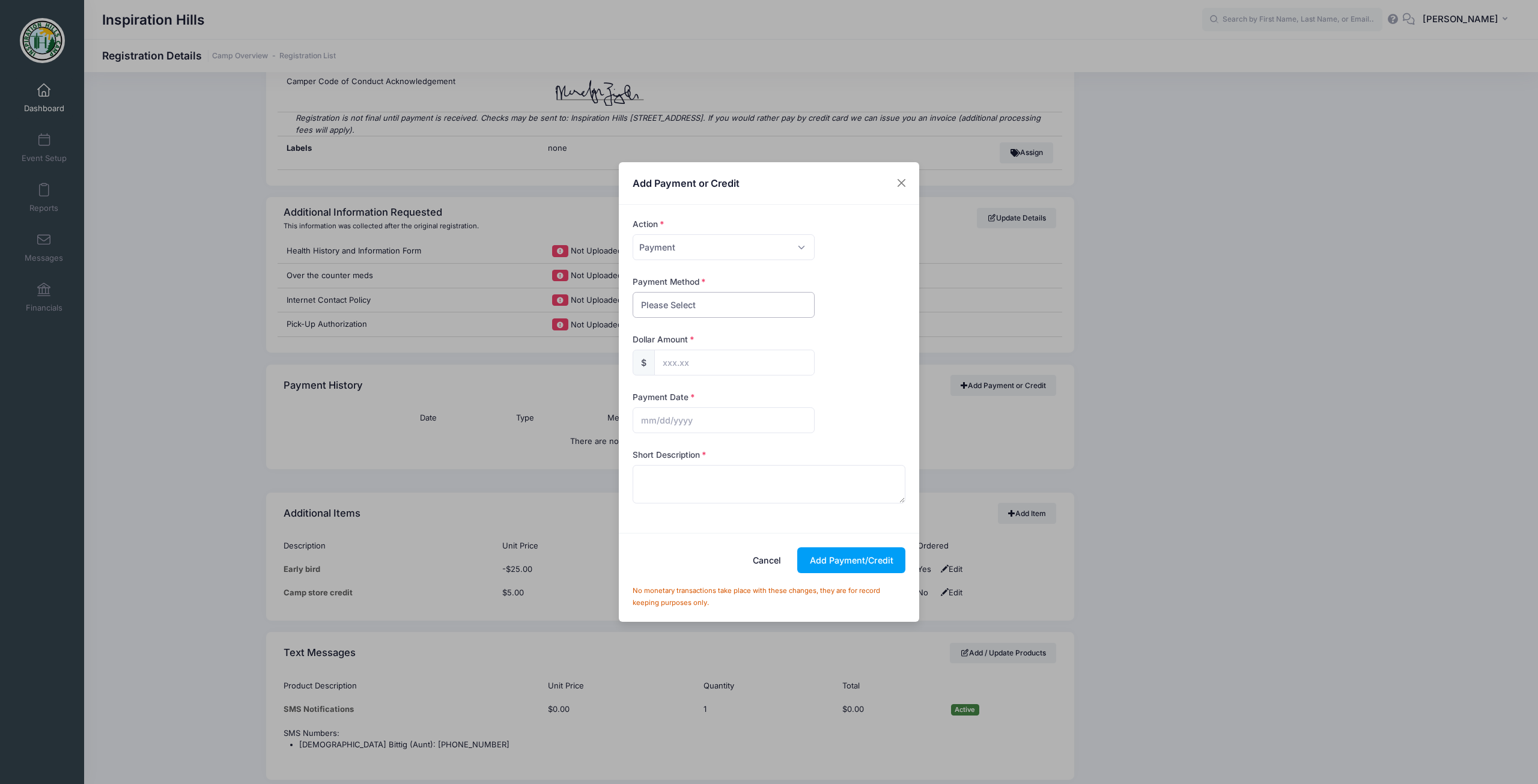
click at [696, 298] on select "Please Select Cash Check Bank Transfer Other" at bounding box center [724, 304] width 182 height 26
select select "check"
click at [633, 292] on select "Please Select Cash Check Bank Transfer Other" at bounding box center [724, 304] width 182 height 26
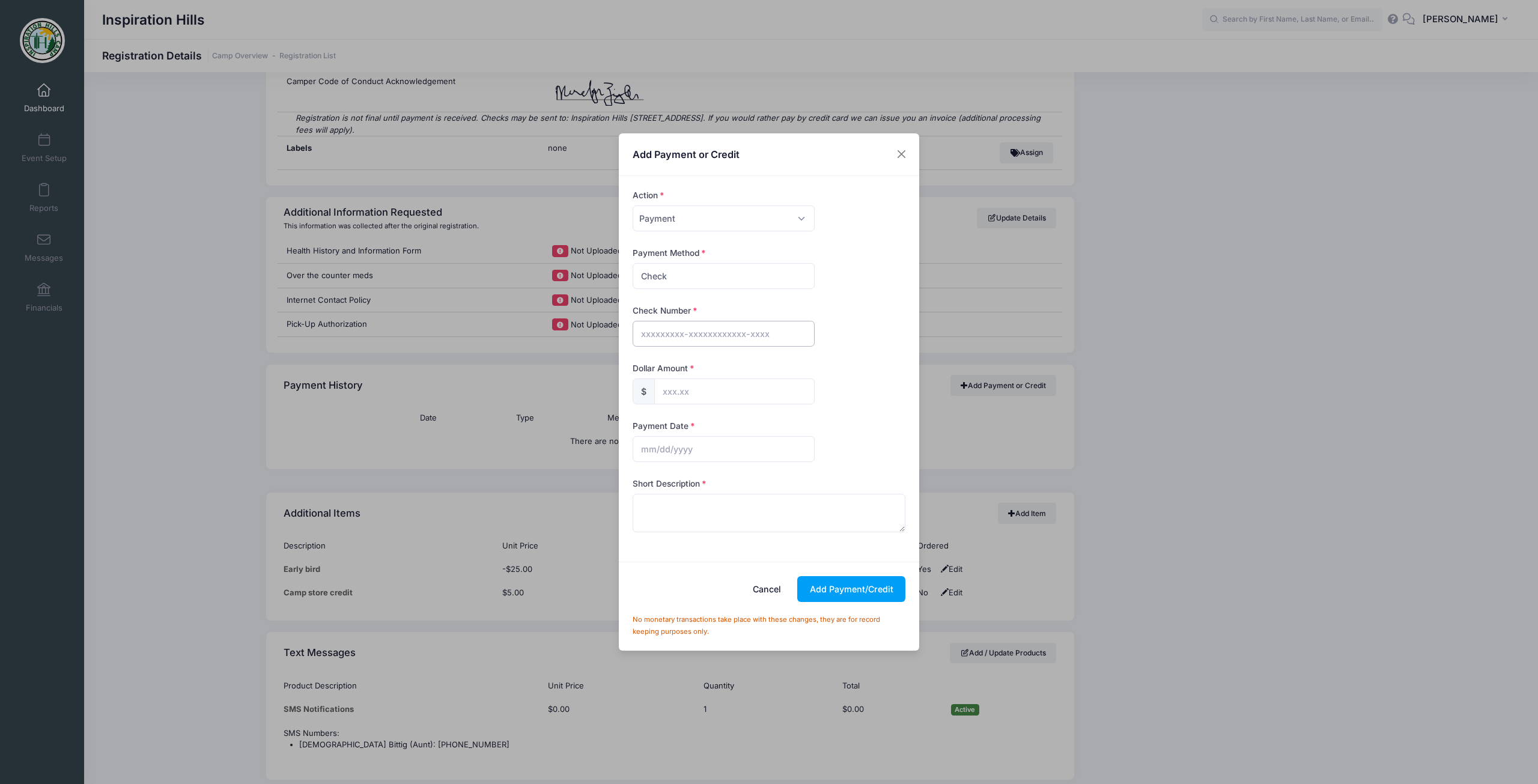
click at [689, 336] on input "text" at bounding box center [724, 333] width 182 height 26
type input "20244"
click at [682, 392] on input "text" at bounding box center [735, 391] width 161 height 26
type input "375.00"
click at [653, 442] on input "text" at bounding box center [724, 448] width 182 height 26
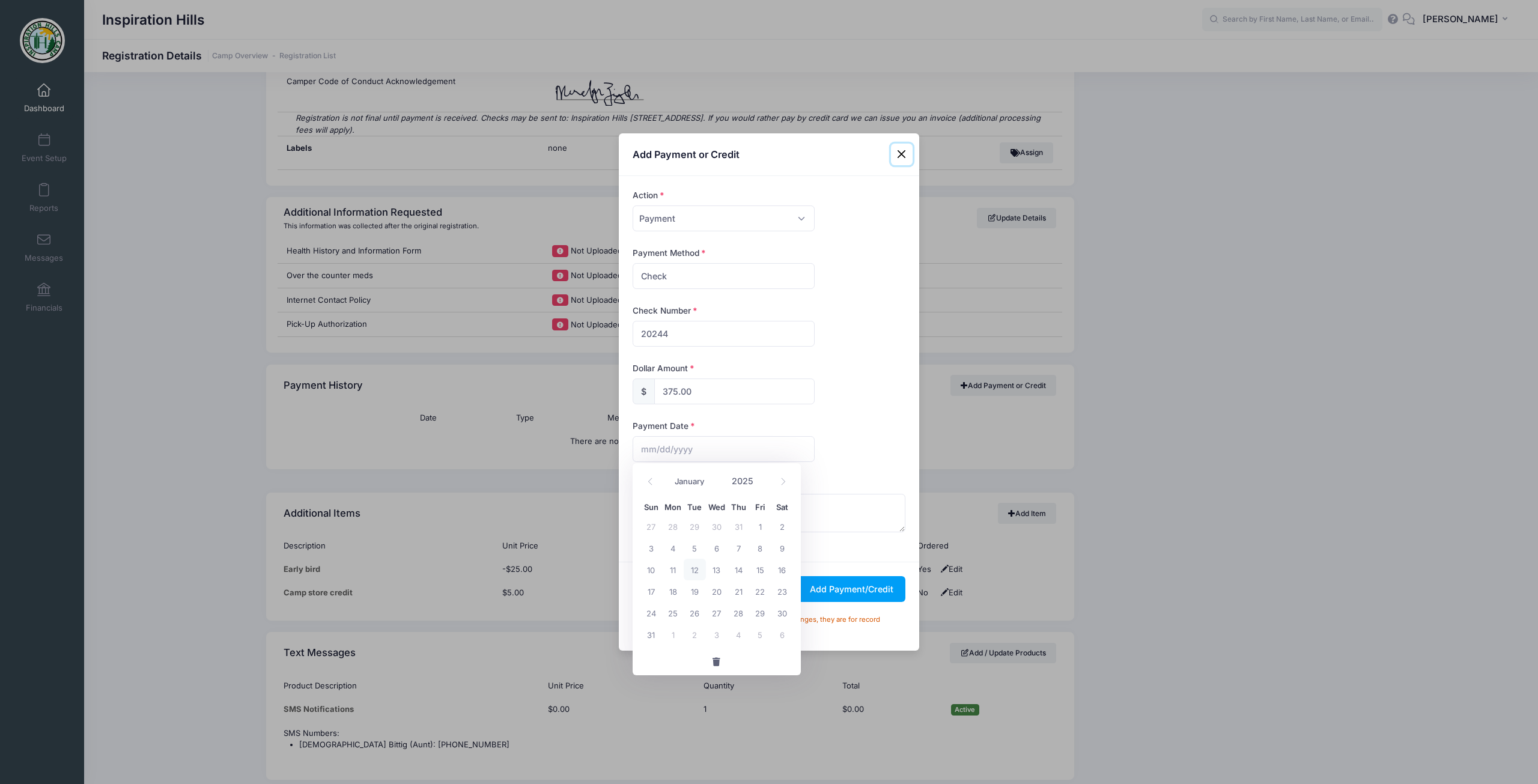
click at [699, 572] on span "12" at bounding box center [694, 569] width 22 height 22
type input "08/12/2025"
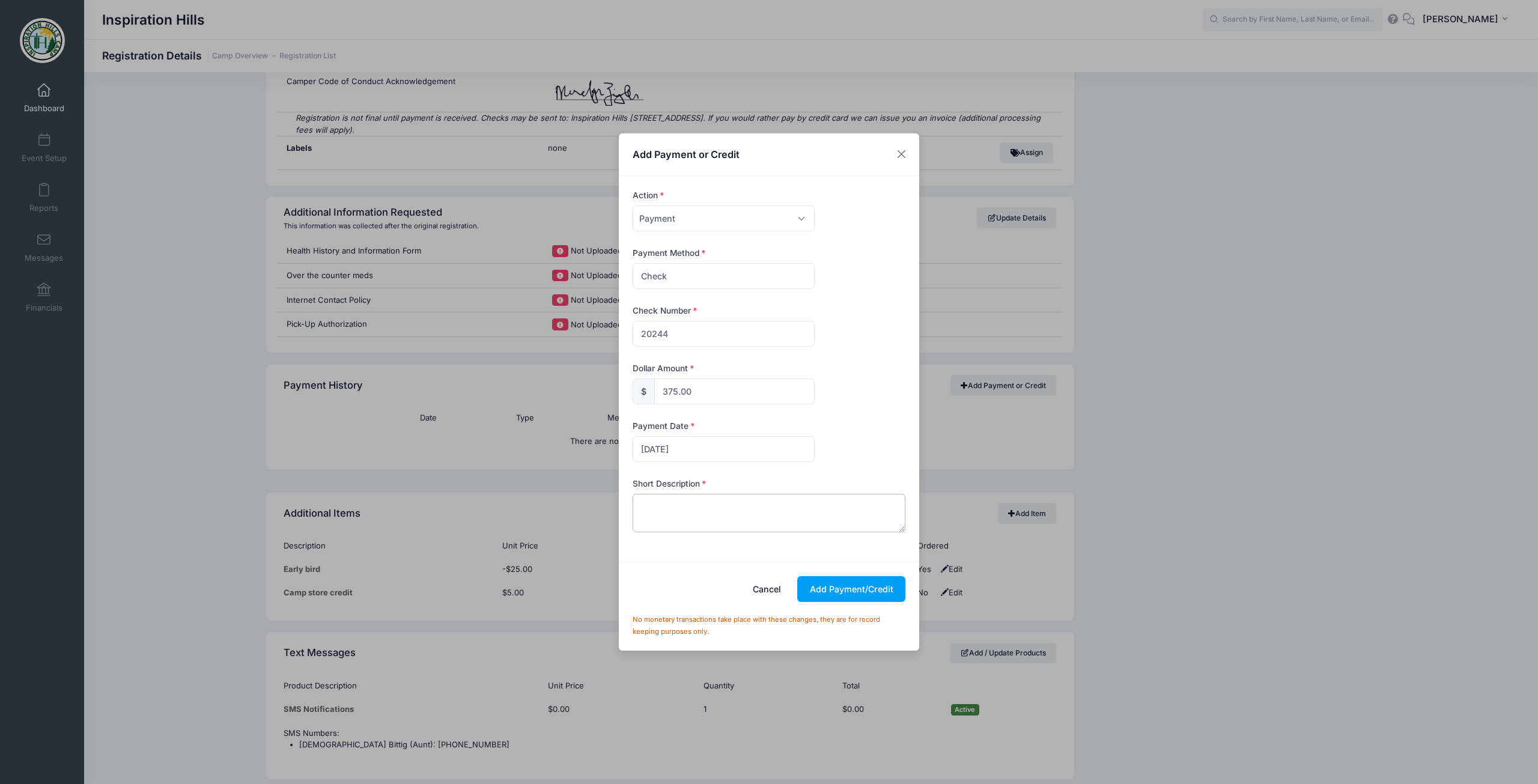
click at [700, 523] on textarea at bounding box center [769, 513] width 273 height 38
paste textarea "Payment in full check 20244 from Freeburg."
type textarea "Payment in full check 20244 from Freeburg."
click at [837, 591] on button "Add Payment/Credit" at bounding box center [851, 588] width 108 height 26
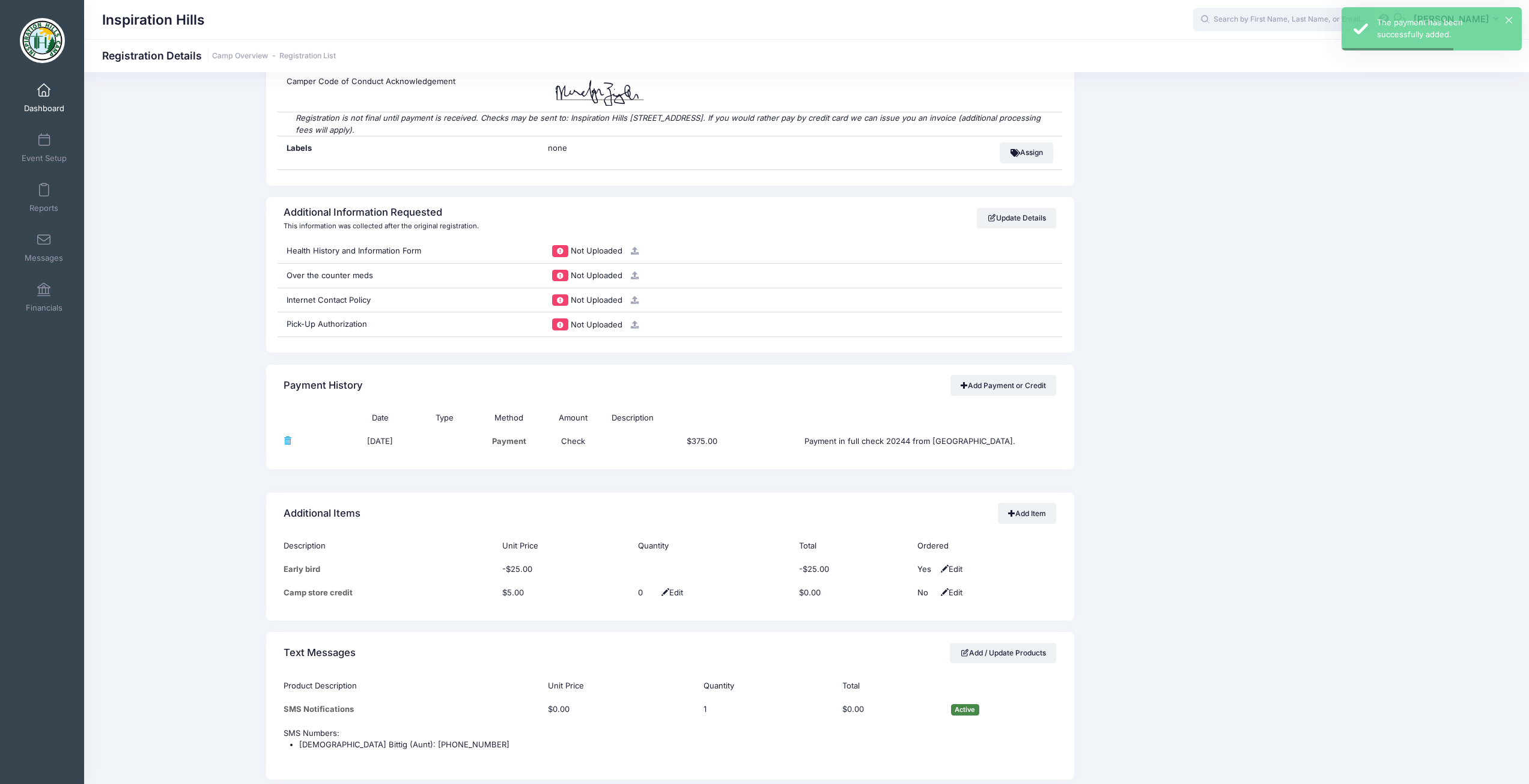
click at [1232, 26] on input "text" at bounding box center [1283, 20] width 180 height 24
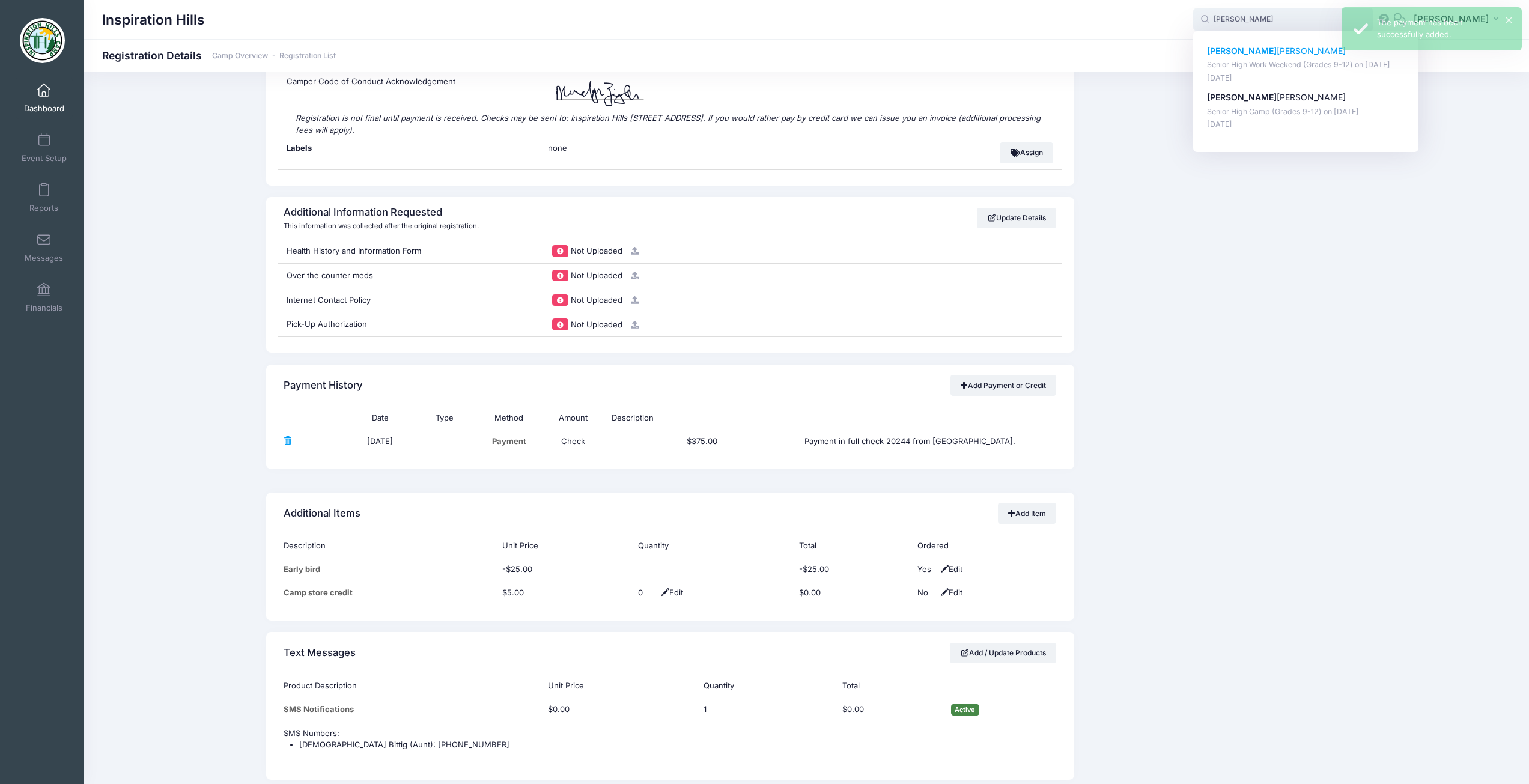
click at [1237, 51] on p "Mariah Zigler" at bounding box center [1306, 51] width 198 height 13
type input "Mariah Zigler (Senior High Work Weekend (Grades 9-12), Jun-13, 2025)"
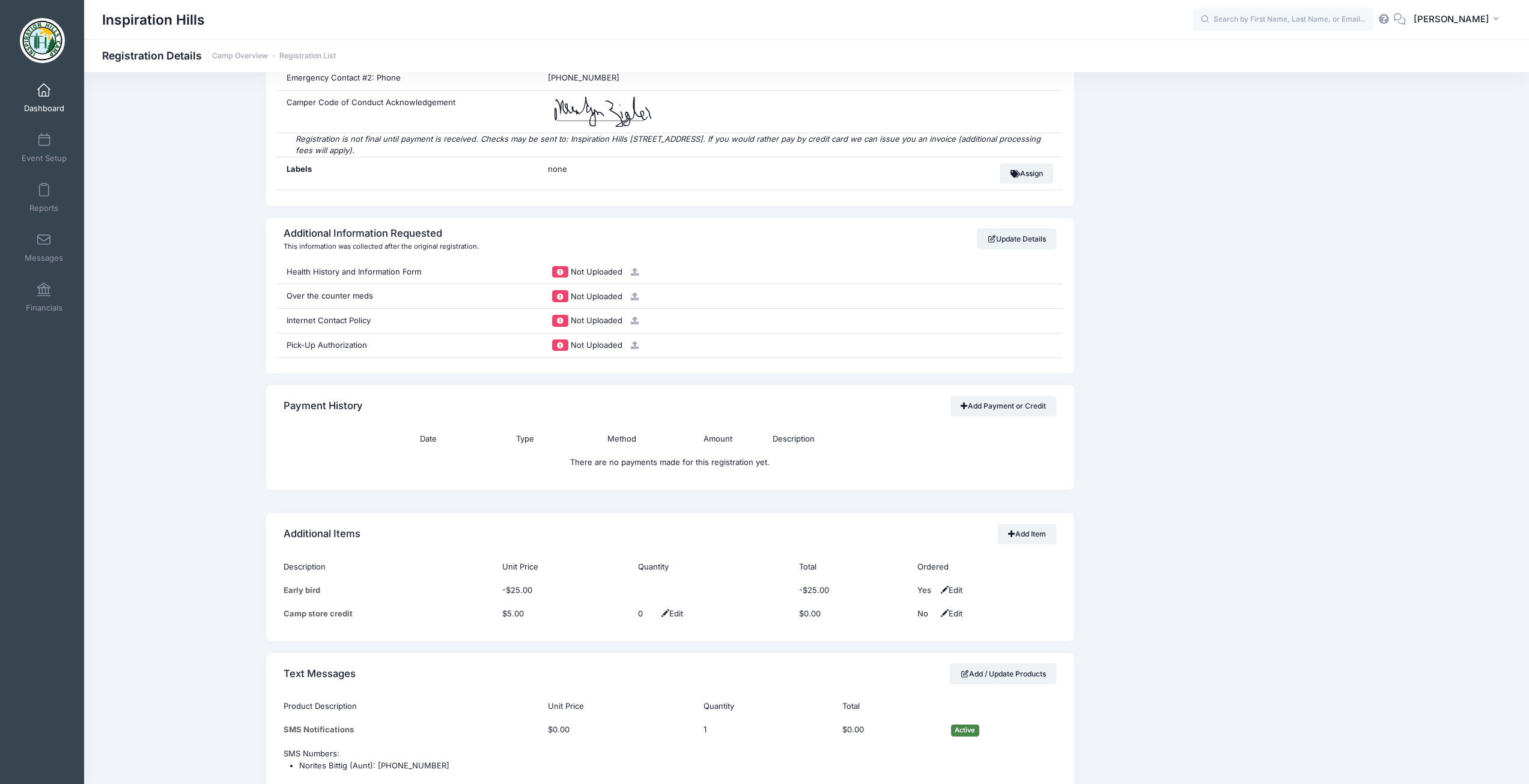
scroll to position [1021, 0]
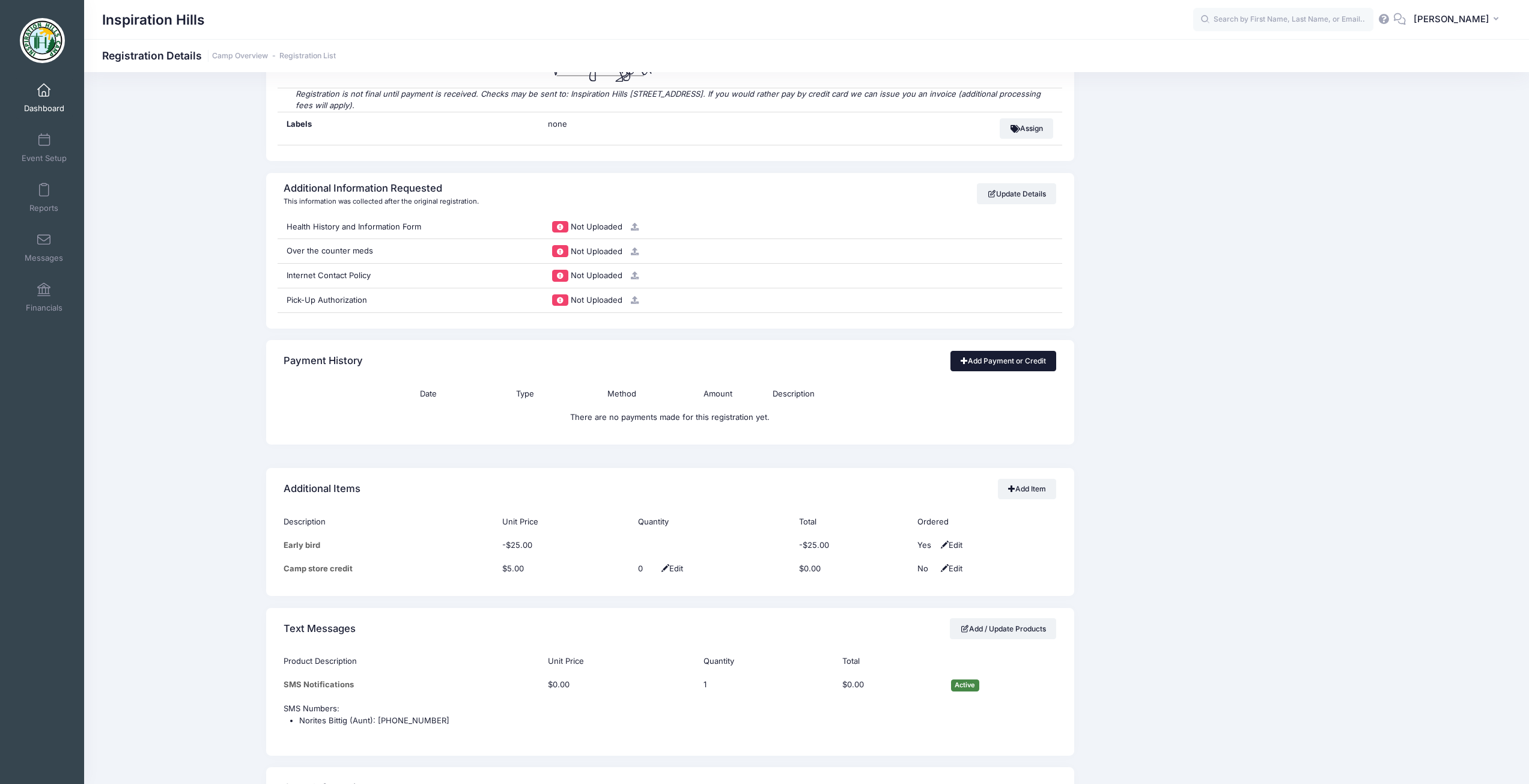
click at [984, 353] on link "Add Payment or Credit" at bounding box center [1003, 361] width 106 height 20
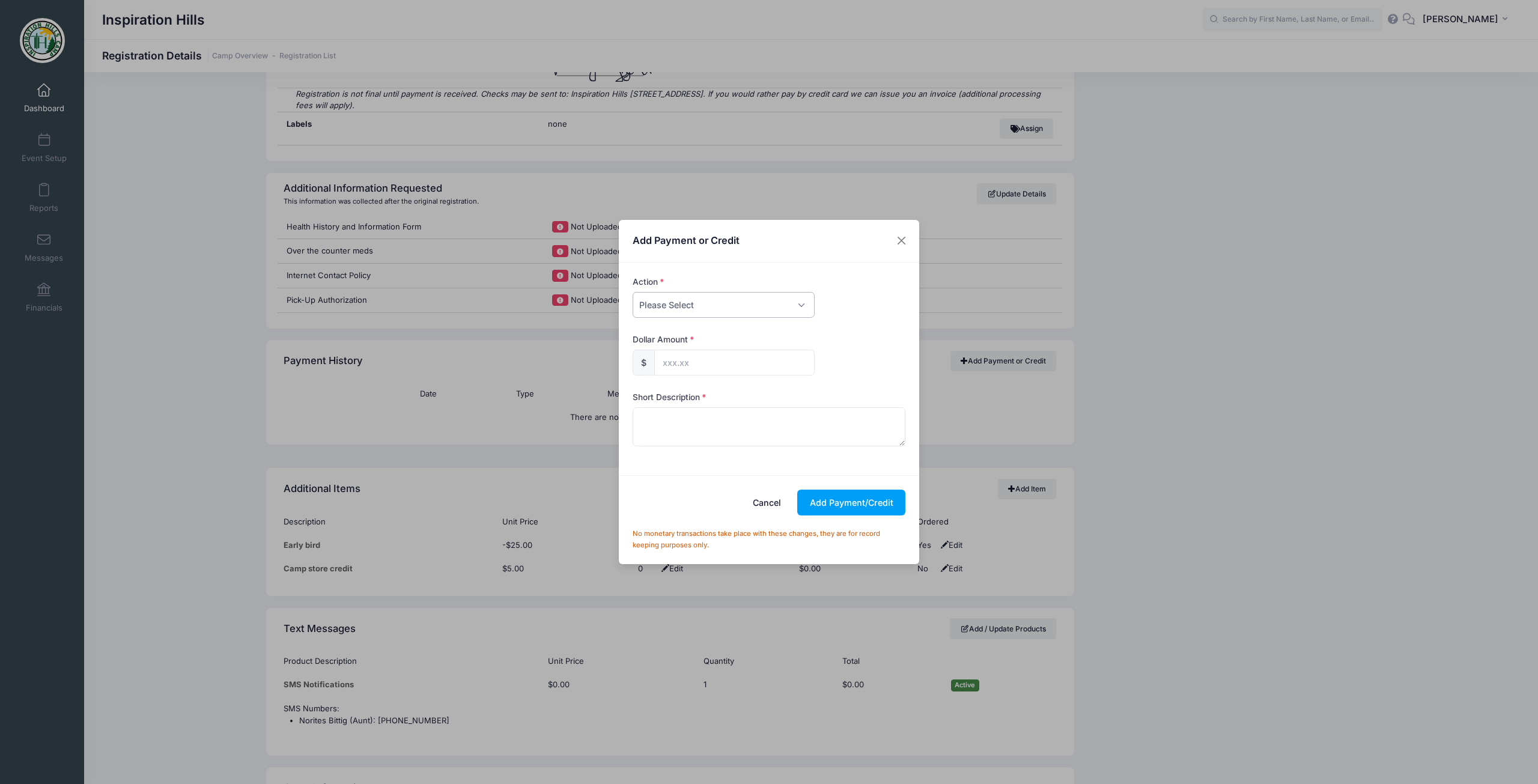
click at [743, 303] on select "Please Select Payment Credit Refund (Offline)" at bounding box center [724, 304] width 182 height 26
select select "payment"
click at [633, 292] on select "Please Select Payment Credit Refund (Offline)" at bounding box center [724, 304] width 182 height 26
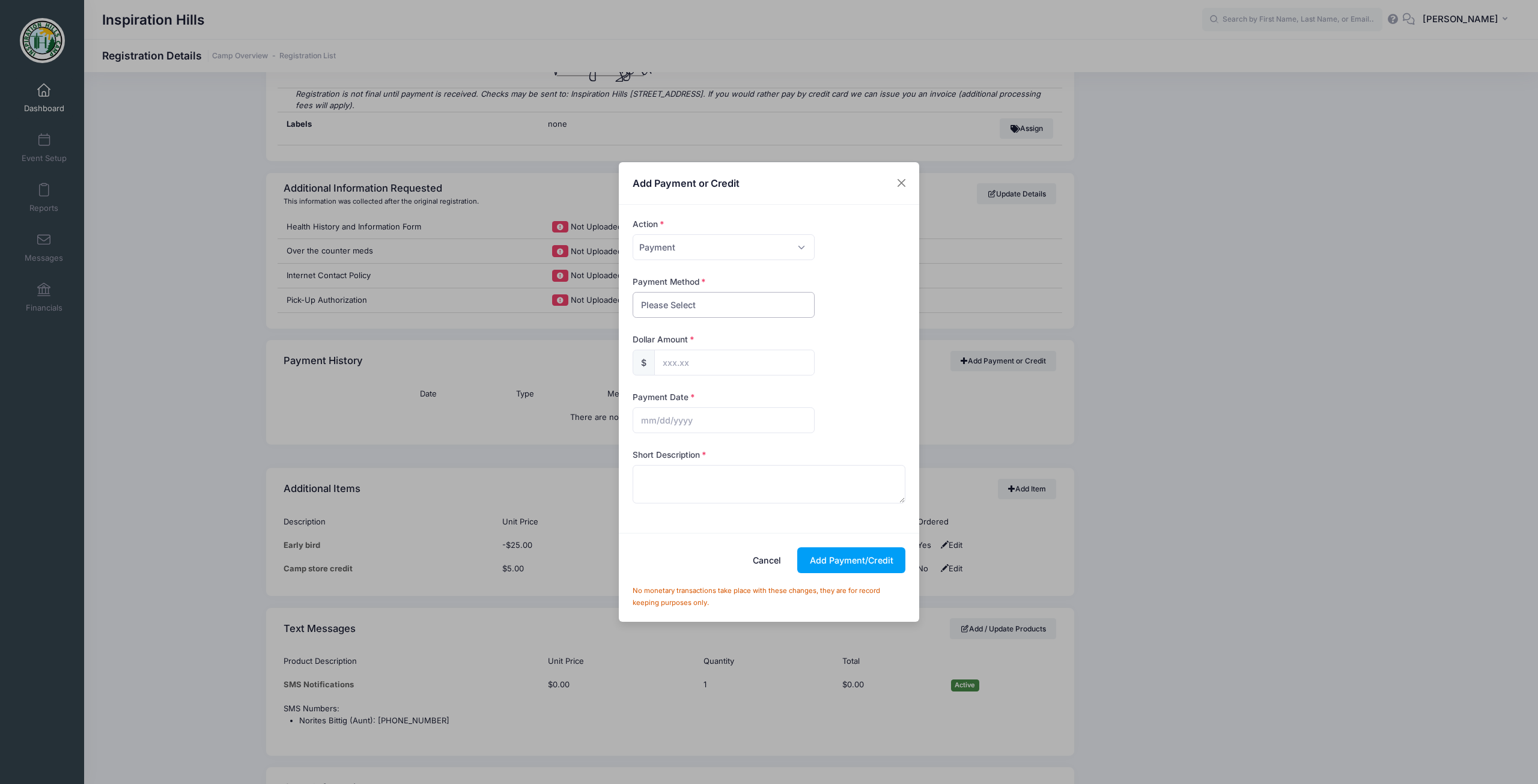
click at [699, 303] on select "Please Select Cash Check Bank Transfer Other" at bounding box center [724, 304] width 182 height 26
select select "check"
click at [633, 292] on select "Please Select Cash Check Bank Transfer Other" at bounding box center [724, 304] width 182 height 26
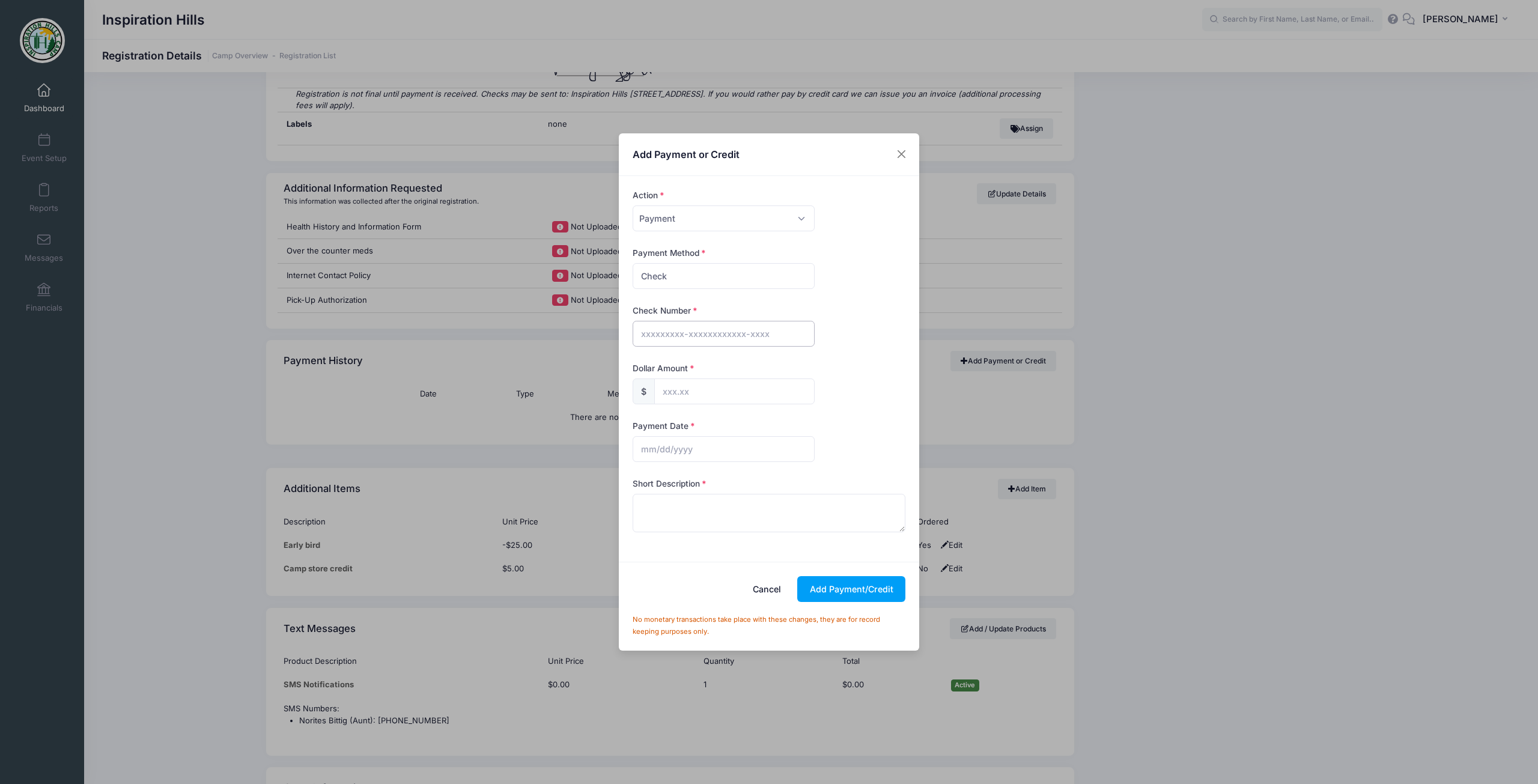
click at [683, 338] on input "text" at bounding box center [724, 333] width 182 height 26
type input "20244"
click at [693, 389] on input "text" at bounding box center [735, 391] width 161 height 26
type input "25.00"
click at [695, 446] on input "text" at bounding box center [724, 448] width 182 height 26
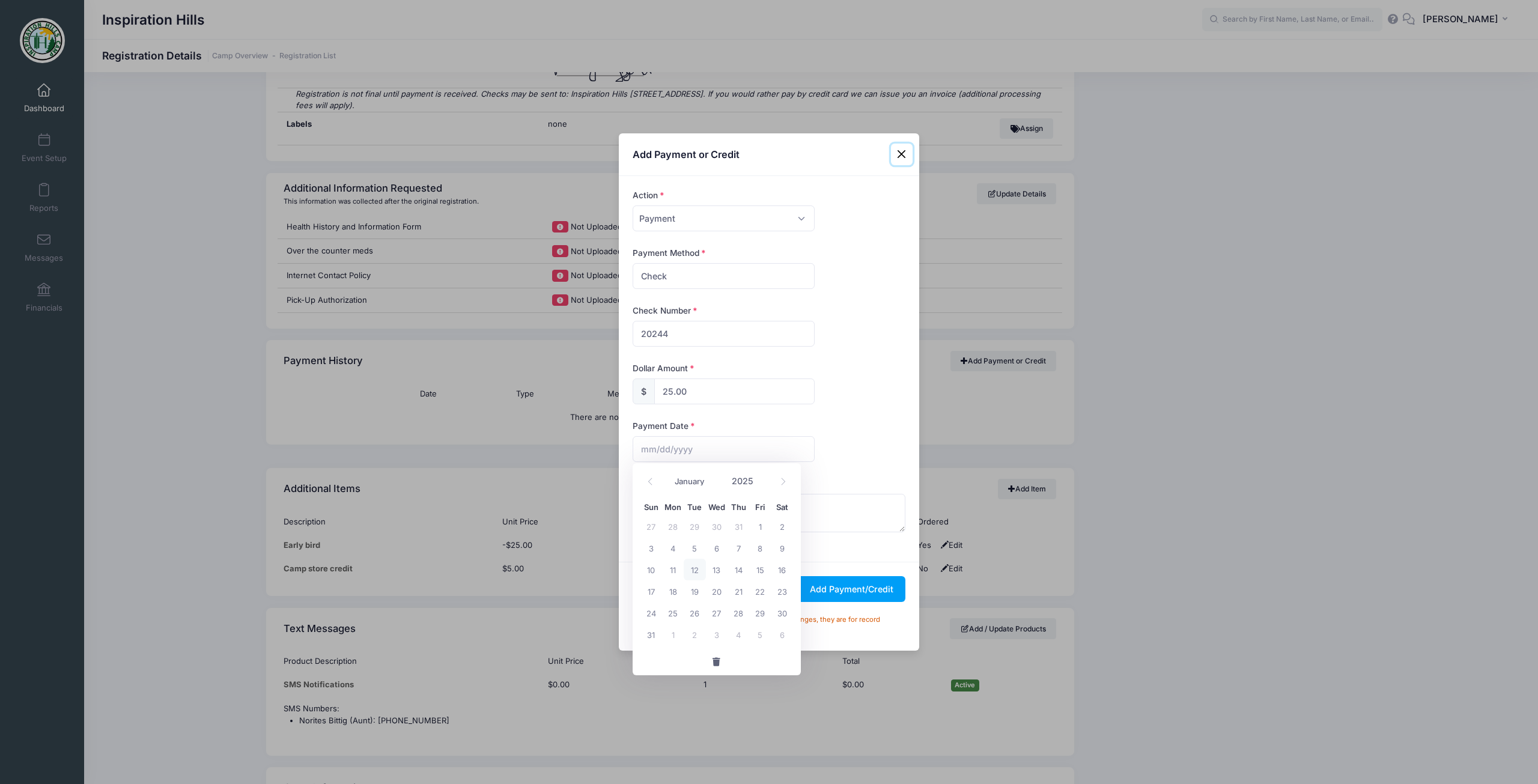
click at [692, 573] on span "12" at bounding box center [694, 569] width 22 height 22
type input "08/12/2025"
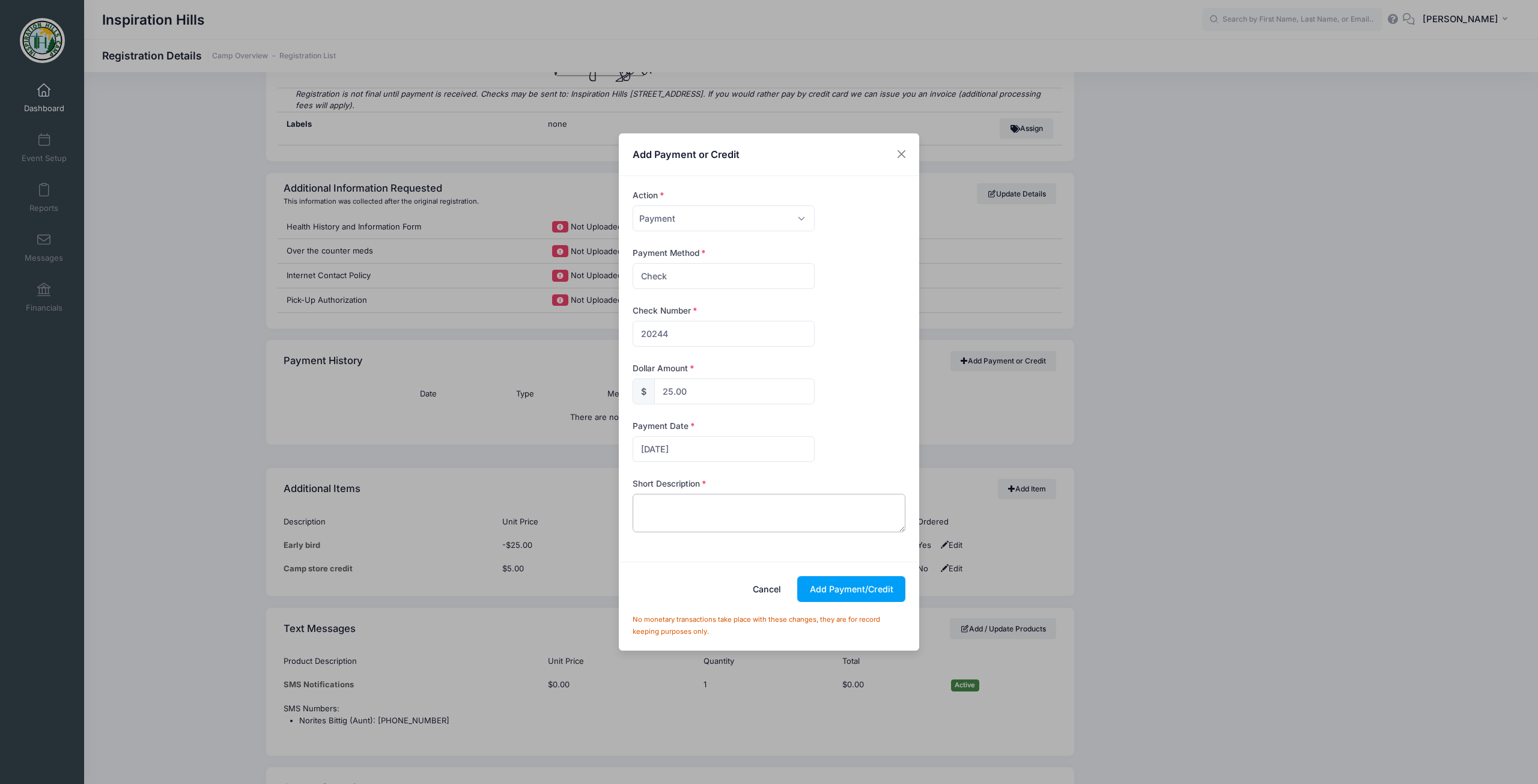
click at [774, 497] on textarea at bounding box center [769, 513] width 273 height 38
paste textarea "Payment in full check 20244 from Freeburg."
type textarea "Payment in full check 20244 from Freeburg."
click at [875, 582] on button "Add Payment/Credit" at bounding box center [851, 588] width 108 height 26
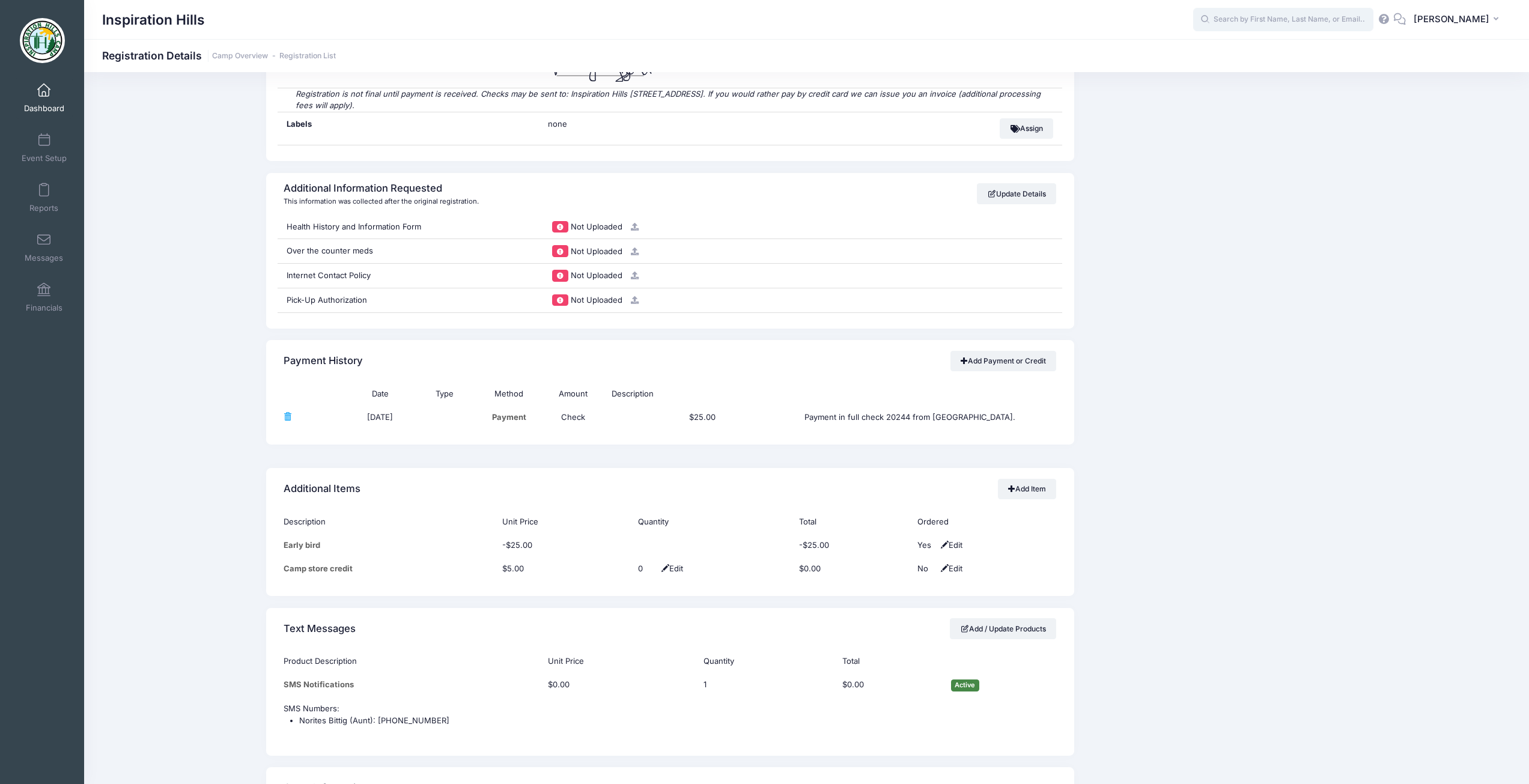
click at [1282, 15] on input "text" at bounding box center [1283, 20] width 180 height 24
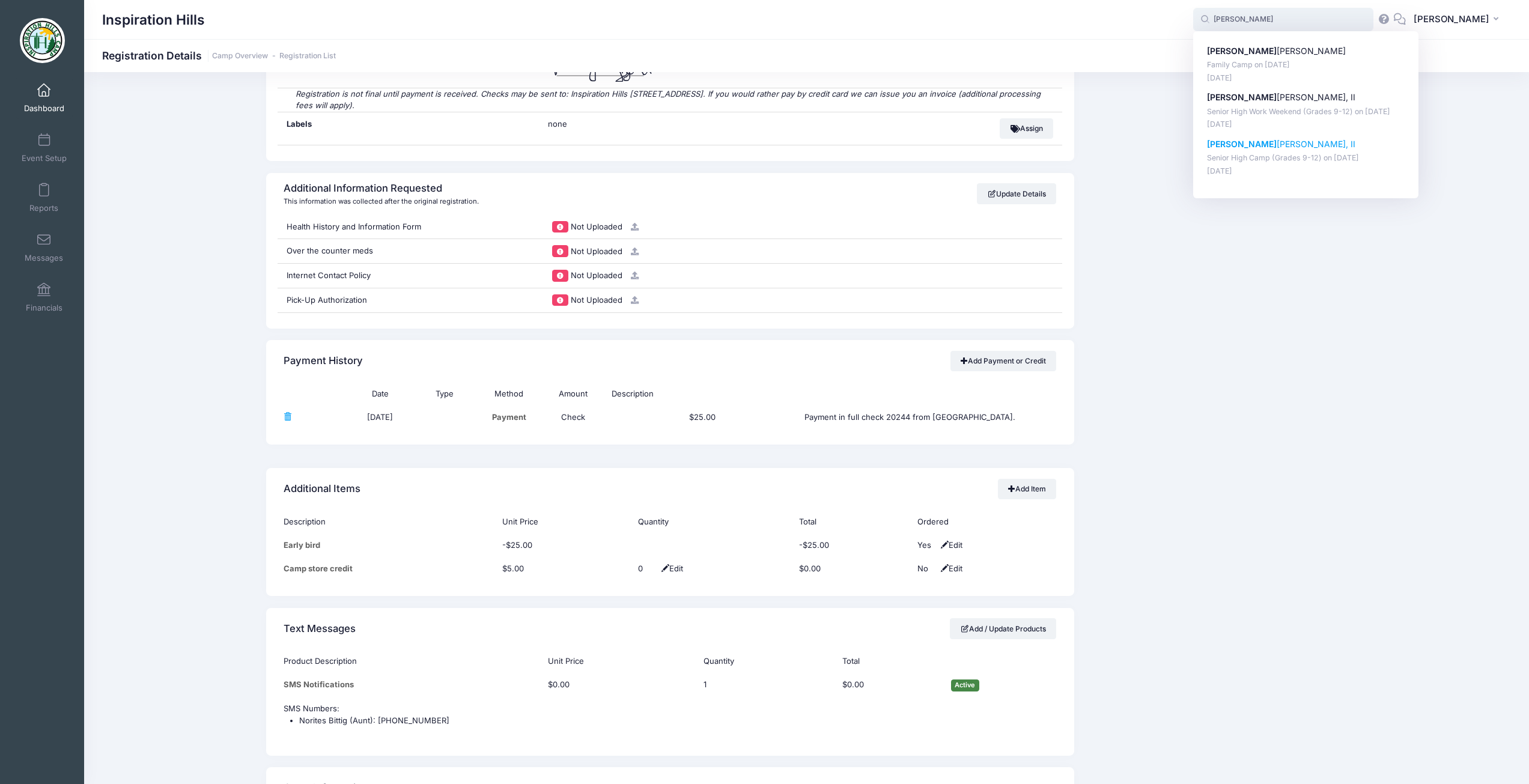
click at [1240, 151] on p "Robert Zigler, II" at bounding box center [1306, 144] width 198 height 13
type input "Robert Zigler, II (Senior High Camp (Grades 9-12), Jun-08, 2025)"
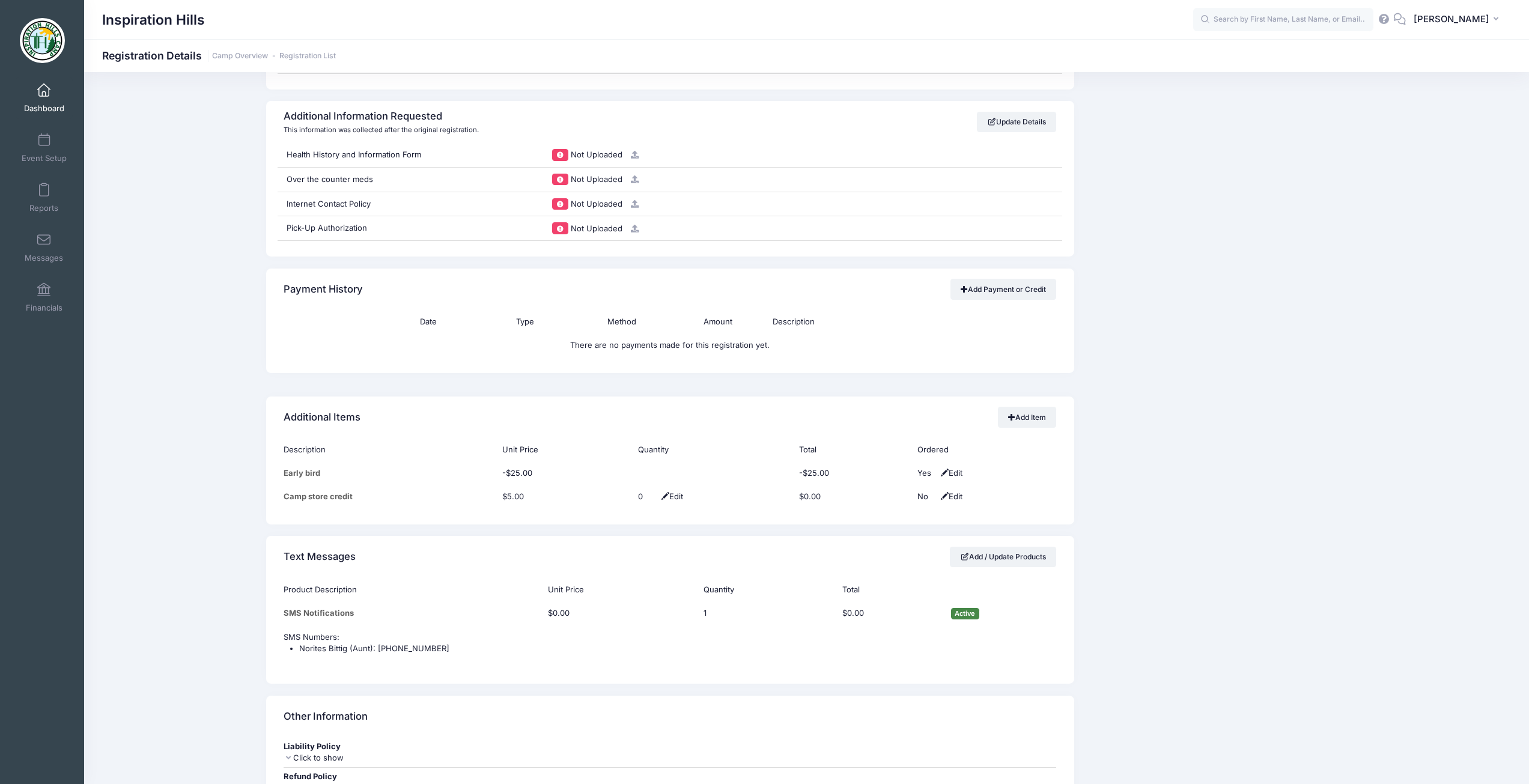
scroll to position [1141, 0]
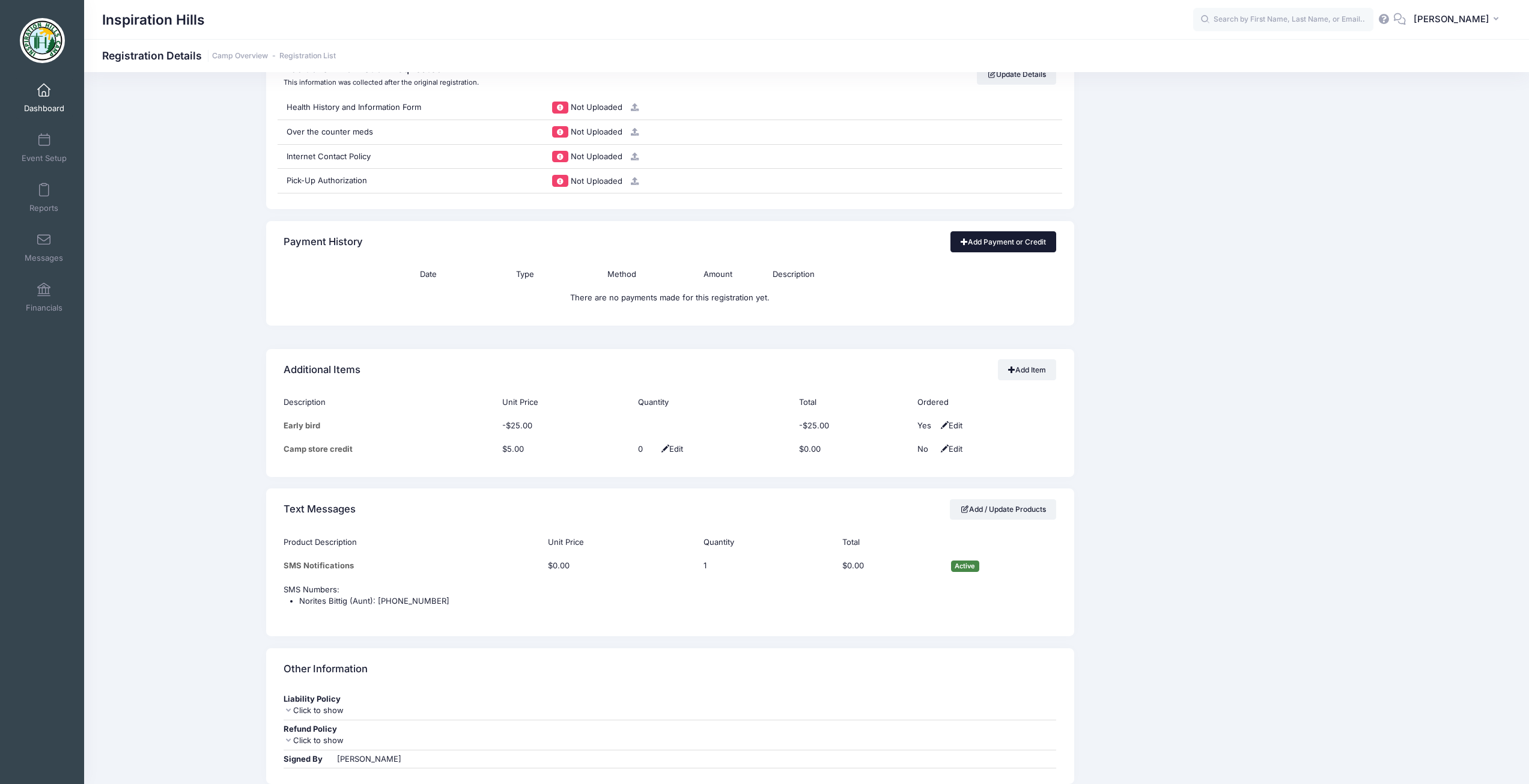
click at [1005, 246] on link "Add Payment or Credit" at bounding box center [1003, 241] width 106 height 20
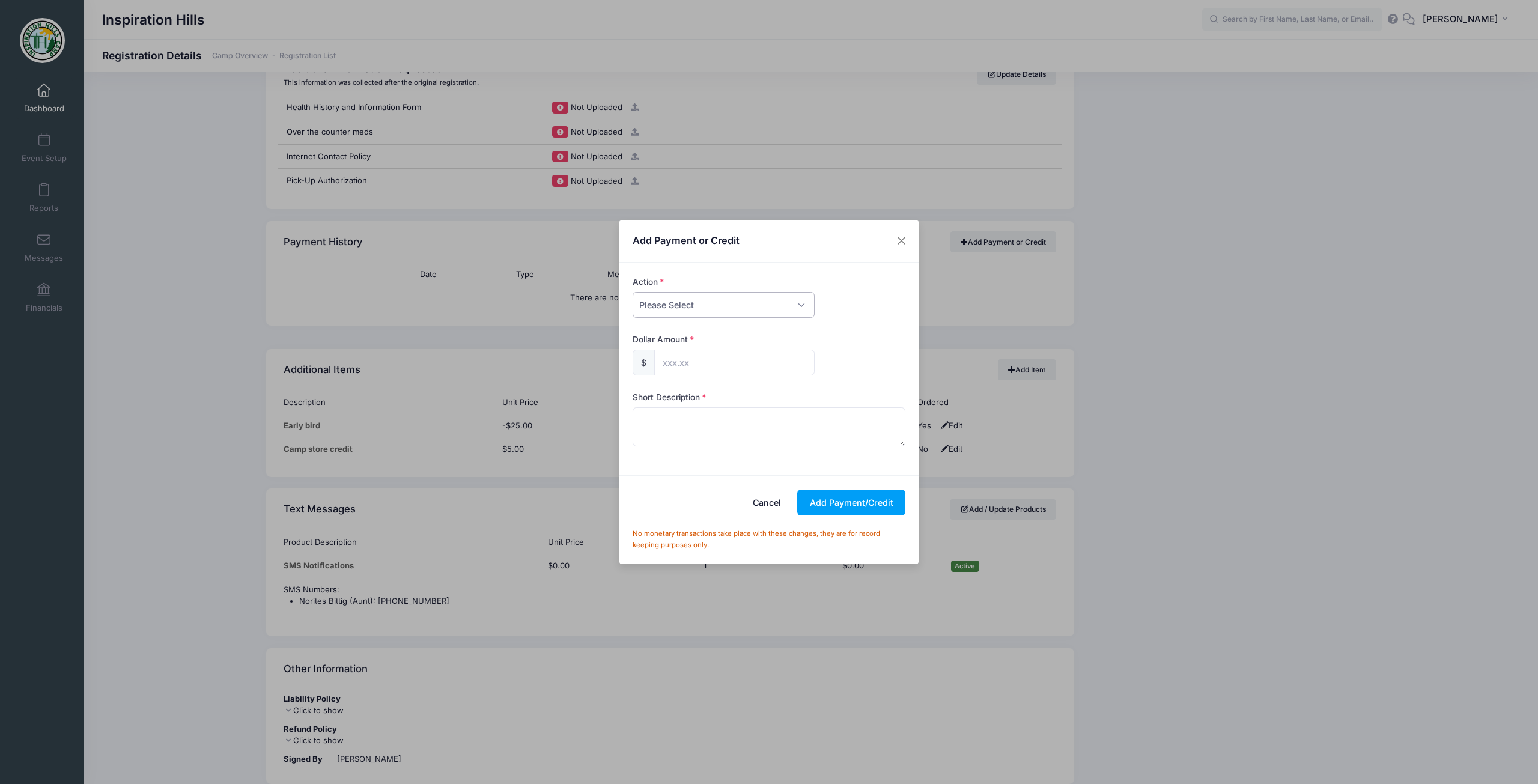
click at [730, 307] on select "Please Select Payment Credit Refund (Offline)" at bounding box center [724, 304] width 182 height 26
select select "payment"
click at [633, 292] on select "Please Select Payment Credit Refund (Offline)" at bounding box center [724, 304] width 182 height 26
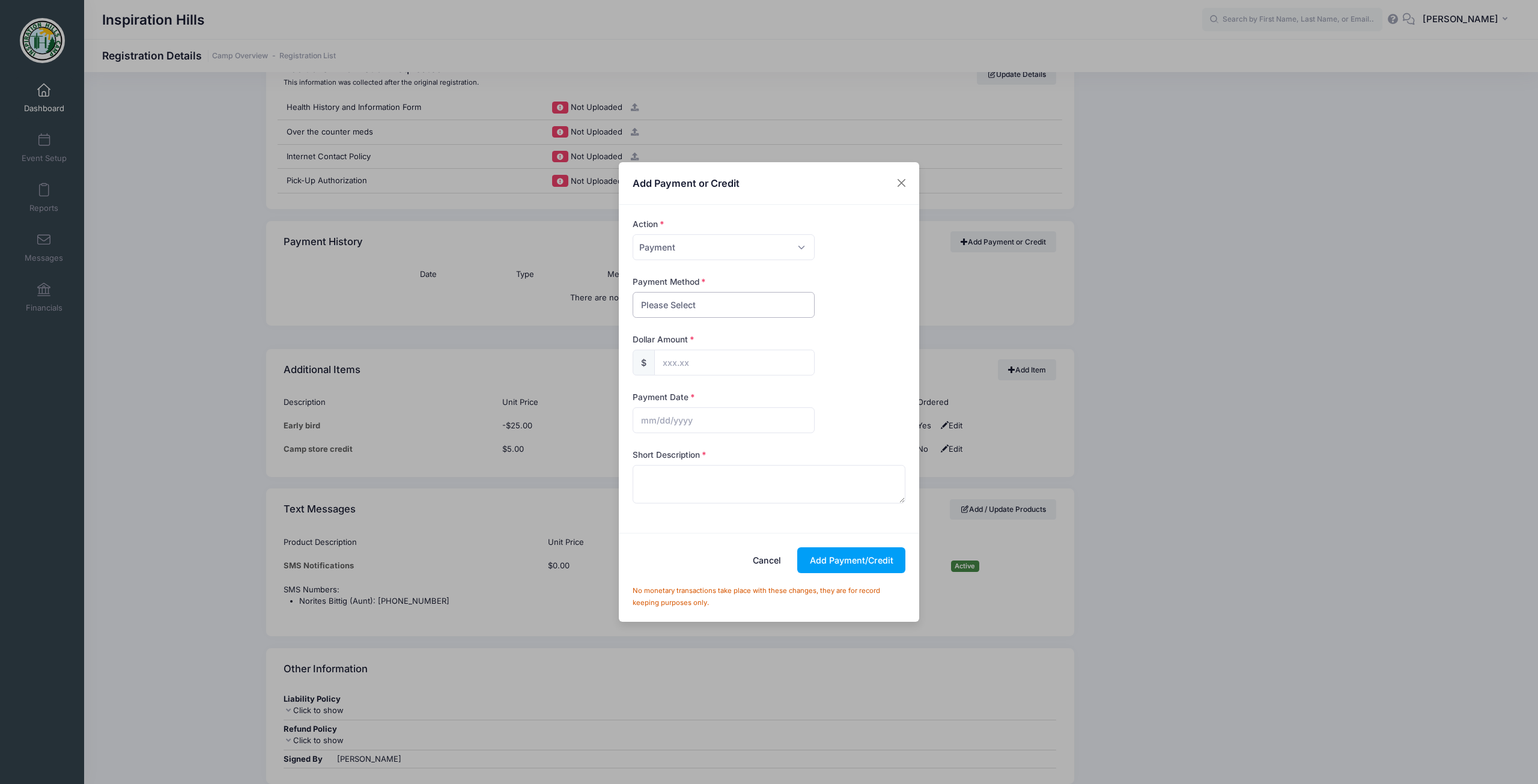
click at [707, 304] on select "Please Select Cash Check Bank Transfer Other" at bounding box center [724, 304] width 182 height 26
select select "check"
click at [633, 292] on select "Please Select Cash Check Bank Transfer Other" at bounding box center [724, 304] width 182 height 26
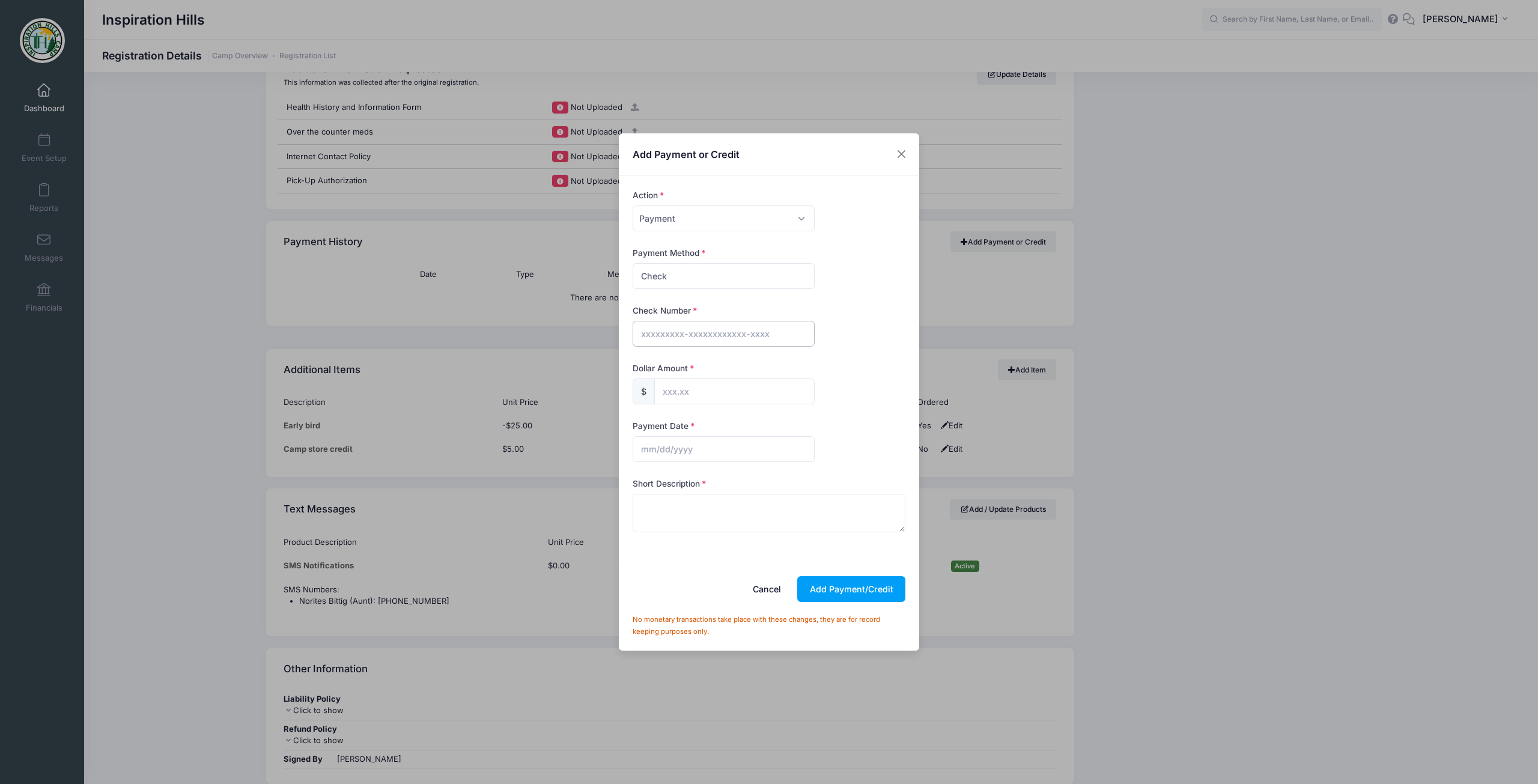
click at [692, 336] on input "text" at bounding box center [724, 333] width 182 height 26
type input "20244"
click at [714, 394] on input "text" at bounding box center [735, 391] width 161 height 26
type input "375.00"
click at [711, 445] on input "text" at bounding box center [724, 448] width 182 height 26
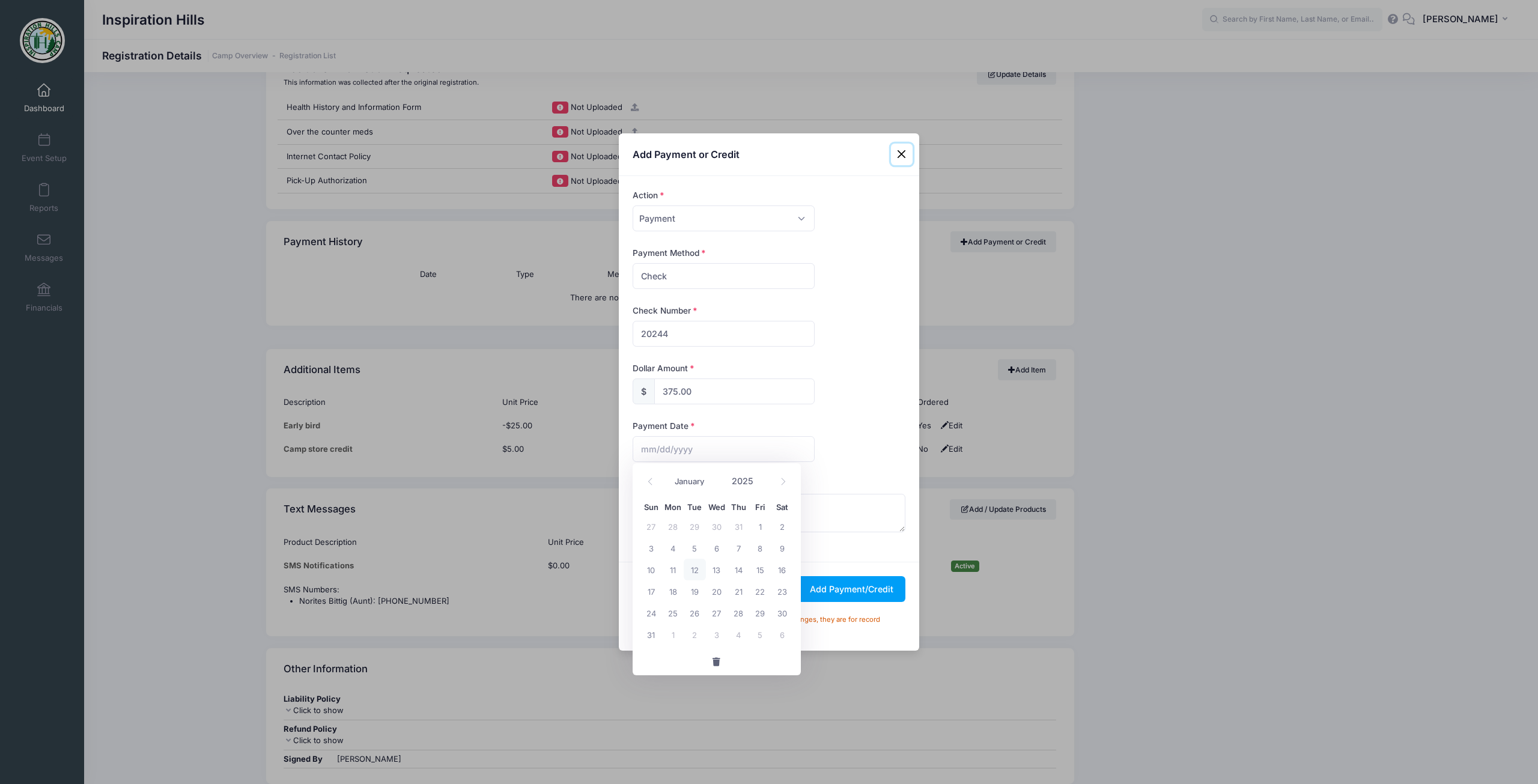
click at [691, 565] on span "12" at bounding box center [694, 569] width 22 height 22
type input "[DATE]"
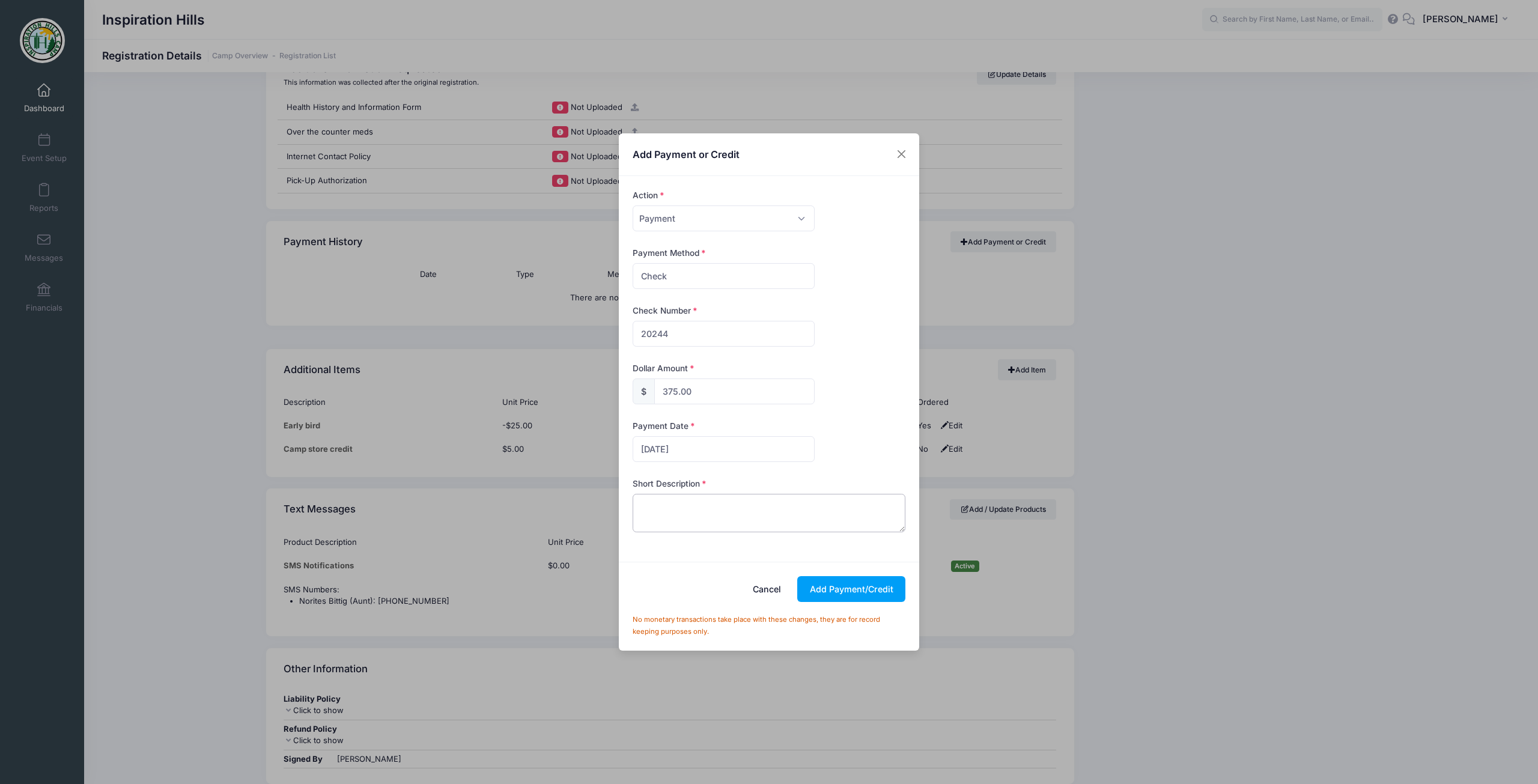
paste textarea "Payment in full check 20244 from [GEOGRAPHIC_DATA]."
type textarea "Payment in full check 20244 from [GEOGRAPHIC_DATA]."
click at [845, 592] on button "Add Payment/Credit" at bounding box center [851, 588] width 108 height 26
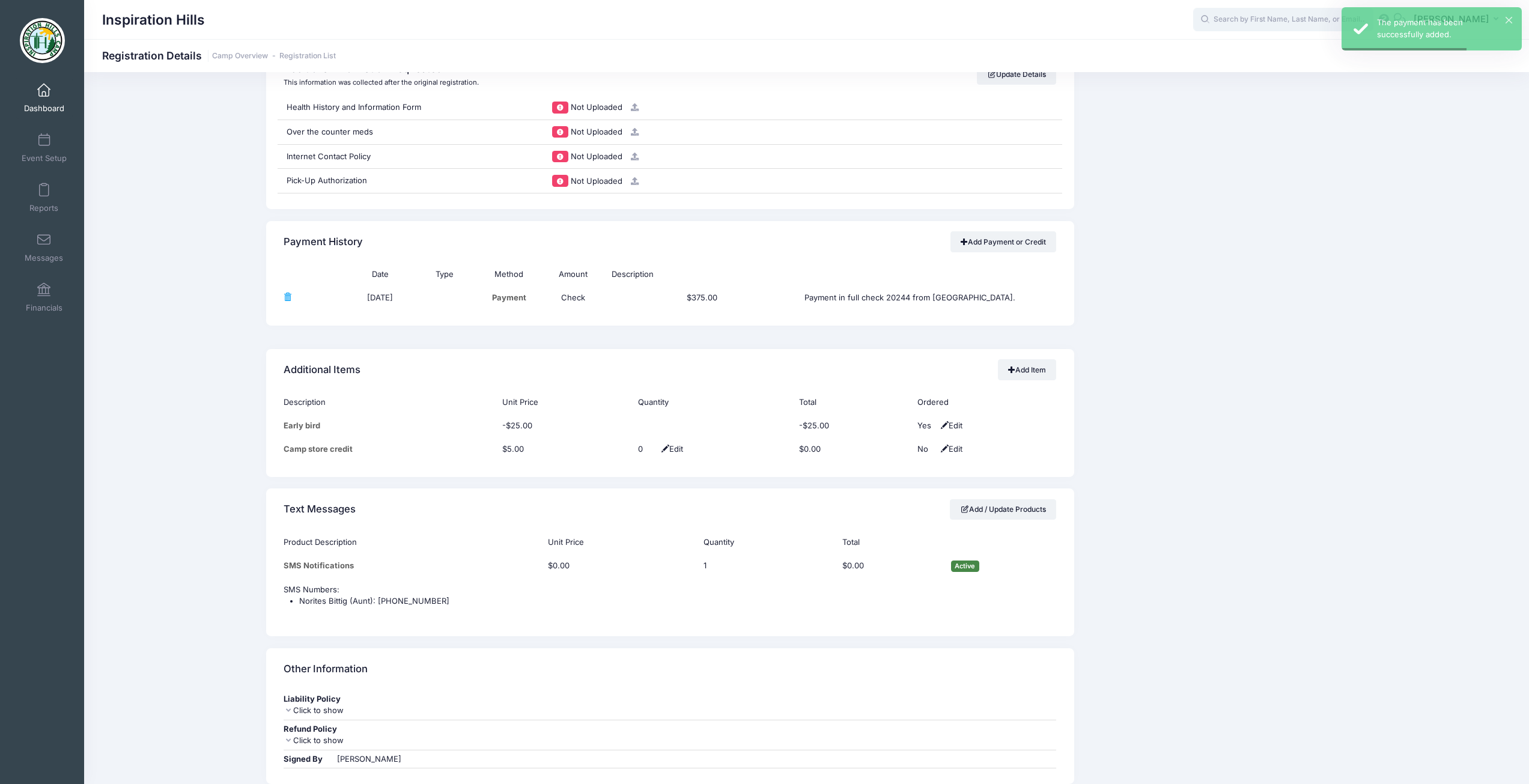
click at [1242, 17] on input "text" at bounding box center [1283, 20] width 180 height 24
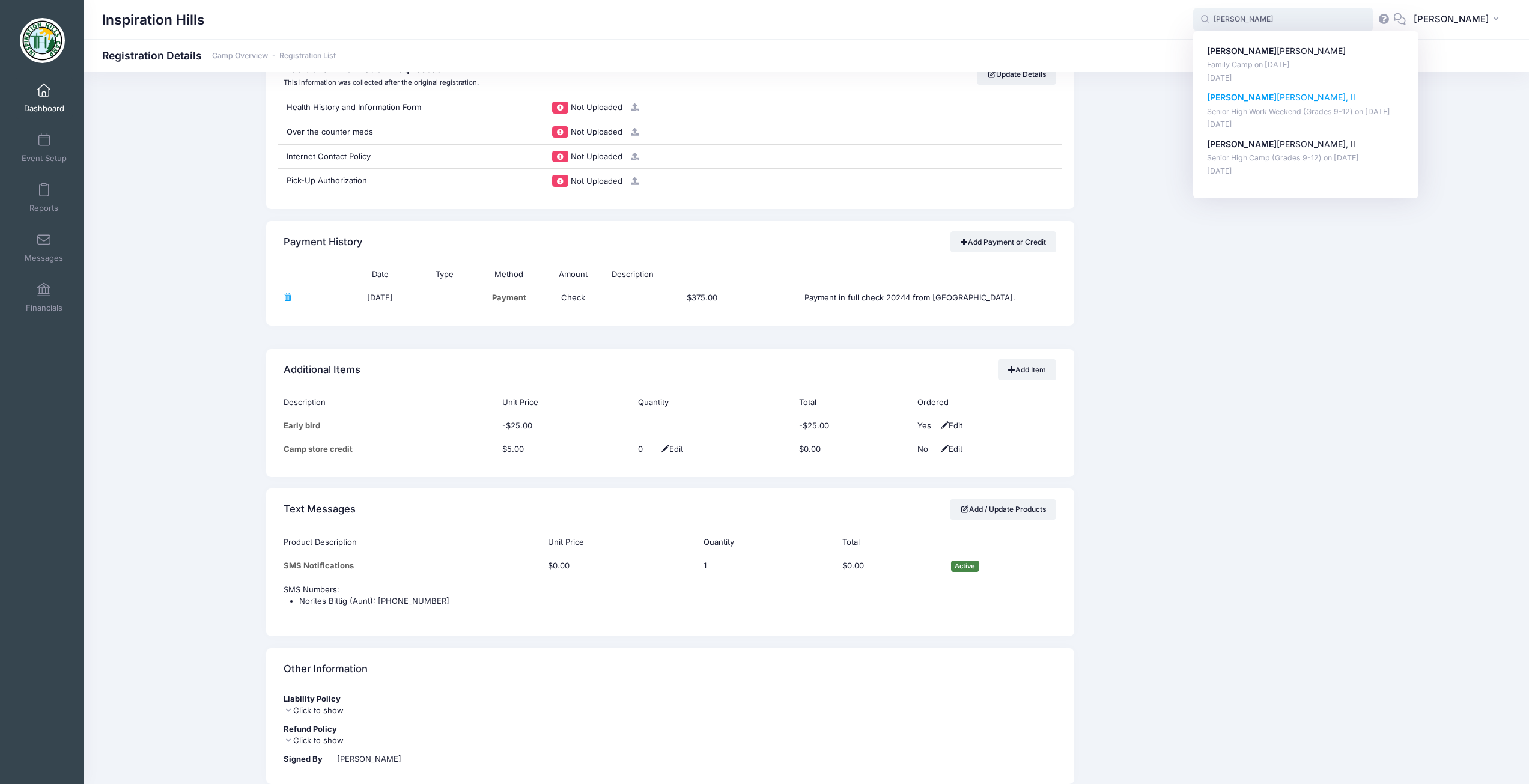
click at [1238, 103] on p "[PERSON_NAME]" at bounding box center [1306, 97] width 198 height 13
type input "Robert Zigler, II (Senior High Work Weekend (Grades 9-12), Jun-13, 2025)"
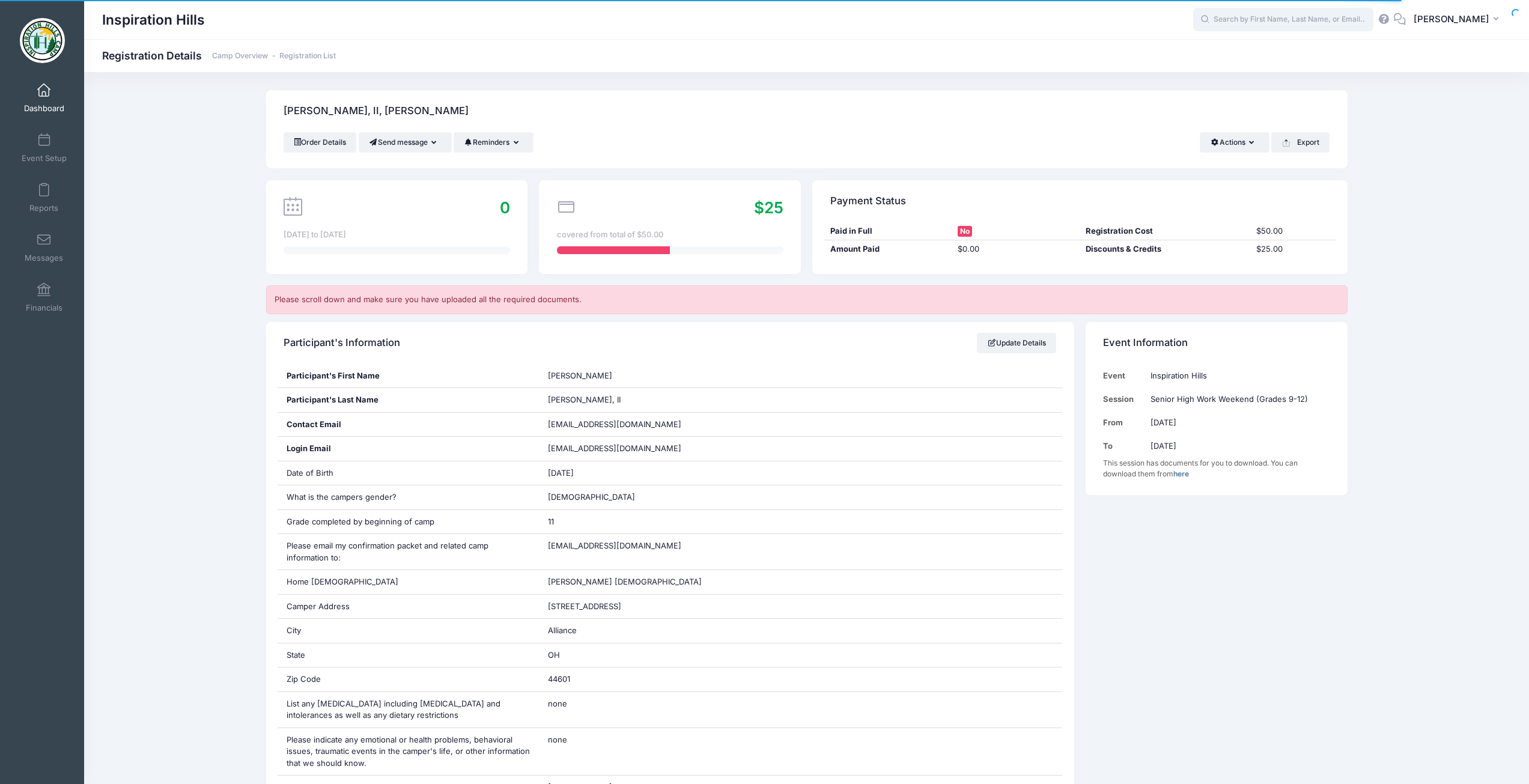
click at [1279, 18] on input "text" at bounding box center [1283, 20] width 180 height 24
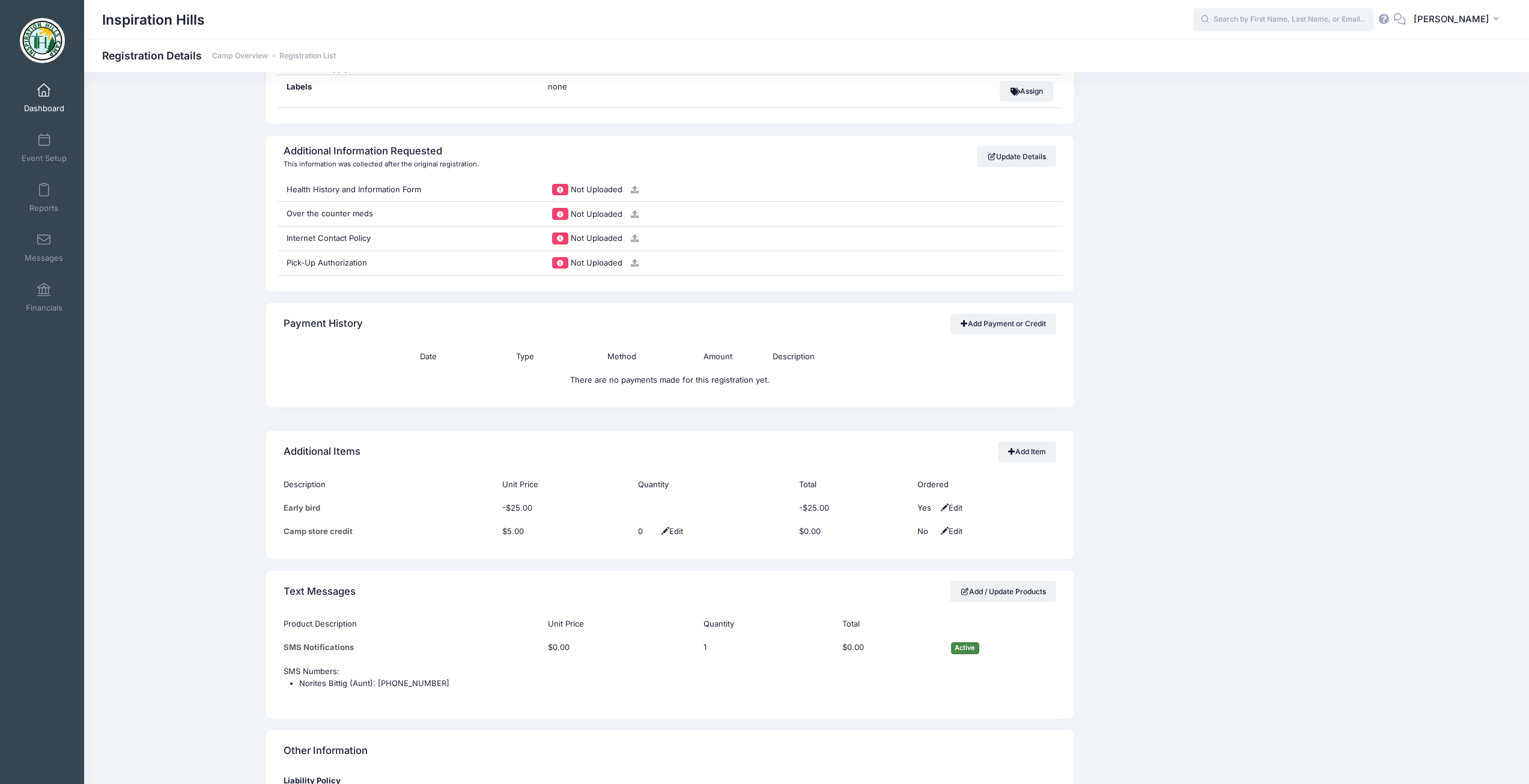
scroll to position [1081, 0]
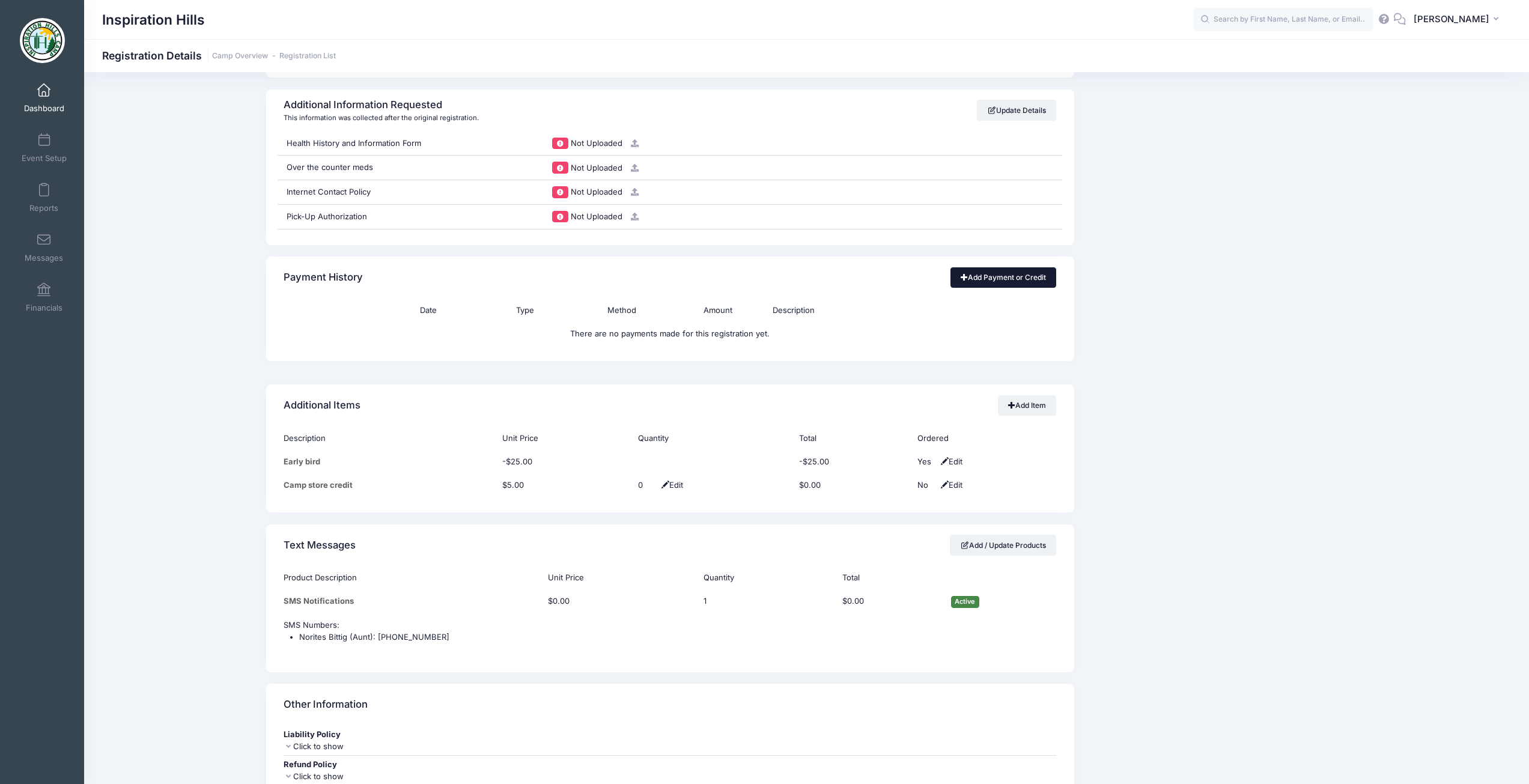
click at [1023, 282] on link "Add Payment or Credit" at bounding box center [1003, 277] width 106 height 20
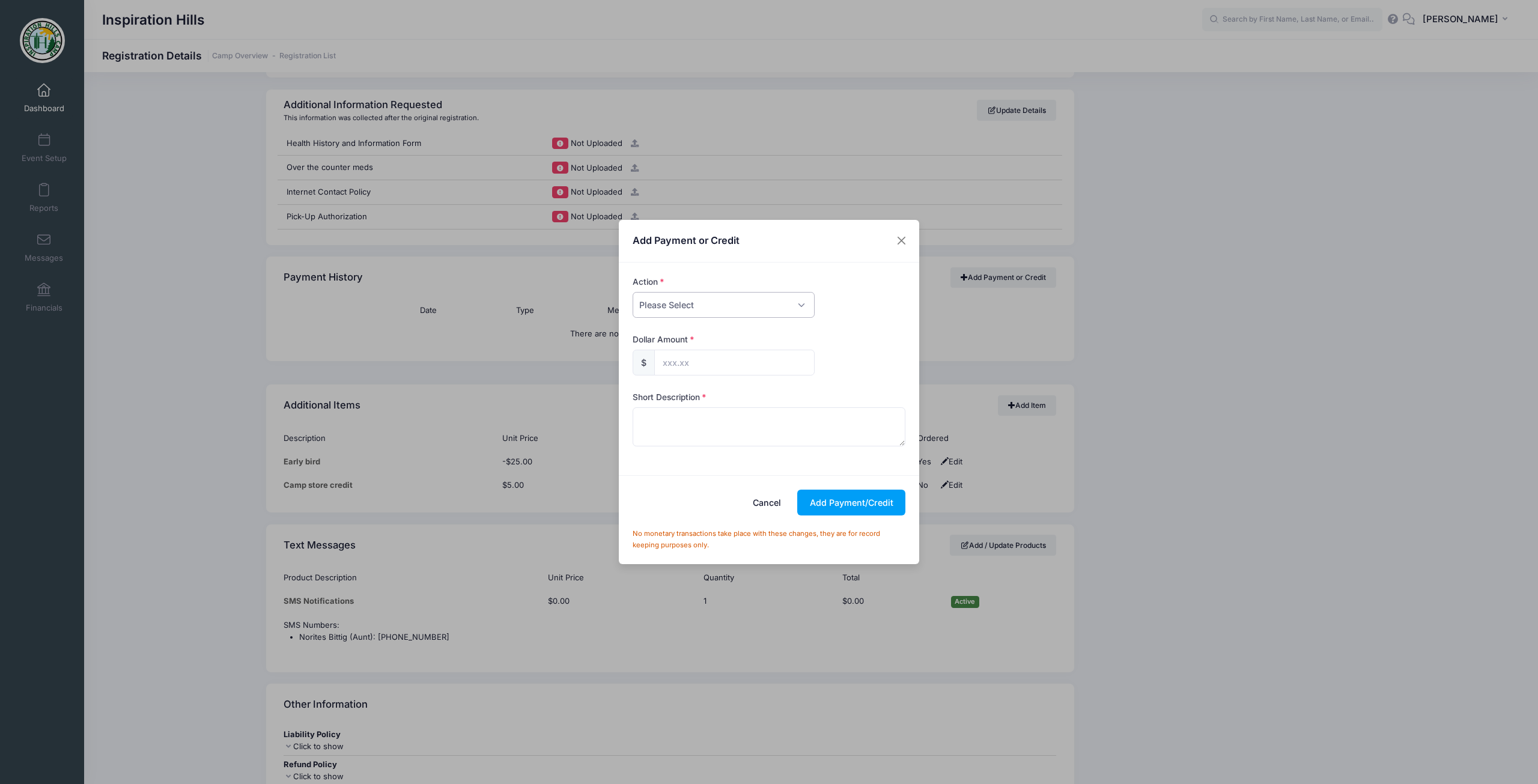
click at [756, 303] on select "Please Select Payment Credit Refund (Offline)" at bounding box center [724, 304] width 182 height 26
select select "payment"
click at [633, 292] on select "Please Select Payment Credit Refund (Offline)" at bounding box center [724, 304] width 182 height 26
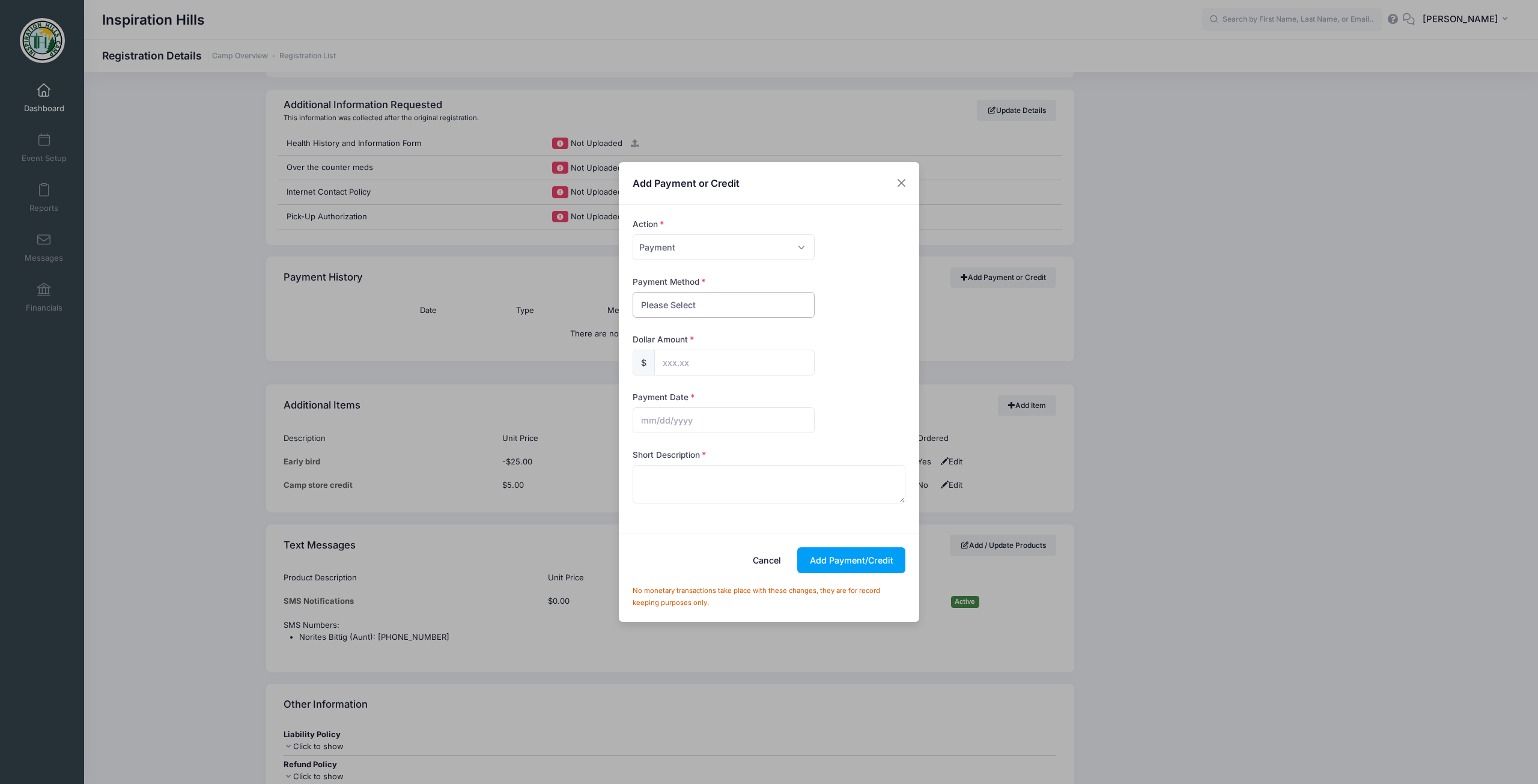
click at [710, 307] on select "Please Select Cash Check Bank Transfer Other" at bounding box center [724, 304] width 182 height 26
select select "check"
click at [633, 292] on select "Please Select Cash Check Bank Transfer Other" at bounding box center [724, 304] width 182 height 26
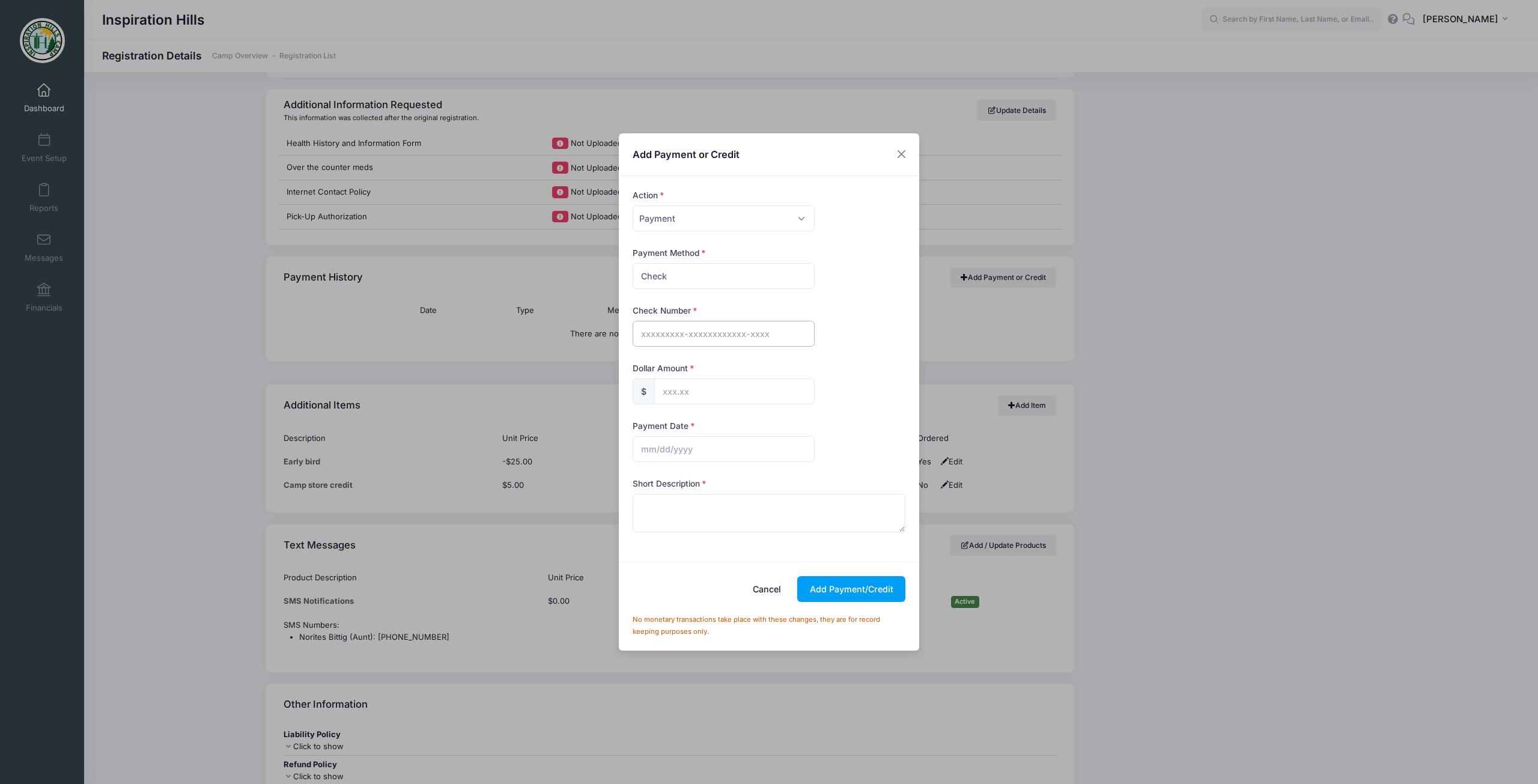
click at [693, 332] on input "text" at bounding box center [724, 333] width 182 height 26
type input "20244"
click at [696, 390] on input "text" at bounding box center [735, 391] width 161 height 26
type input "25.00"
click at [674, 449] on input "text" at bounding box center [724, 448] width 182 height 26
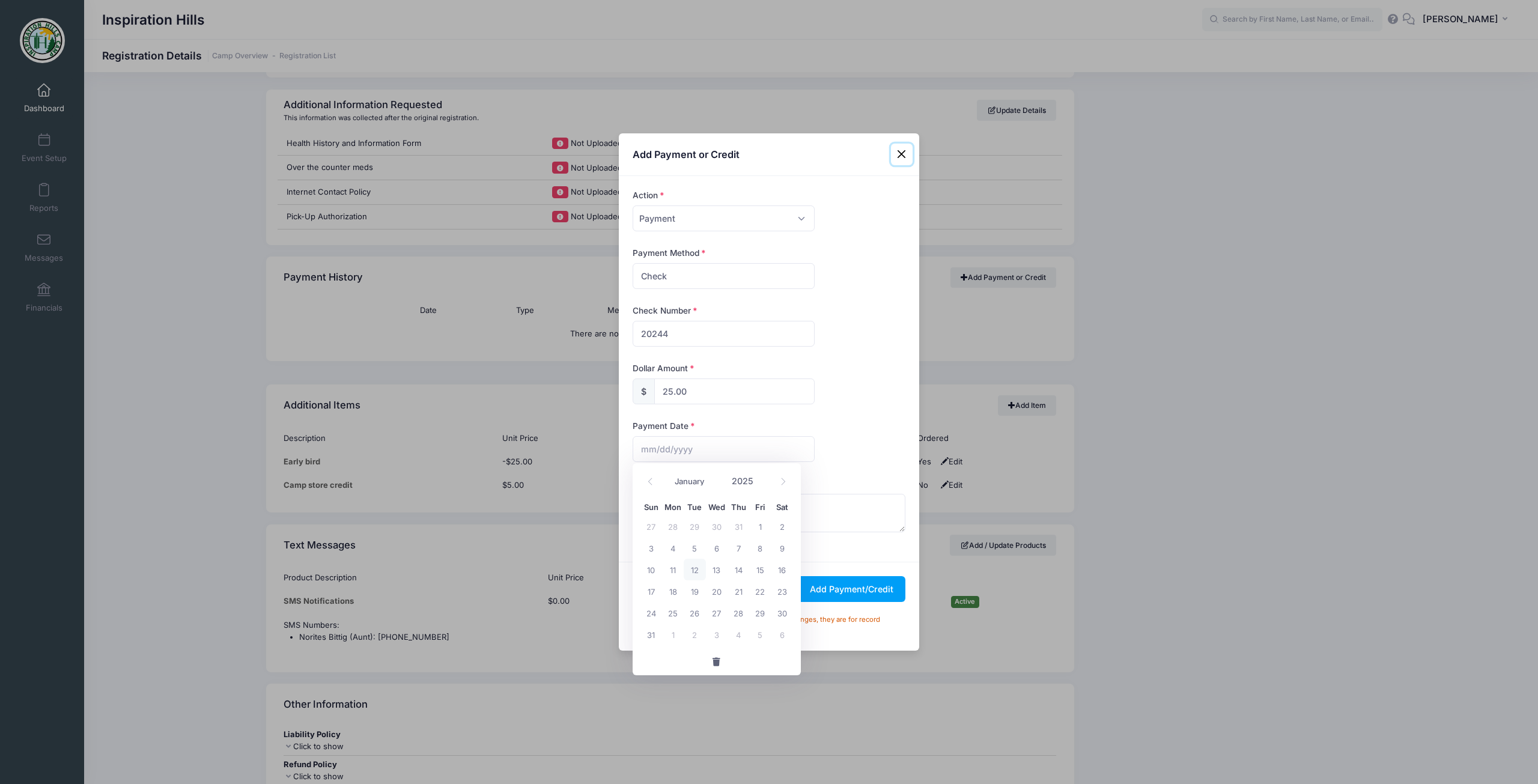
click at [694, 573] on span "12" at bounding box center [694, 569] width 22 height 22
type input "[DATE]"
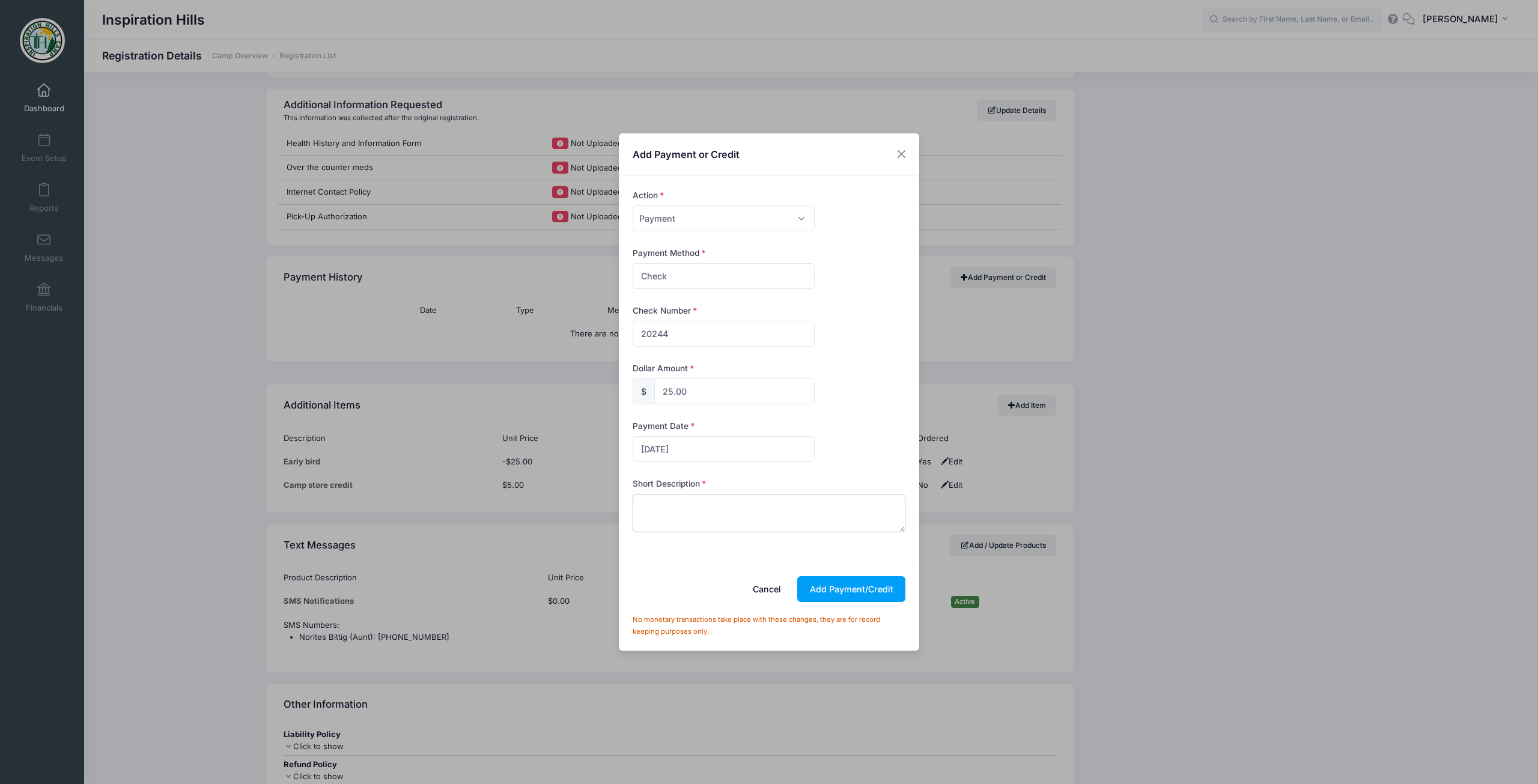
paste textarea "Payment in full check 20244 from [GEOGRAPHIC_DATA]."
type textarea "Payment in full check 20244 from [GEOGRAPHIC_DATA]."
click at [835, 596] on button "Add Payment/Credit" at bounding box center [851, 588] width 108 height 26
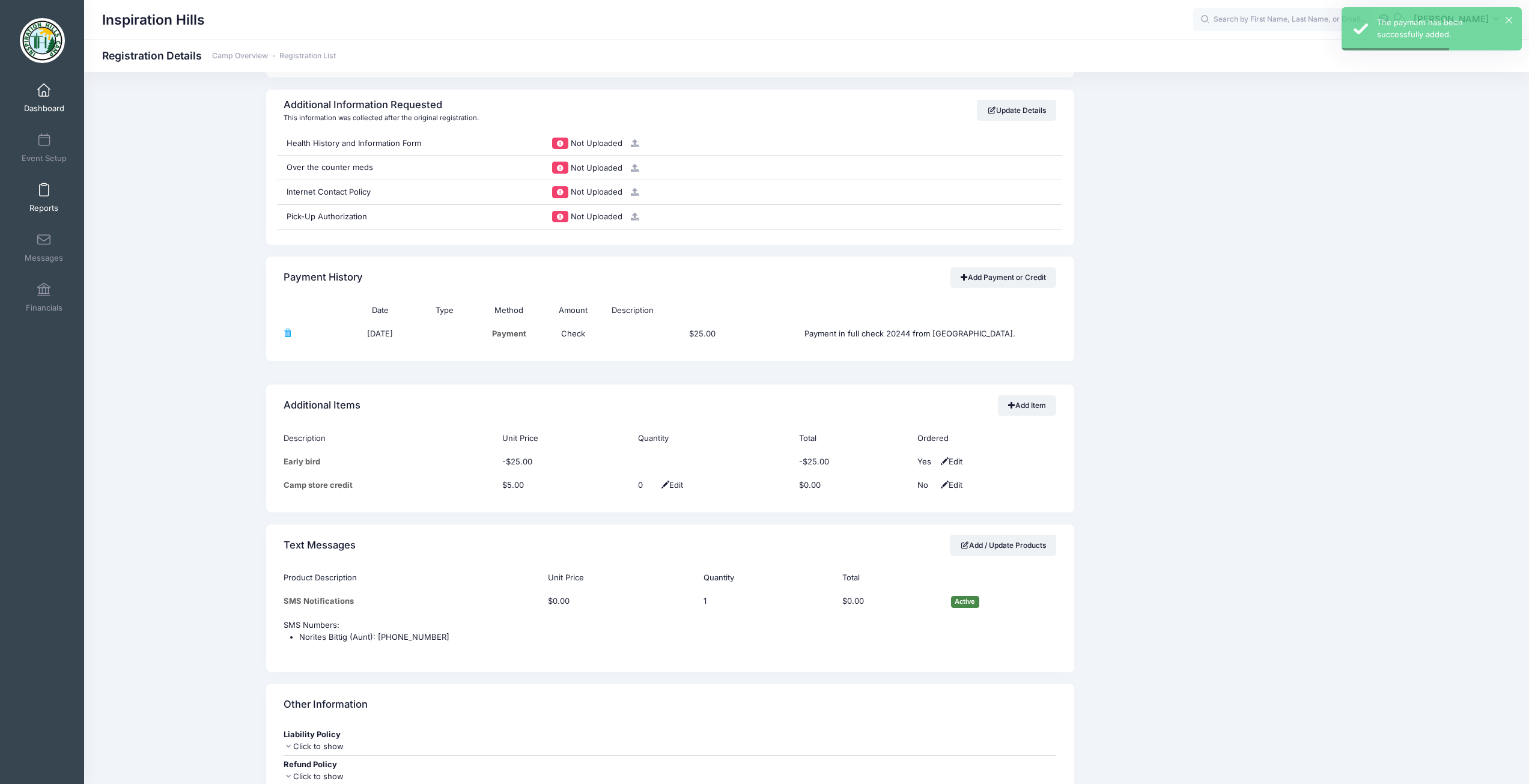
click at [44, 182] on link "Reports" at bounding box center [44, 197] width 57 height 42
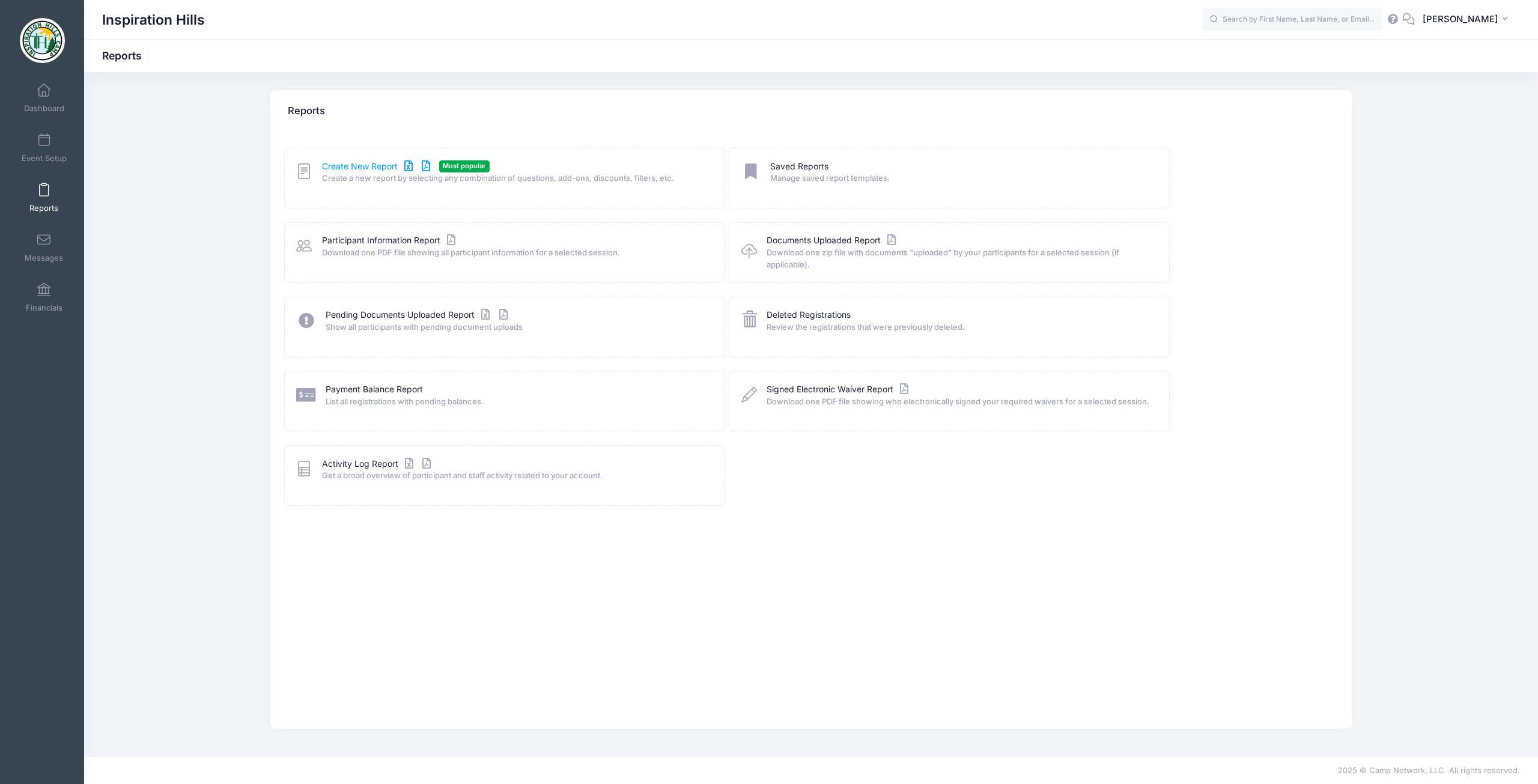
click at [339, 168] on link "Create New Report" at bounding box center [378, 167] width 112 height 13
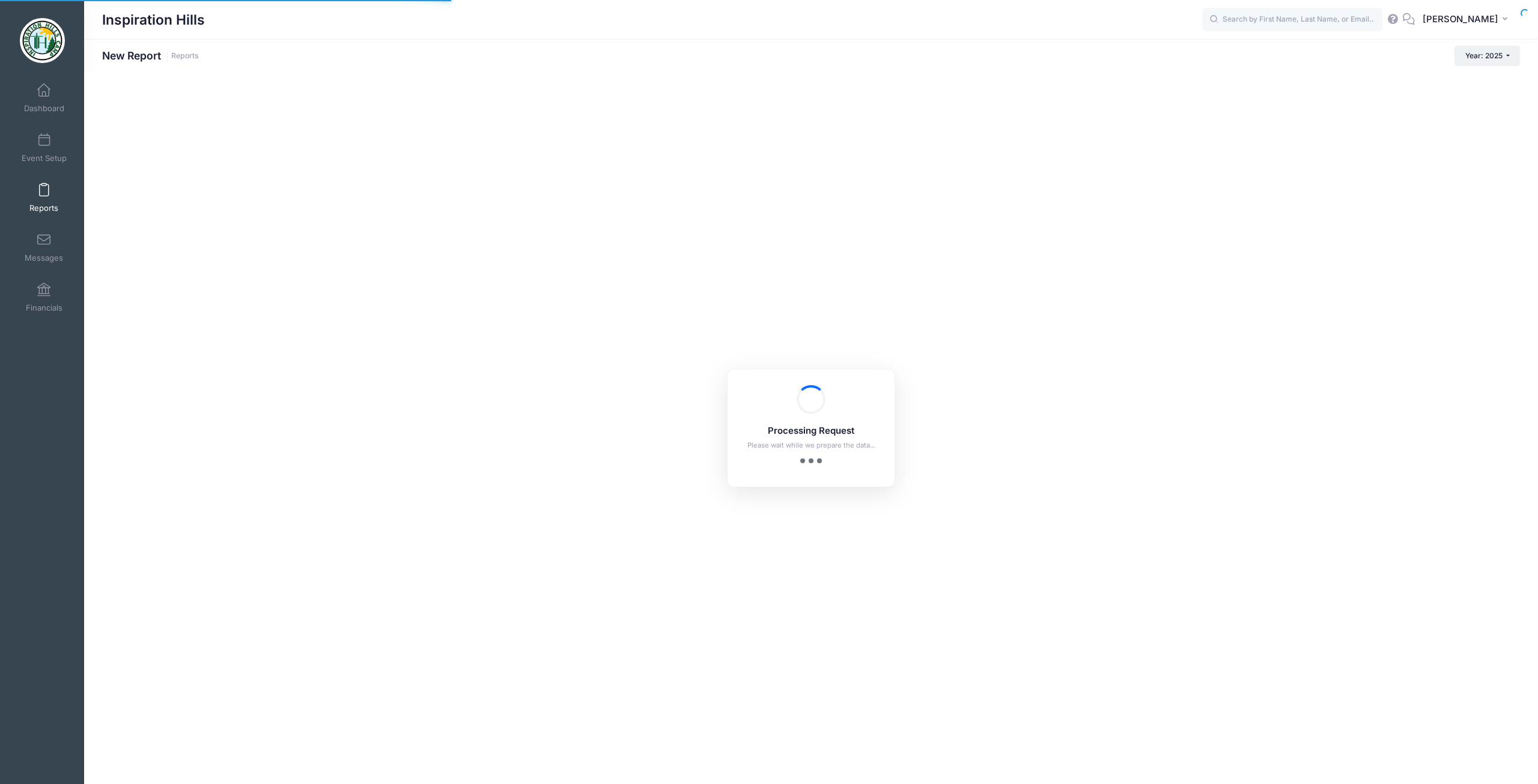
checkbox input "true"
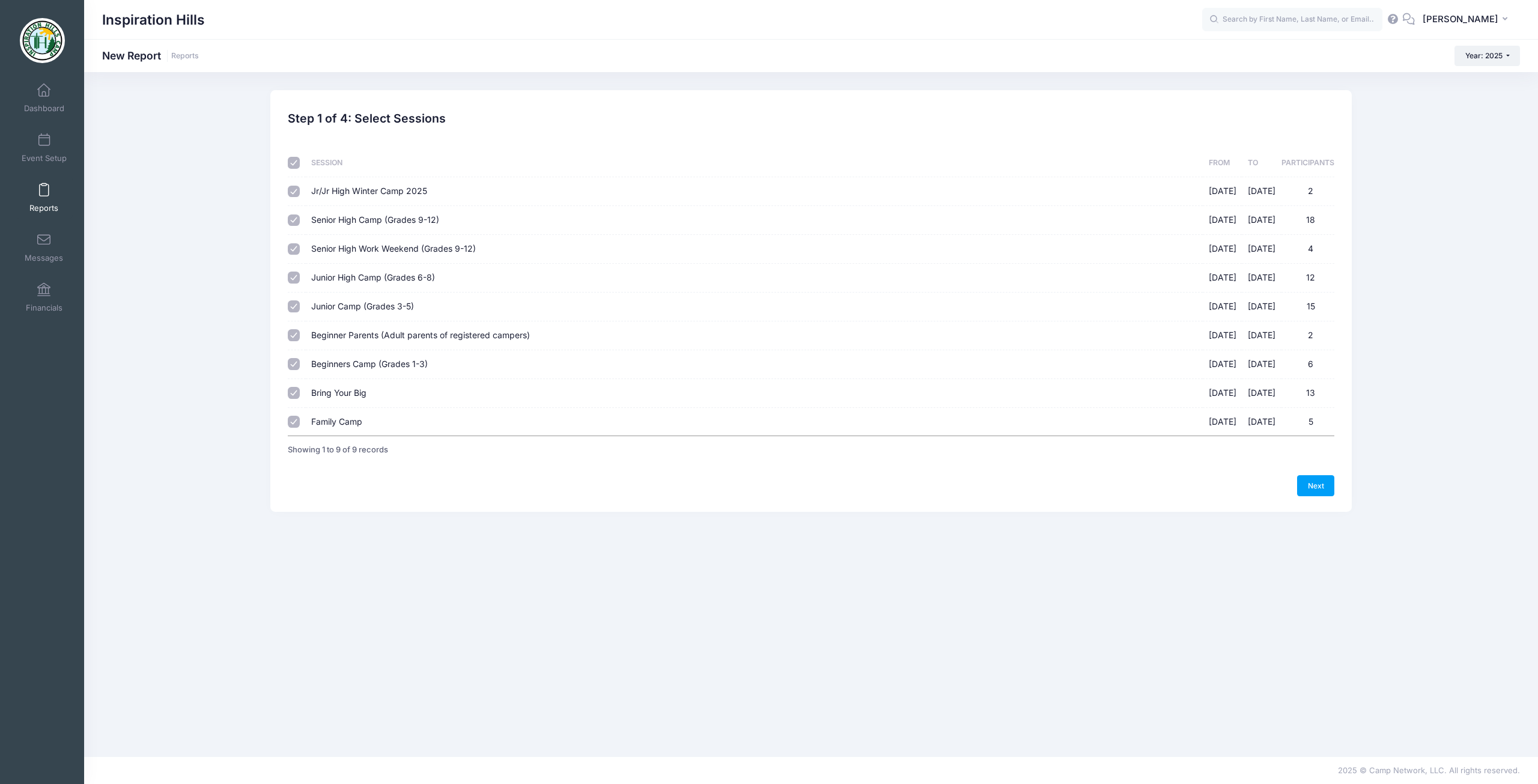
click at [296, 192] on input "Jr/Jr High Winter Camp 2025 [DATE] - [DATE] 2" at bounding box center [294, 192] width 12 height 12
checkbox input "false"
click at [1306, 480] on link "Next" at bounding box center [1315, 485] width 38 height 20
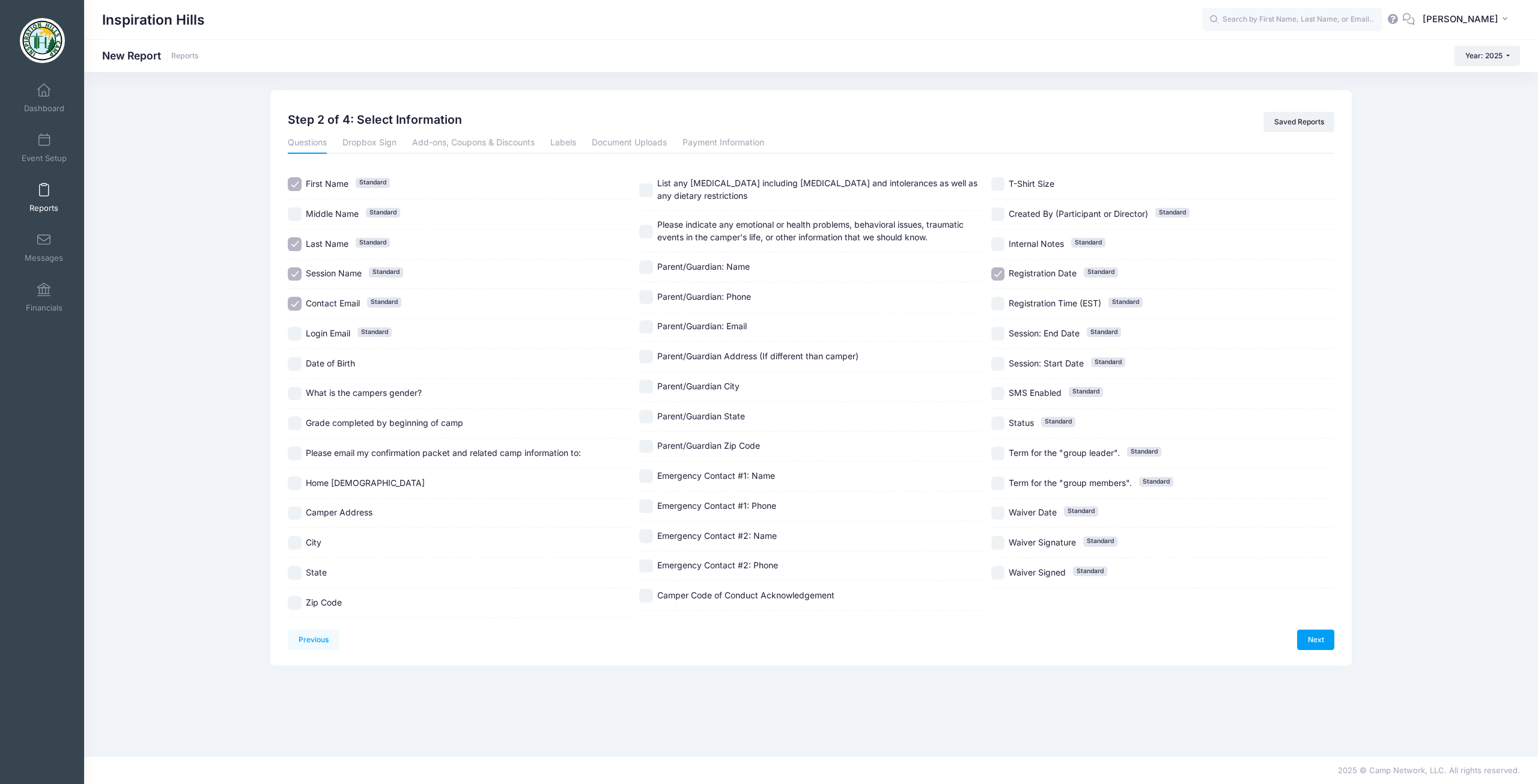
click at [297, 302] on input "Contact Email Standard" at bounding box center [294, 303] width 14 height 14
checkbox input "false"
click at [1002, 274] on input "Registration Date Standard" at bounding box center [997, 274] width 14 height 14
checkbox input "false"
click at [742, 145] on link "Payment Information" at bounding box center [723, 143] width 82 height 22
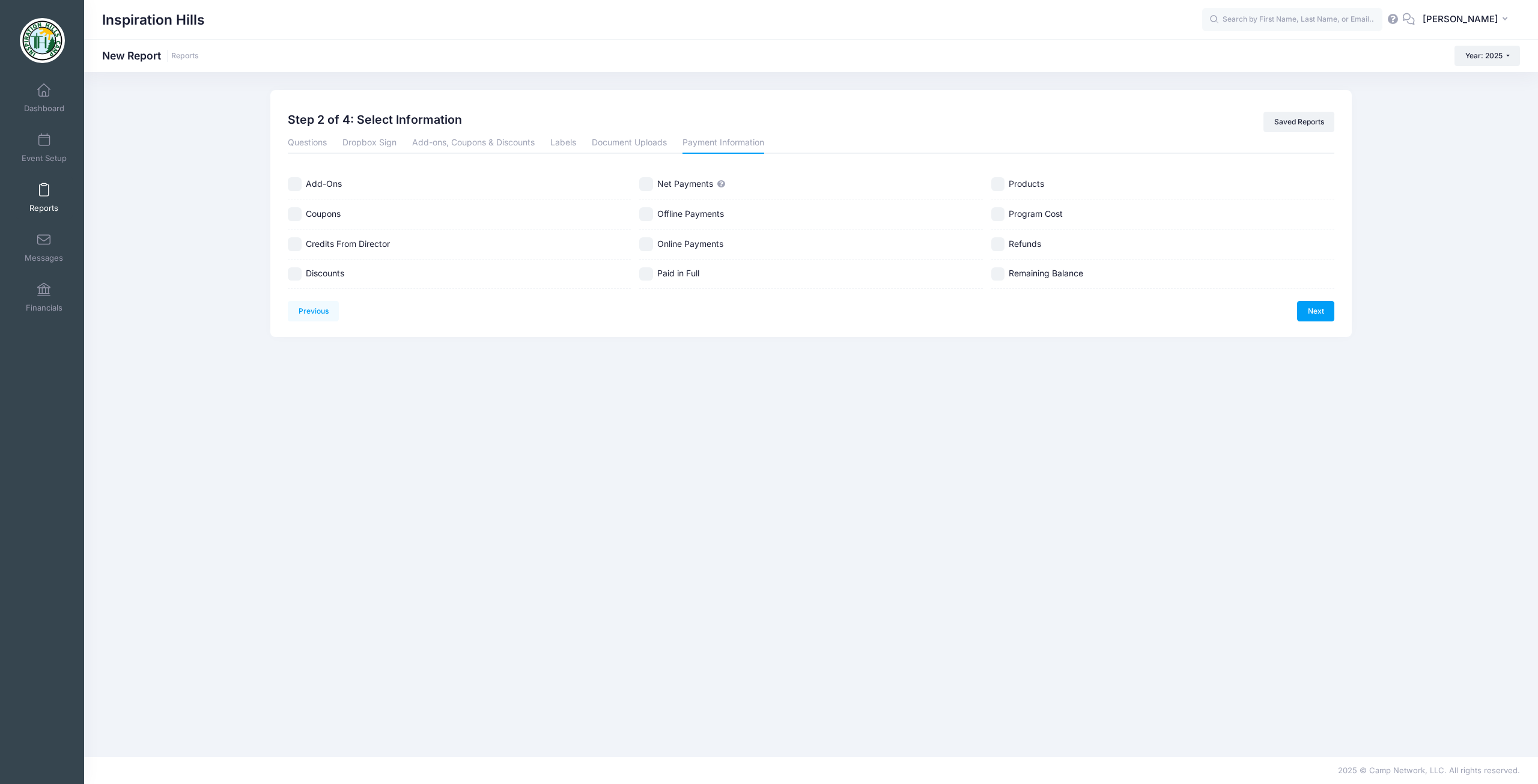
click at [999, 276] on input "Remaining Balance" at bounding box center [997, 274] width 14 height 14
checkbox input "true"
click at [1325, 315] on link "Next" at bounding box center [1315, 311] width 38 height 20
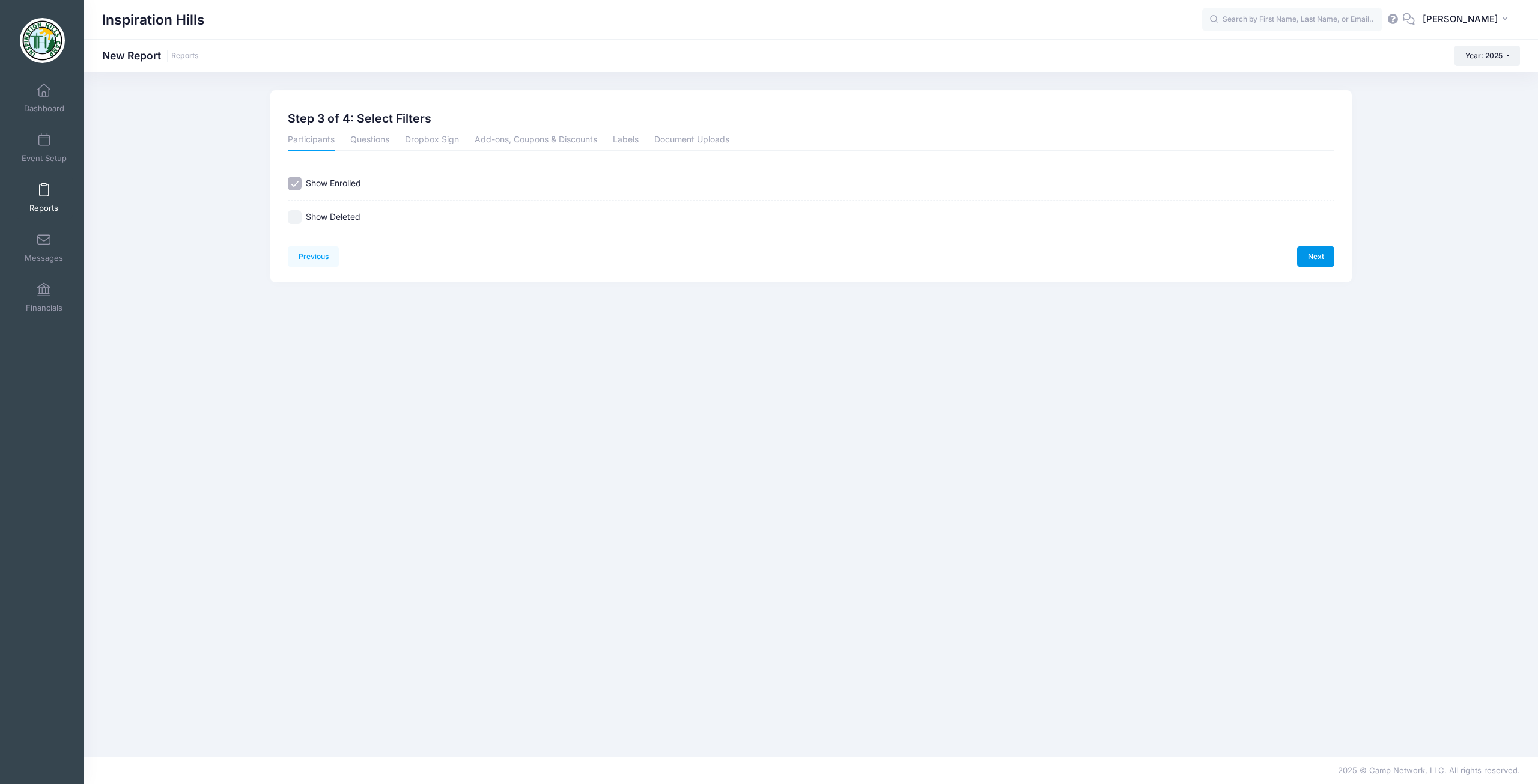
click at [1308, 257] on link "Next" at bounding box center [1315, 256] width 38 height 20
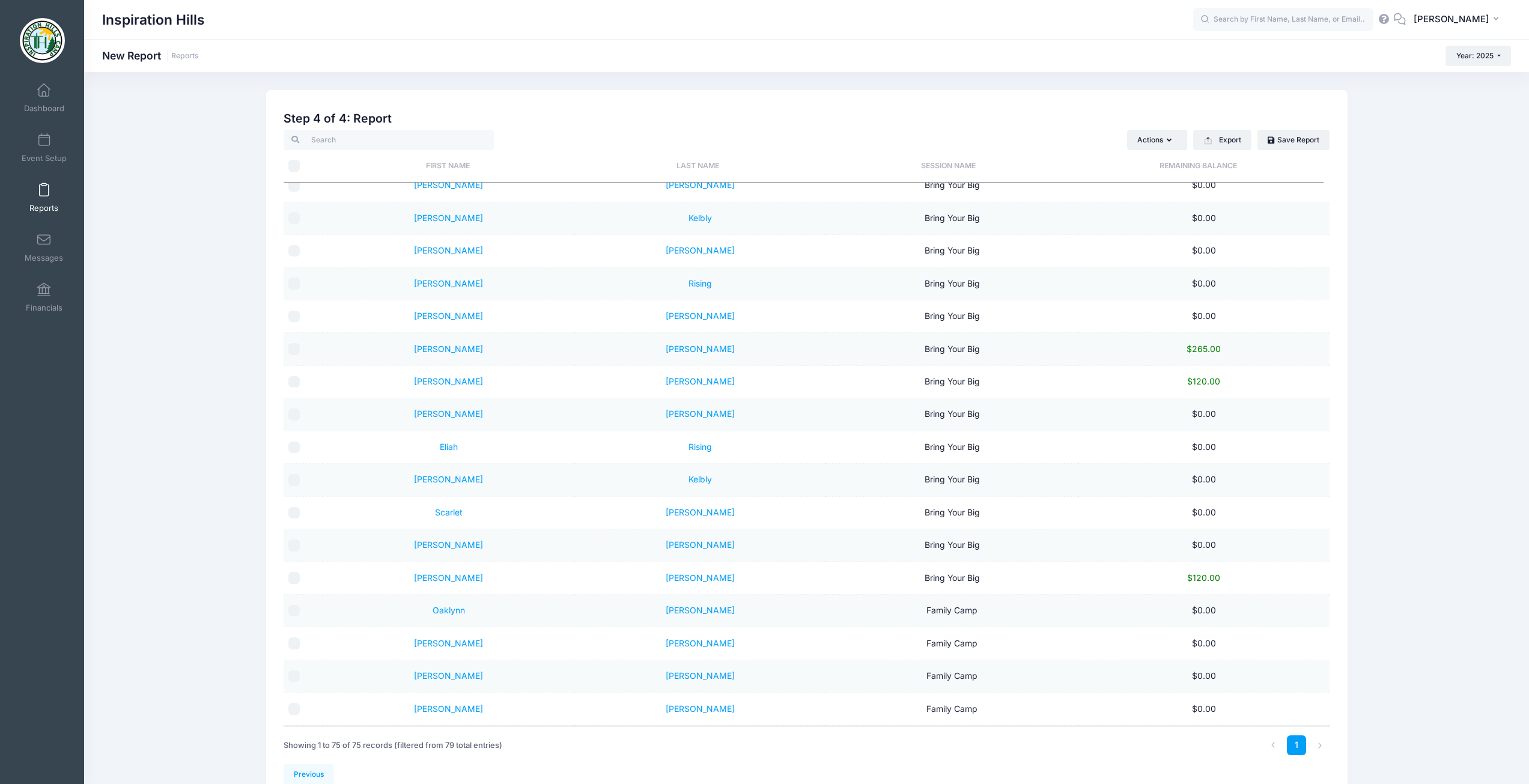
scroll to position [1910, 0]
